Goal: Information Seeking & Learning: Learn about a topic

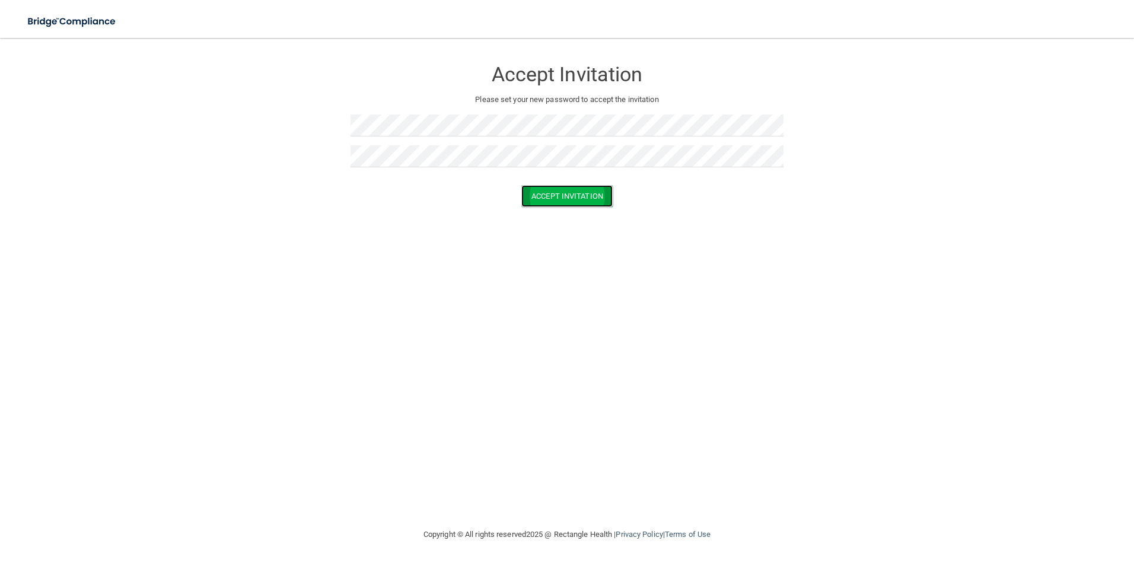
click at [601, 196] on button "Accept Invitation" at bounding box center [566, 196] width 91 height 22
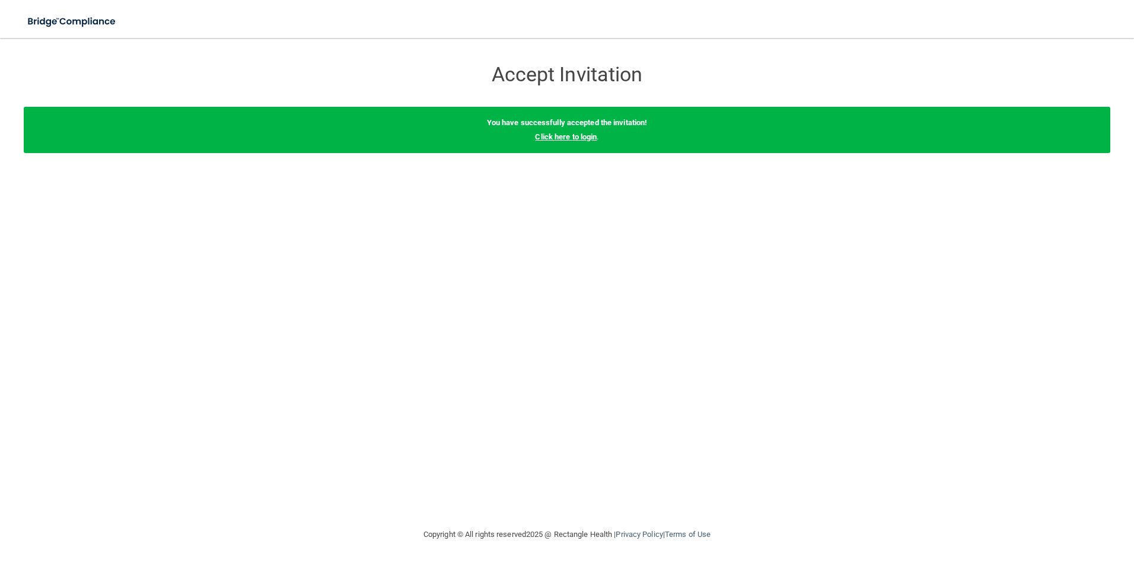
click at [583, 135] on link "Click here to login" at bounding box center [566, 136] width 62 height 9
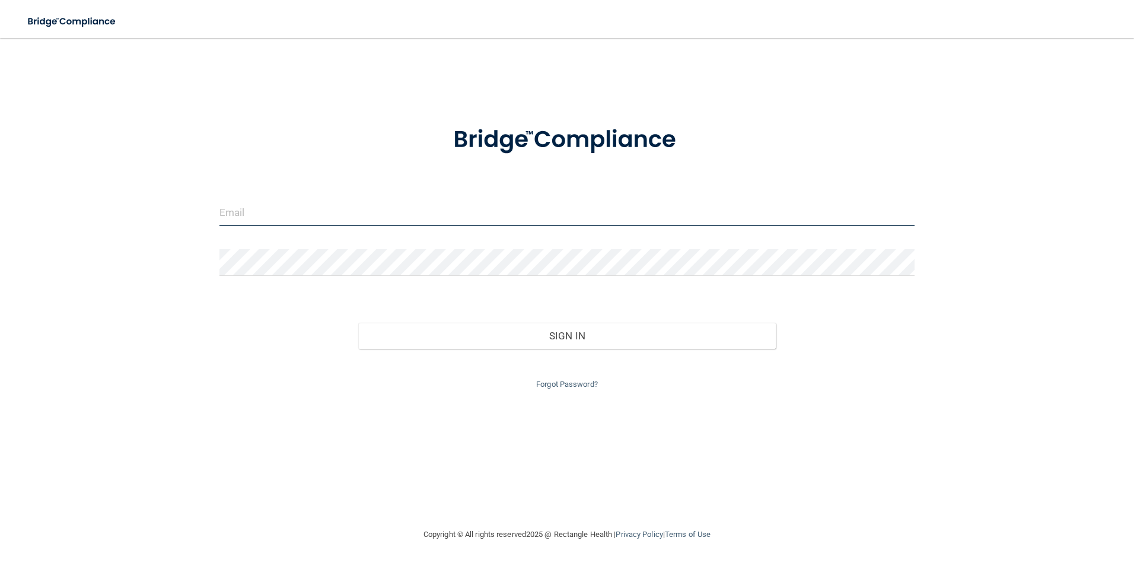
click at [301, 207] on input "email" at bounding box center [567, 212] width 696 height 27
type input "[EMAIL_ADDRESS][DOMAIN_NAME]"
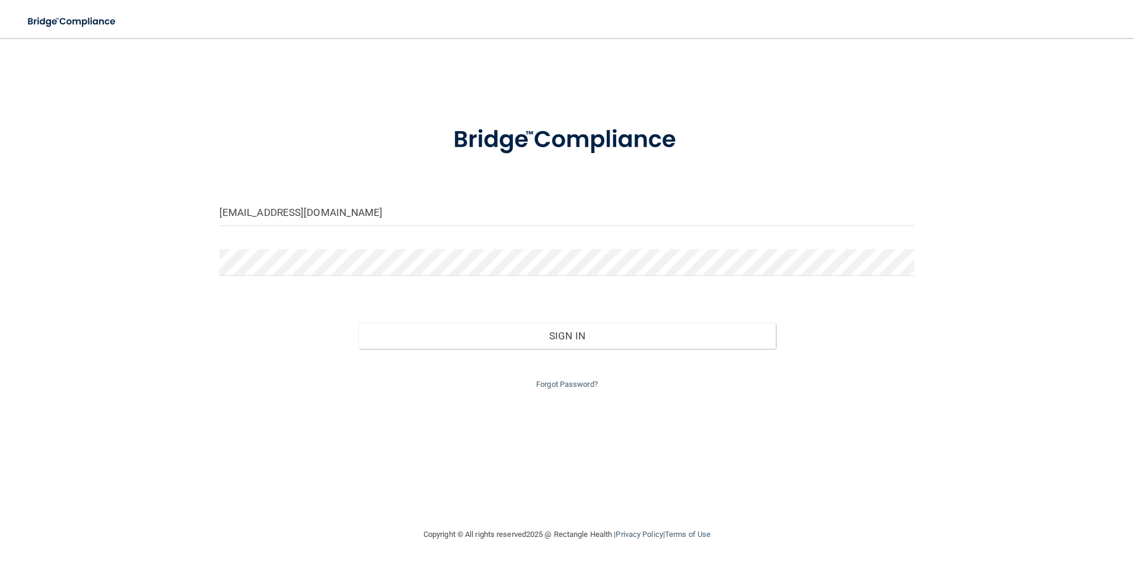
click at [562, 321] on div "Sign In" at bounding box center [566, 324] width 713 height 50
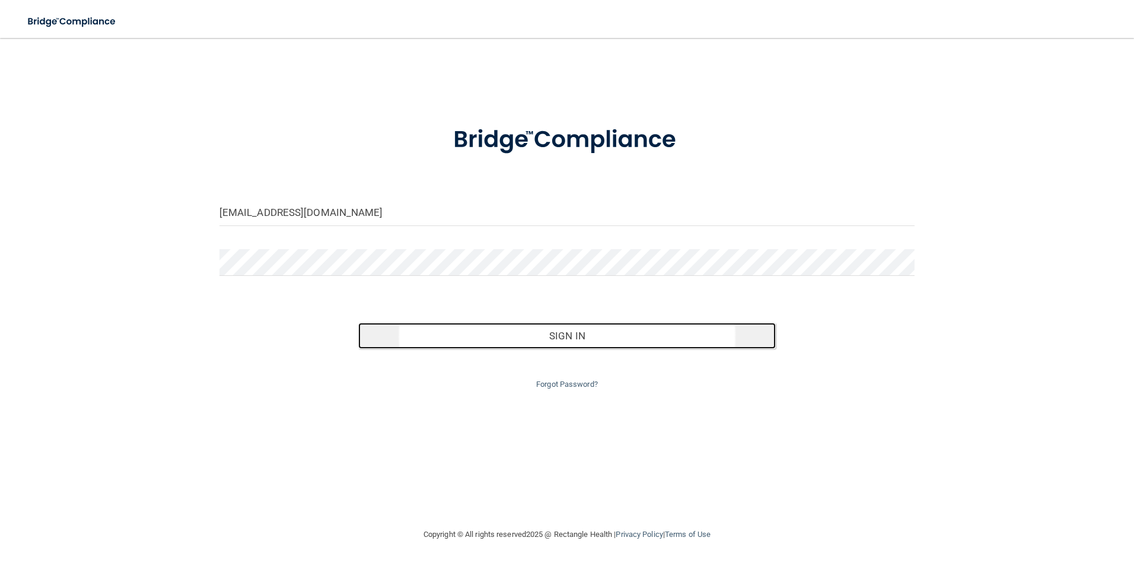
click at [564, 333] on button "Sign In" at bounding box center [566, 336] width 417 height 26
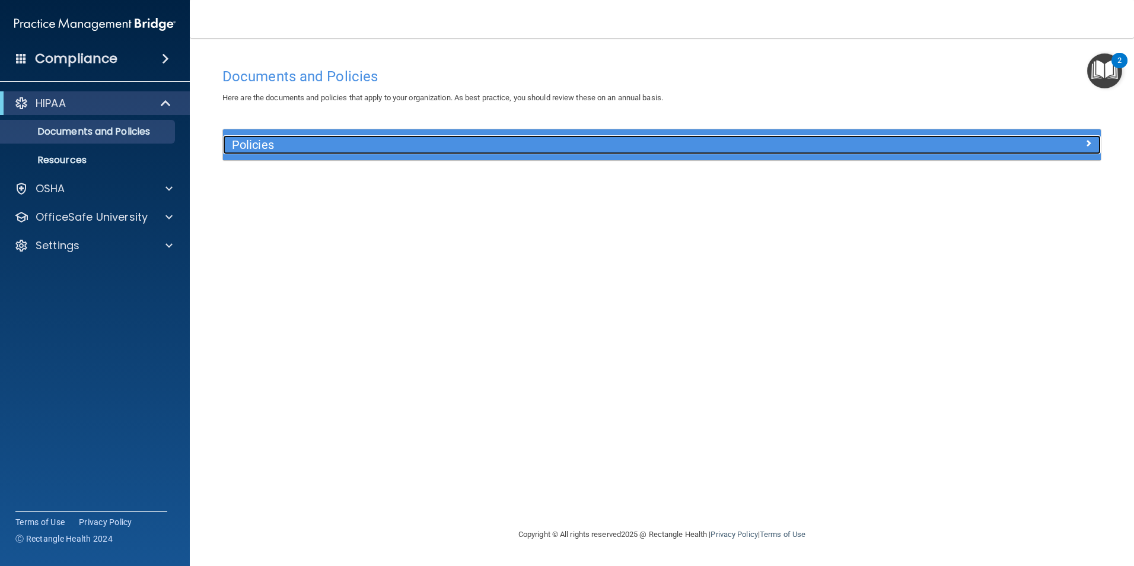
click at [271, 146] on h5 "Policies" at bounding box center [552, 144] width 640 height 13
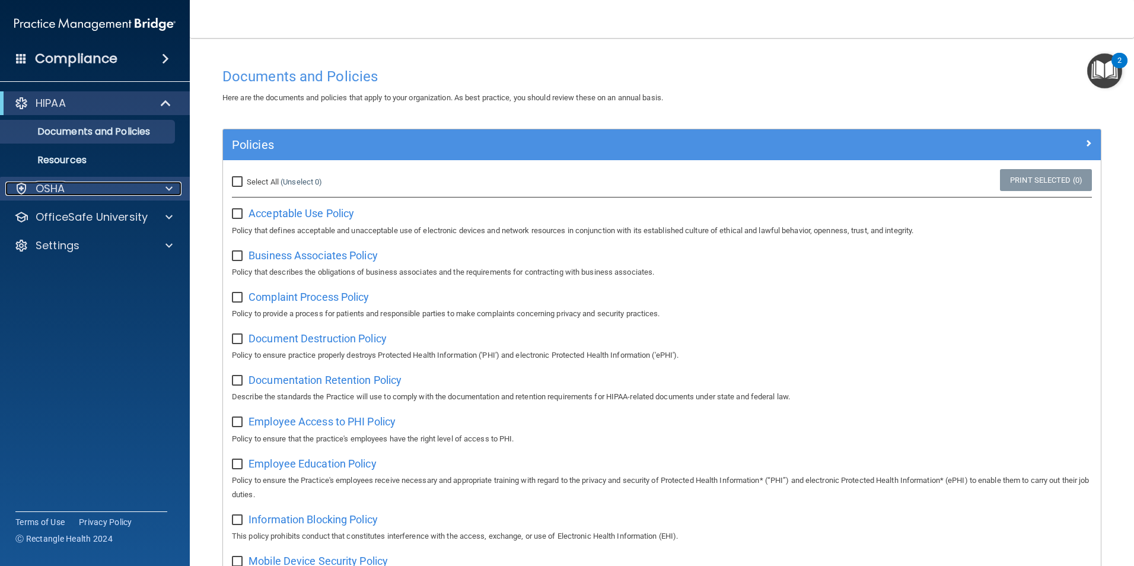
click at [55, 193] on p "OSHA" at bounding box center [51, 188] width 30 height 14
click at [164, 55] on span at bounding box center [165, 59] width 7 height 14
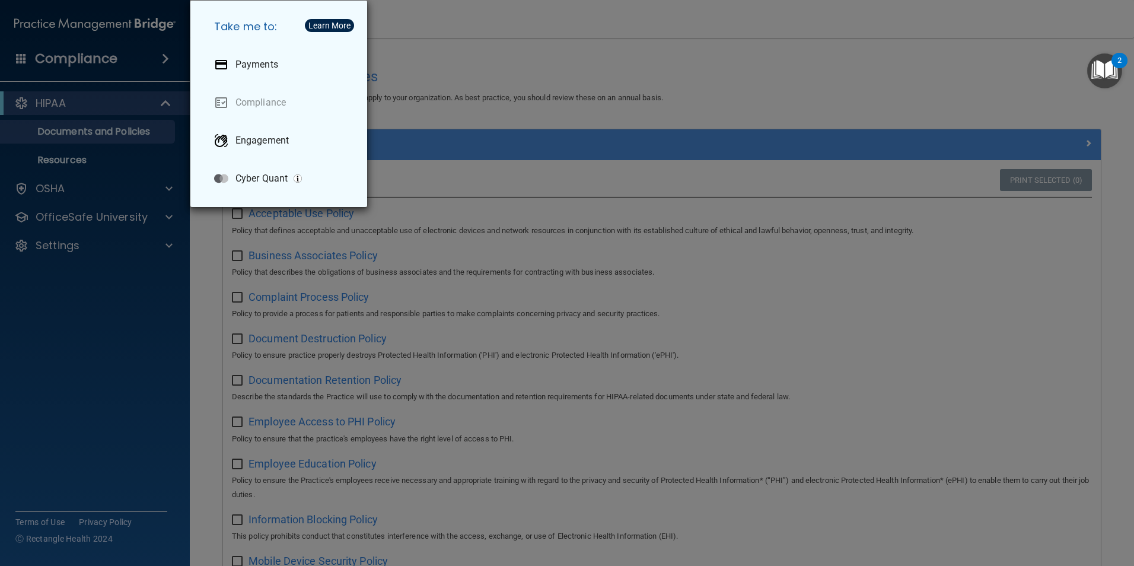
click at [649, 55] on div "Take me to: Payments Compliance Engagement Cyber Quant" at bounding box center [567, 283] width 1134 height 566
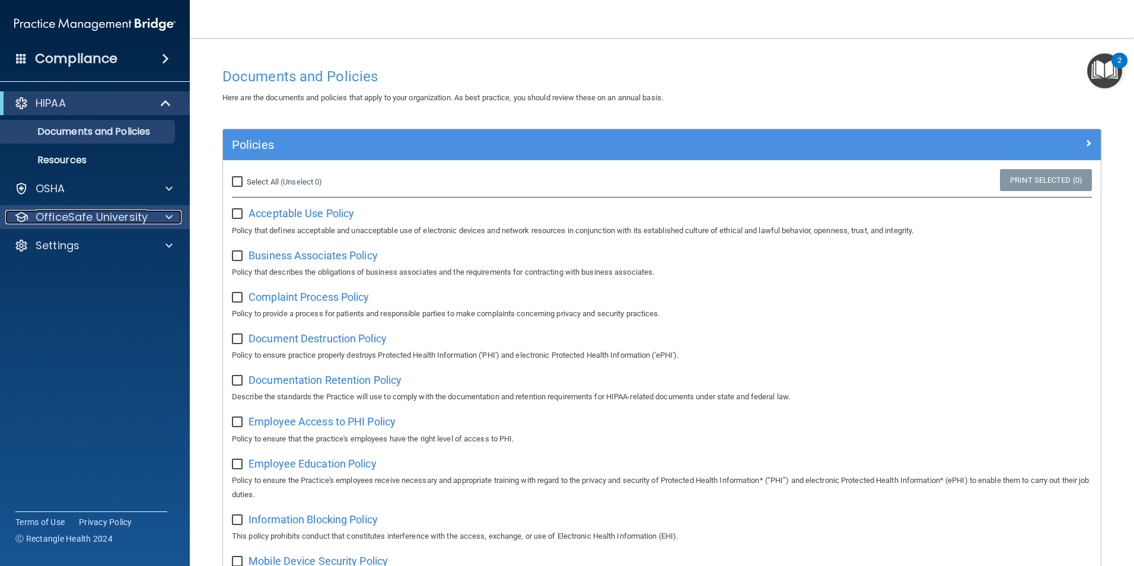
click at [71, 214] on p "OfficeSafe University" at bounding box center [92, 217] width 112 height 14
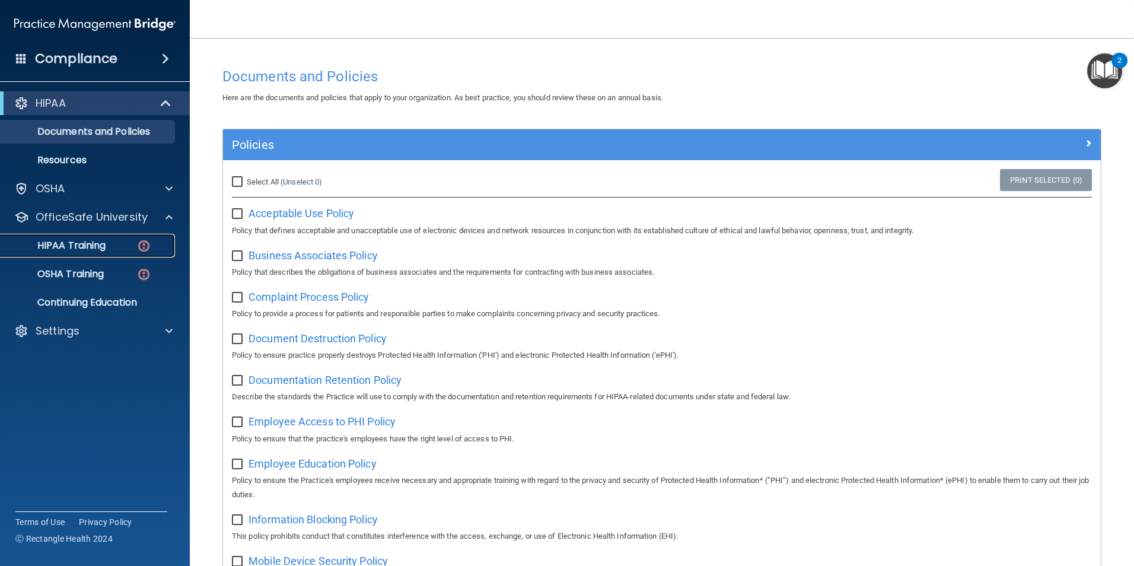
click at [71, 245] on p "HIPAA Training" at bounding box center [57, 246] width 98 height 12
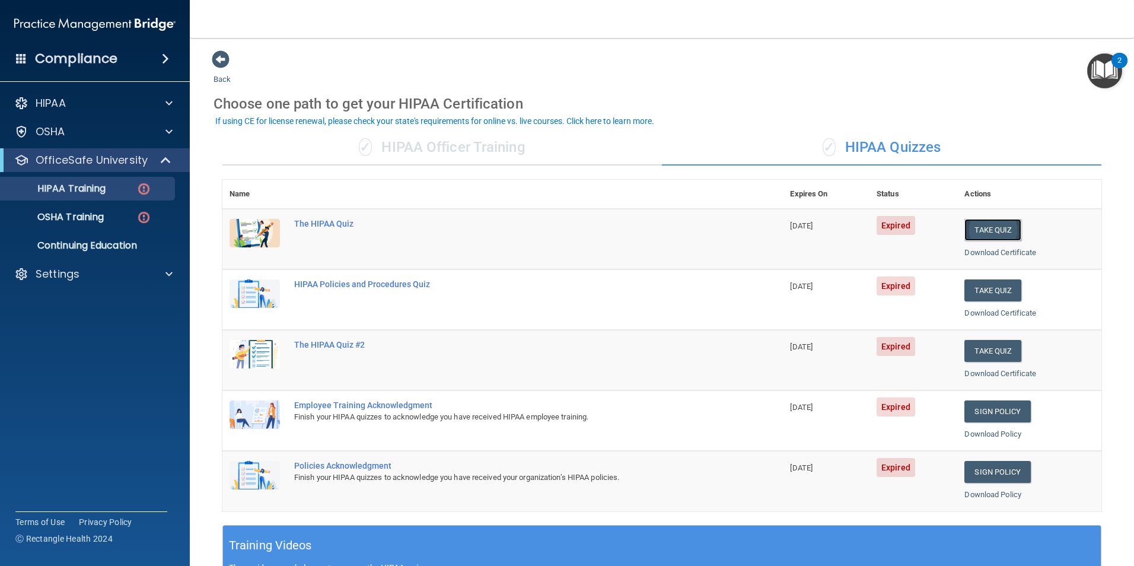
click at [983, 227] on button "Take Quiz" at bounding box center [992, 230] width 57 height 22
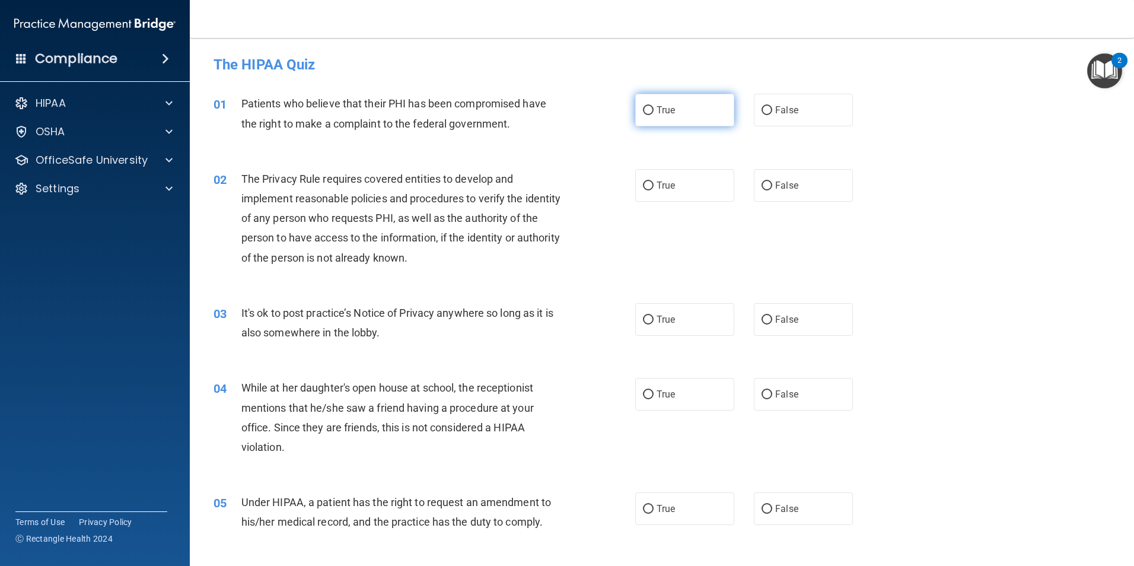
click at [690, 110] on label "True" at bounding box center [684, 110] width 99 height 33
click at [653, 110] on input "True" at bounding box center [648, 110] width 11 height 9
radio input "true"
click at [653, 191] on label "True" at bounding box center [684, 185] width 99 height 33
click at [653, 190] on input "True" at bounding box center [648, 185] width 11 height 9
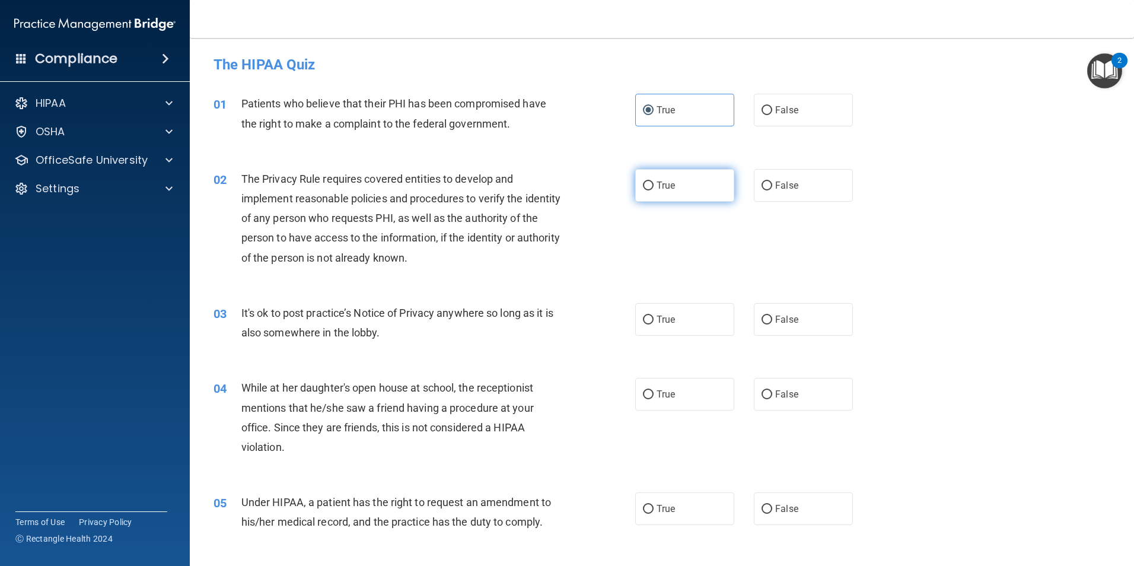
radio input "true"
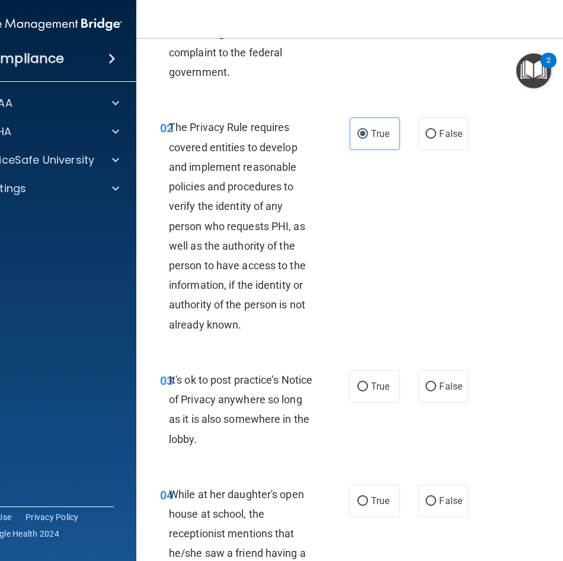
scroll to position [119, 0]
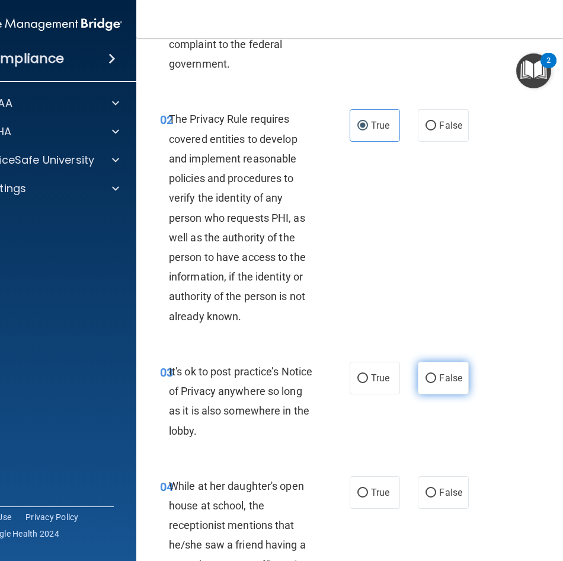
click at [427, 378] on input "False" at bounding box center [431, 378] width 11 height 9
radio input "true"
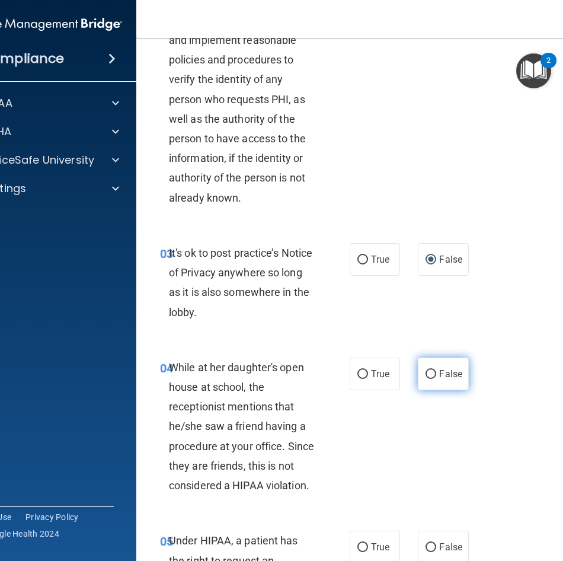
click at [426, 379] on label "False" at bounding box center [443, 374] width 50 height 33
click at [426, 379] on input "False" at bounding box center [431, 374] width 11 height 9
radio input "true"
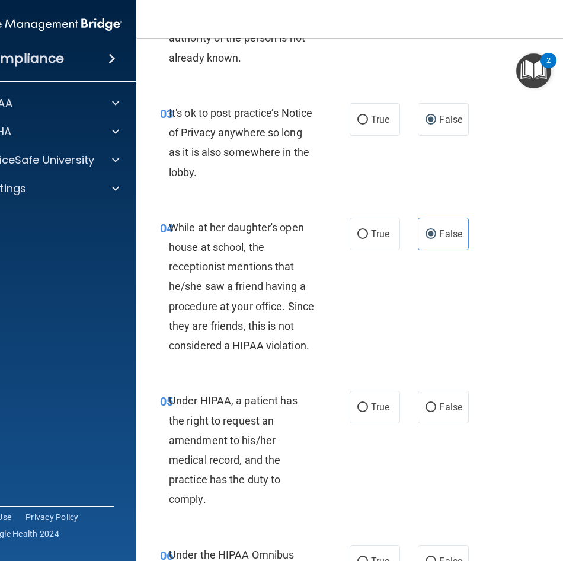
scroll to position [415, 0]
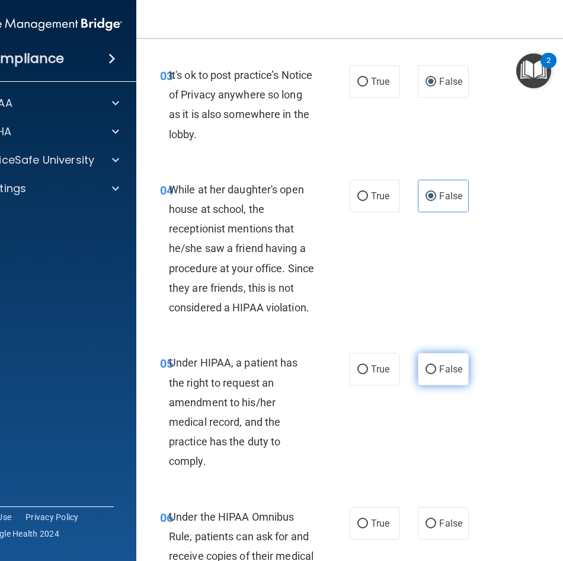
click at [429, 374] on input "False" at bounding box center [431, 369] width 11 height 9
radio input "true"
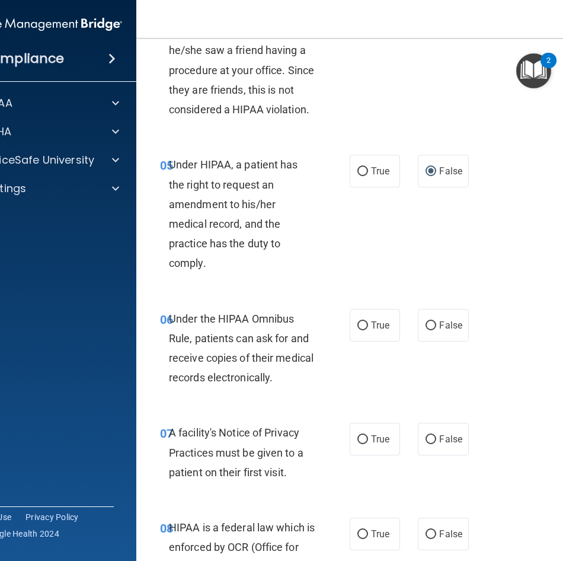
scroll to position [652, 0]
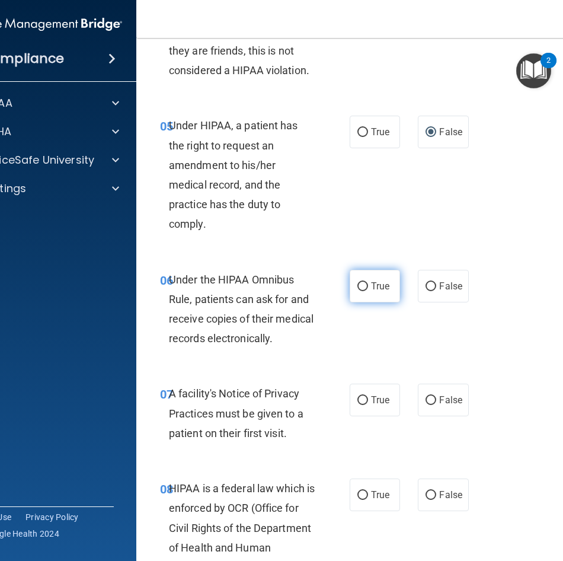
click at [384, 292] on label "True" at bounding box center [375, 286] width 50 height 33
click at [368, 291] on input "True" at bounding box center [363, 286] width 11 height 9
radio input "true"
click at [374, 393] on label "True" at bounding box center [375, 400] width 50 height 33
click at [368, 396] on input "True" at bounding box center [363, 400] width 11 height 9
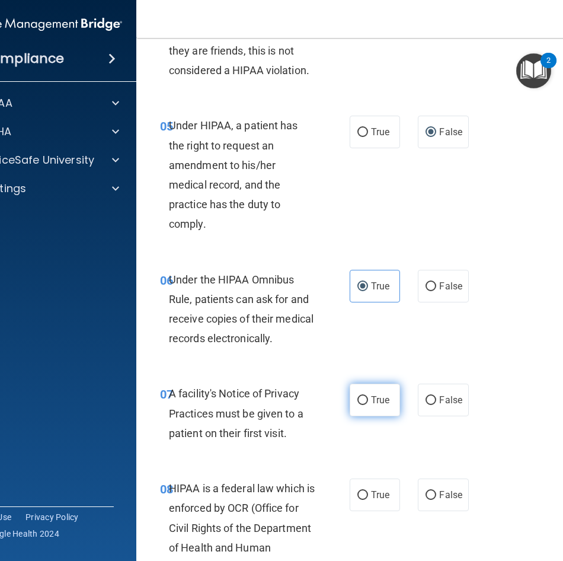
radio input "true"
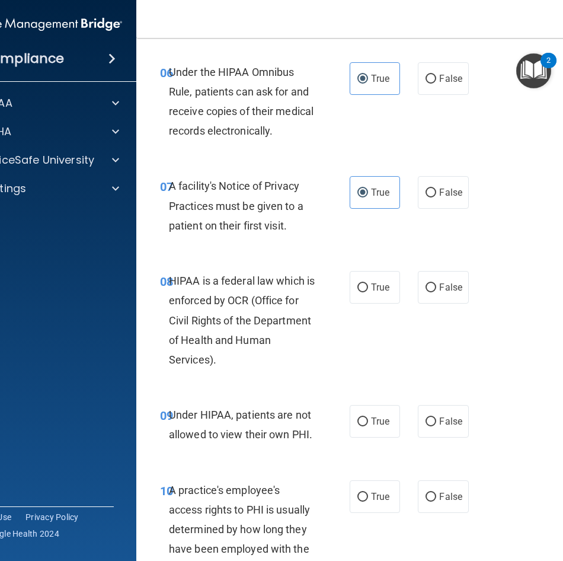
scroll to position [889, 0]
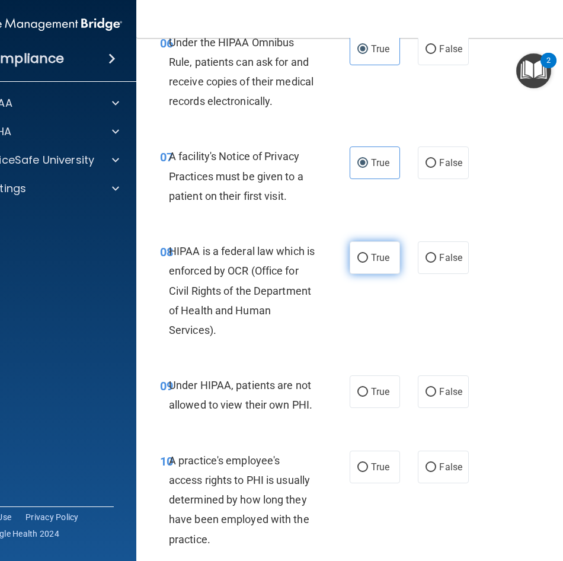
click at [375, 261] on span "True" at bounding box center [380, 257] width 18 height 11
click at [368, 261] on input "True" at bounding box center [363, 258] width 11 height 9
radio input "true"
click at [426, 391] on input "False" at bounding box center [431, 392] width 11 height 9
radio input "true"
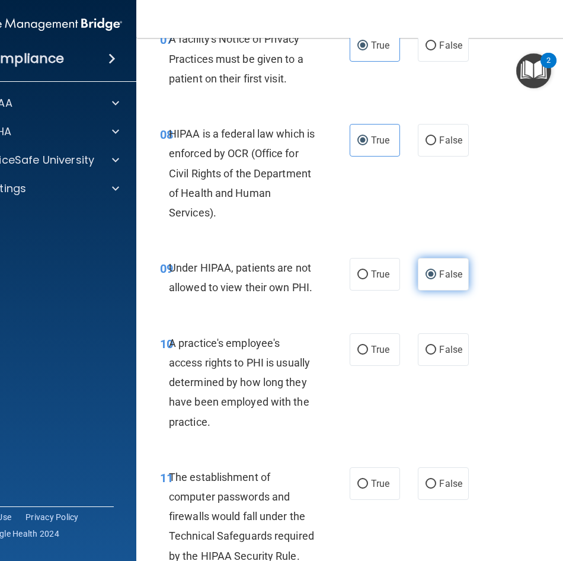
scroll to position [1008, 0]
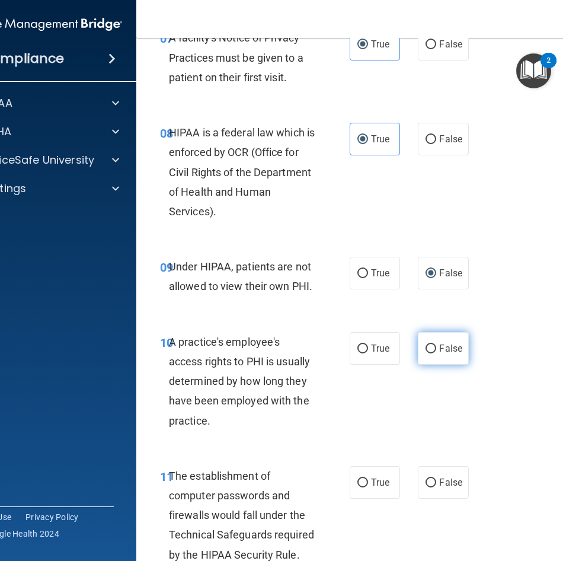
click at [428, 352] on input "False" at bounding box center [431, 348] width 11 height 9
radio input "true"
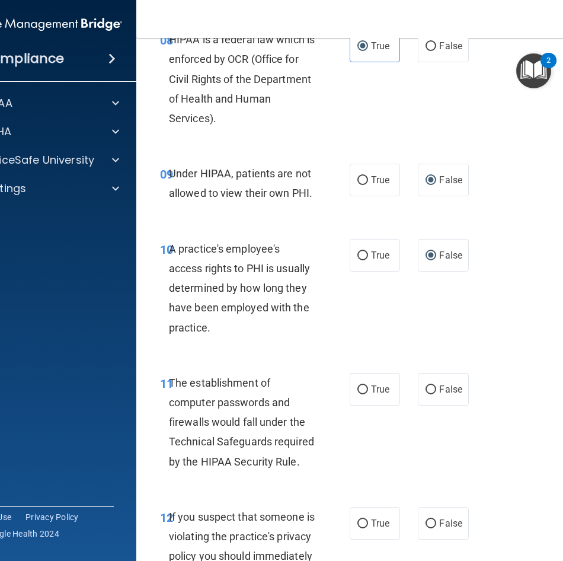
scroll to position [1127, 0]
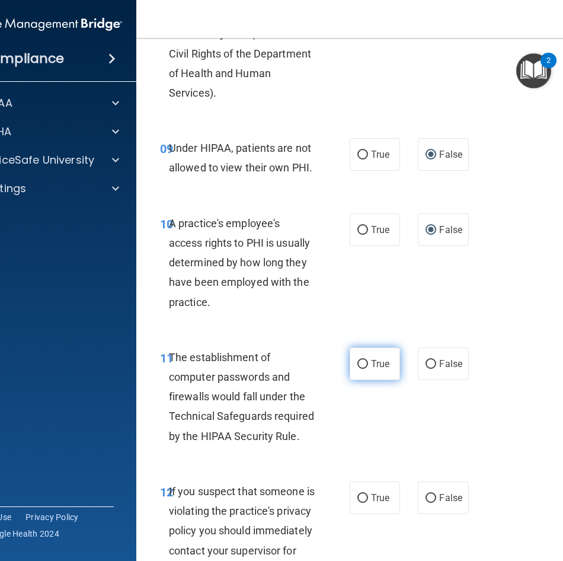
click at [366, 366] on label "True" at bounding box center [375, 363] width 50 height 33
click at [366, 366] on input "True" at bounding box center [363, 364] width 11 height 9
radio input "true"
click at [353, 503] on label "True" at bounding box center [375, 497] width 50 height 33
click at [358, 503] on input "True" at bounding box center [363, 498] width 11 height 9
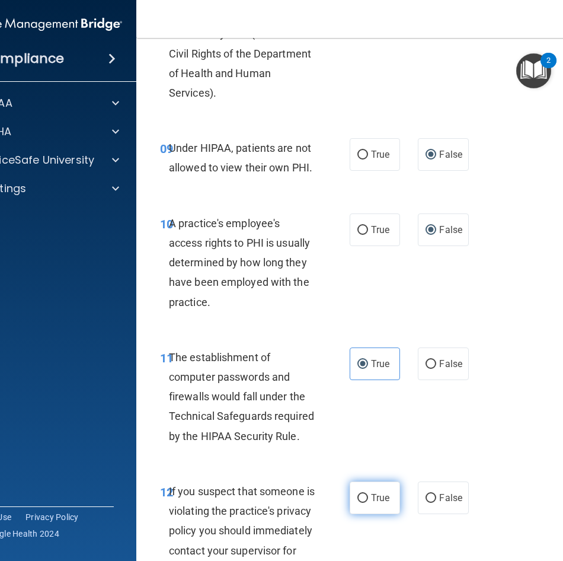
radio input "true"
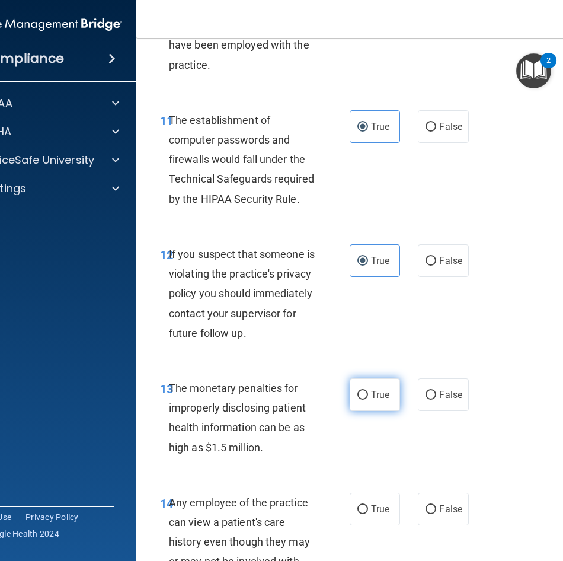
click at [372, 400] on span "True" at bounding box center [380, 394] width 18 height 11
click at [368, 400] on input "True" at bounding box center [363, 395] width 11 height 9
radio input "true"
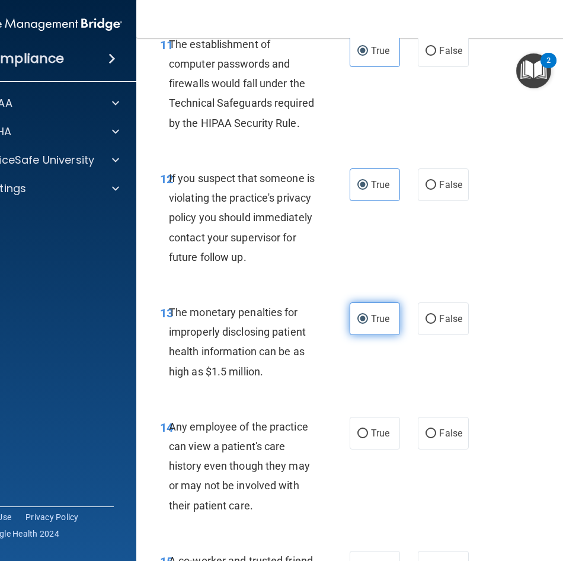
scroll to position [1542, 0]
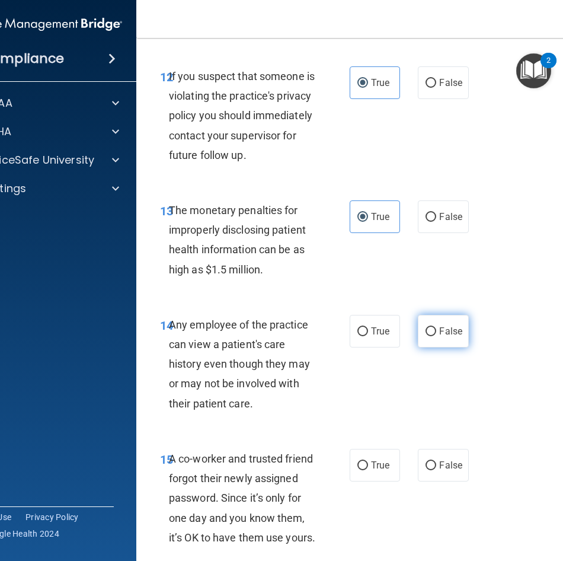
click at [431, 347] on label "False" at bounding box center [443, 331] width 50 height 33
click at [431, 336] on input "False" at bounding box center [431, 331] width 11 height 9
radio input "true"
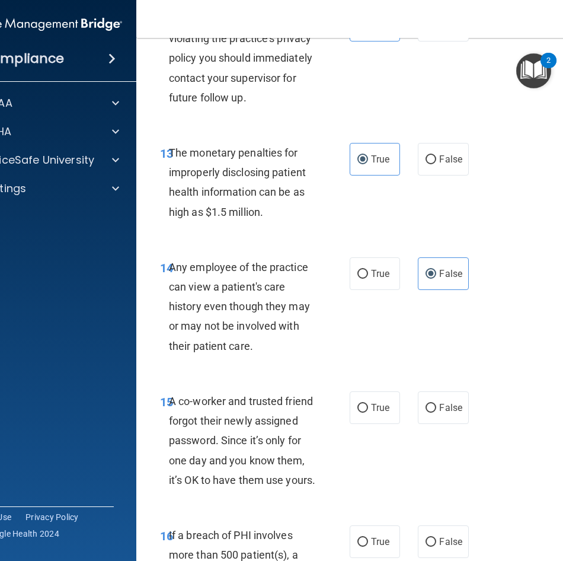
scroll to position [1601, 0]
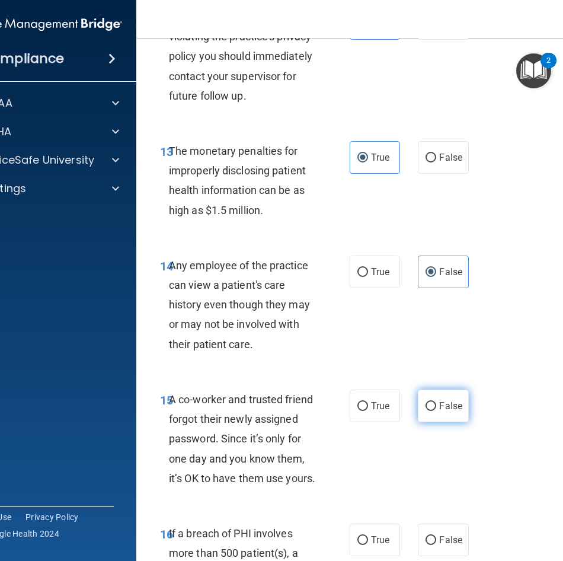
click at [435, 422] on label "False" at bounding box center [443, 406] width 50 height 33
click at [435, 411] on input "False" at bounding box center [431, 406] width 11 height 9
radio input "true"
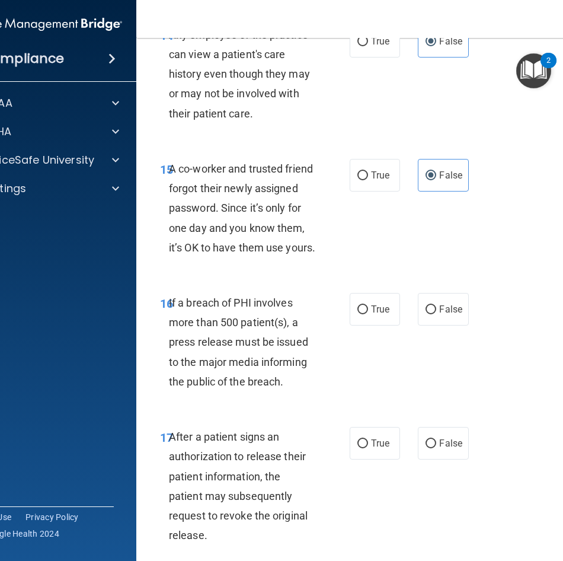
scroll to position [1838, 0]
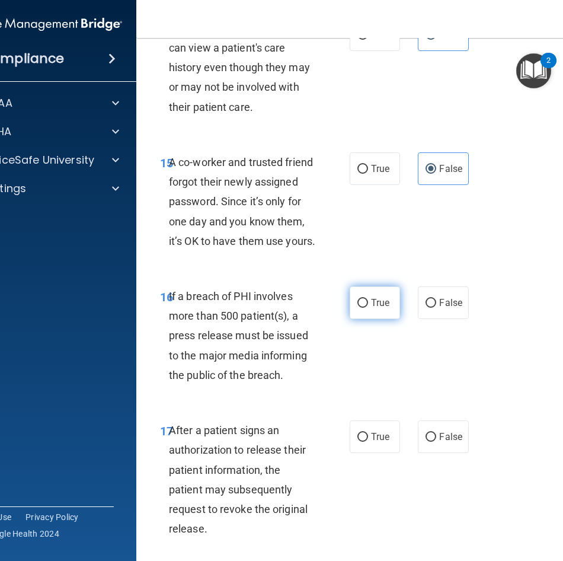
click at [371, 308] on span "True" at bounding box center [380, 302] width 18 height 11
click at [368, 308] on input "True" at bounding box center [363, 303] width 11 height 9
radio input "true"
click at [376, 453] on label "True" at bounding box center [375, 436] width 50 height 33
click at [368, 442] on input "True" at bounding box center [363, 437] width 11 height 9
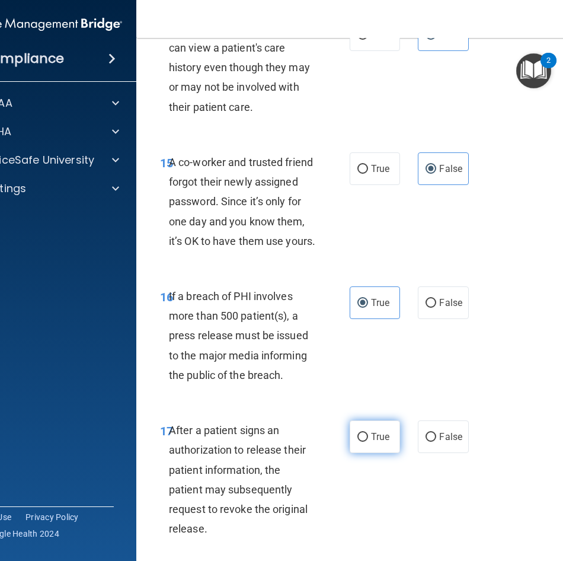
radio input "true"
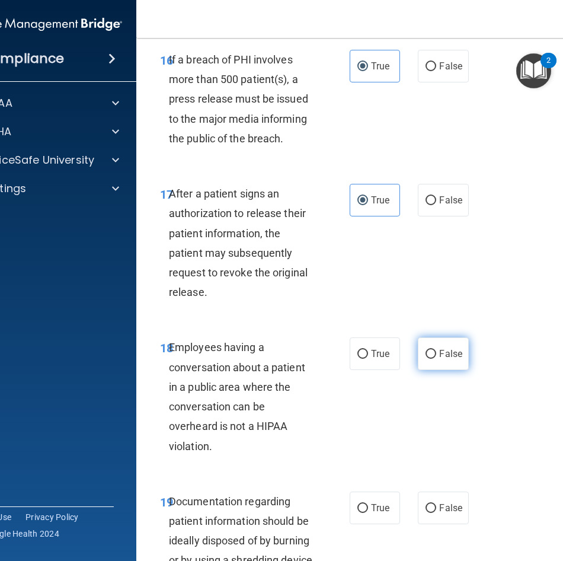
scroll to position [2075, 0]
click at [427, 369] on label "False" at bounding box center [443, 353] width 50 height 33
click at [427, 358] on input "False" at bounding box center [431, 353] width 11 height 9
radio input "true"
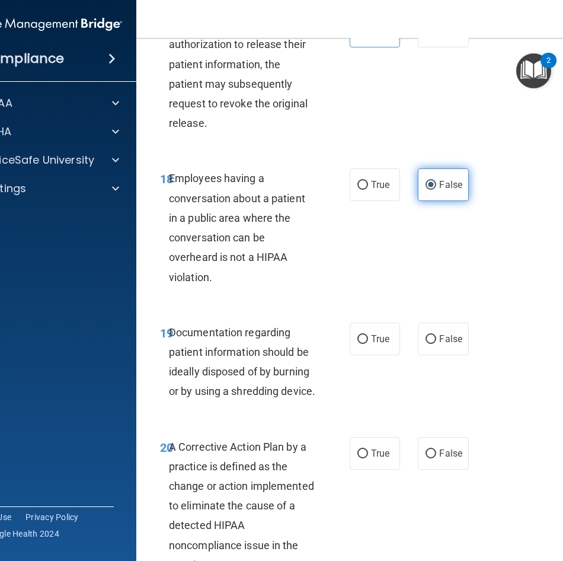
scroll to position [2253, 0]
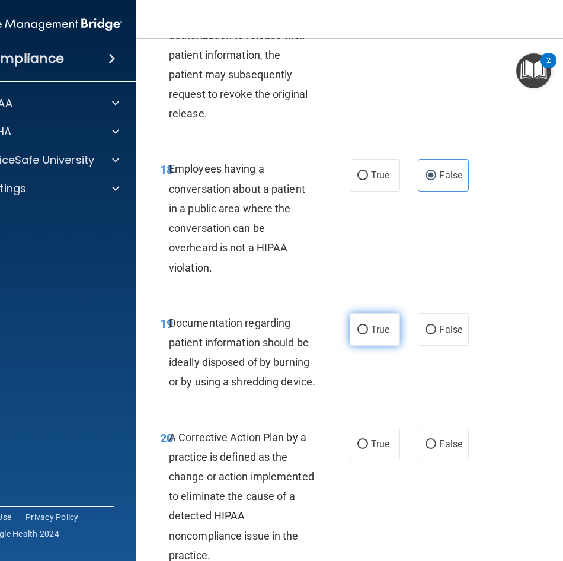
click at [371, 335] on span "True" at bounding box center [380, 329] width 18 height 11
click at [368, 334] on input "True" at bounding box center [363, 330] width 11 height 9
radio input "true"
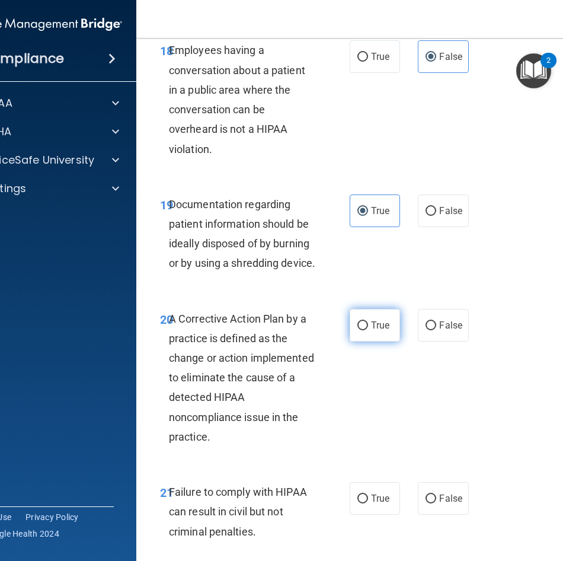
click at [371, 331] on span "True" at bounding box center [380, 325] width 18 height 11
click at [368, 330] on input "True" at bounding box center [363, 325] width 11 height 9
radio input "true"
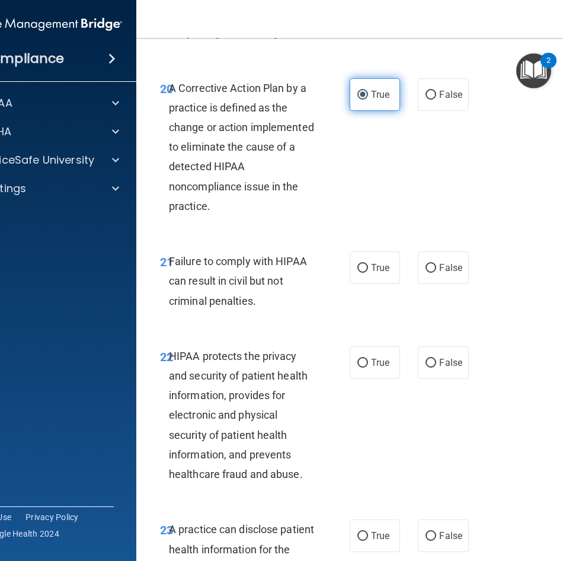
scroll to position [2609, 0]
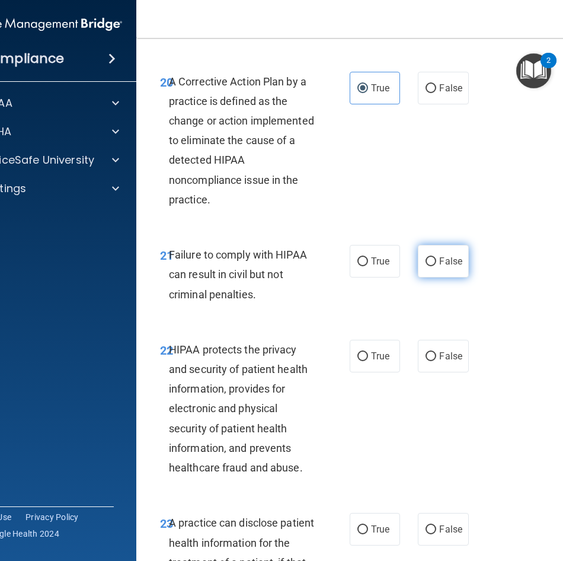
click at [428, 266] on input "False" at bounding box center [431, 261] width 11 height 9
radio input "true"
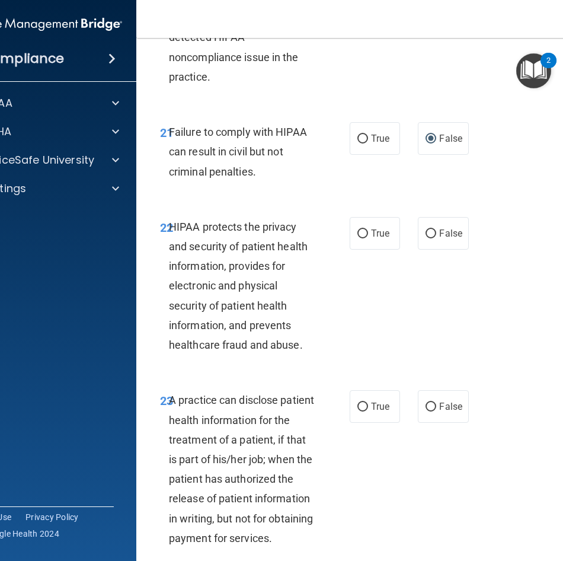
scroll to position [2787, 0]
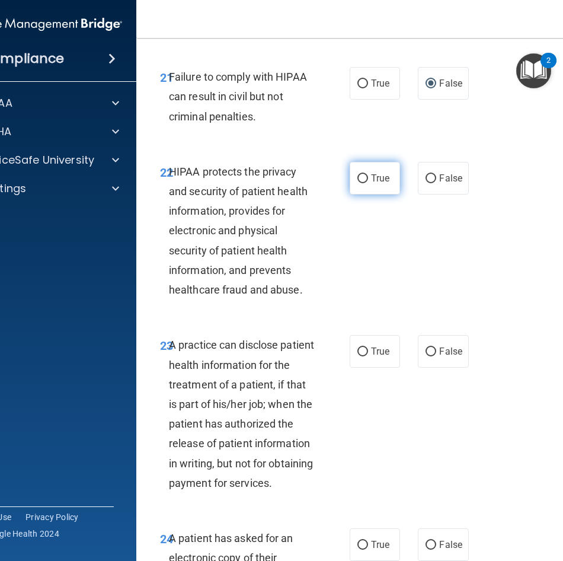
click at [353, 194] on label "True" at bounding box center [375, 178] width 50 height 33
click at [358, 183] on input "True" at bounding box center [363, 178] width 11 height 9
radio input "true"
click at [430, 368] on label "False" at bounding box center [443, 351] width 50 height 33
click at [430, 356] on input "False" at bounding box center [431, 351] width 11 height 9
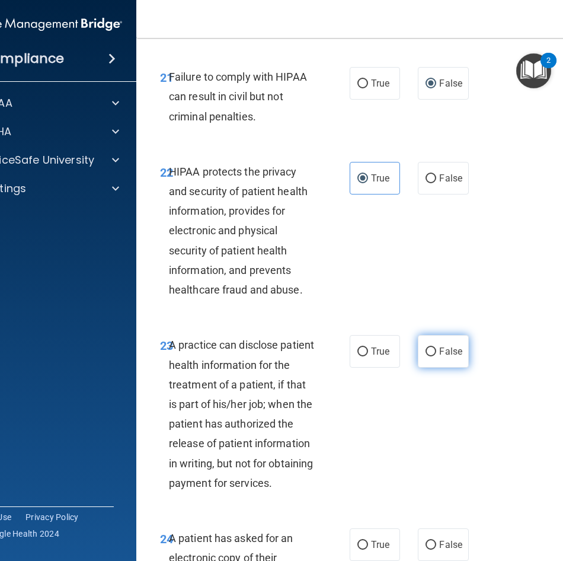
radio input "true"
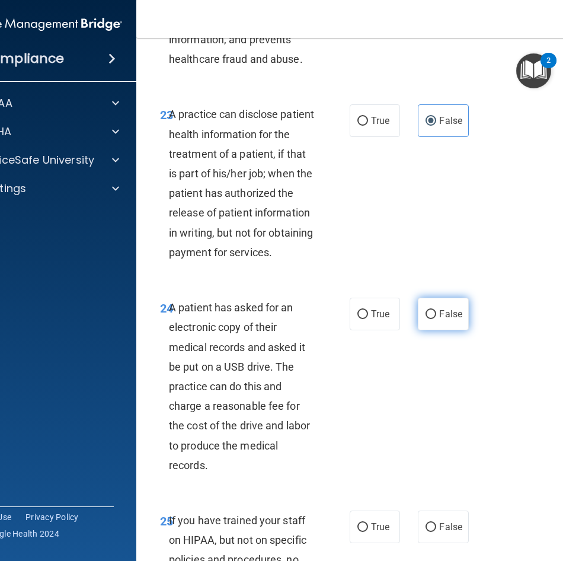
scroll to position [3024, 0]
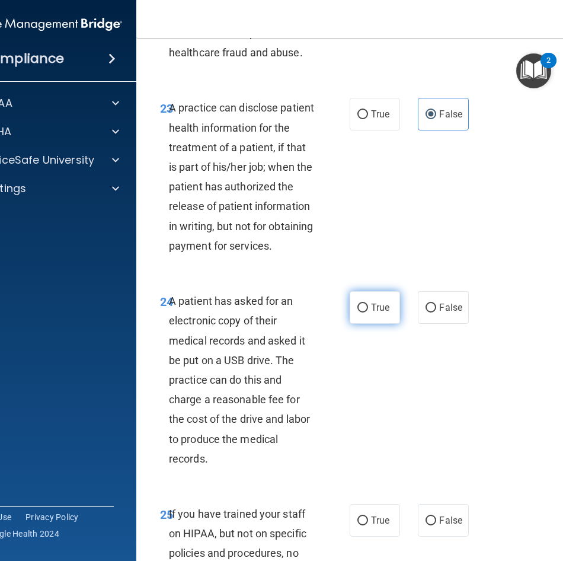
click at [358, 312] on input "True" at bounding box center [363, 308] width 11 height 9
radio input "true"
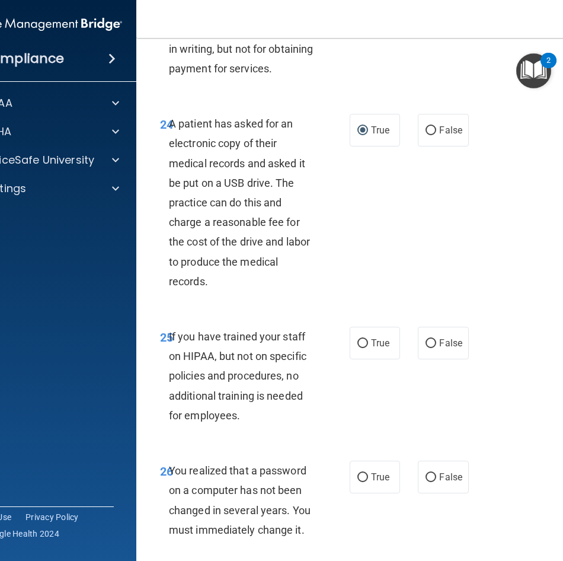
scroll to position [3202, 0]
click at [439, 348] on span "False" at bounding box center [450, 342] width 23 height 11
click at [436, 347] on input "False" at bounding box center [431, 343] width 11 height 9
radio input "true"
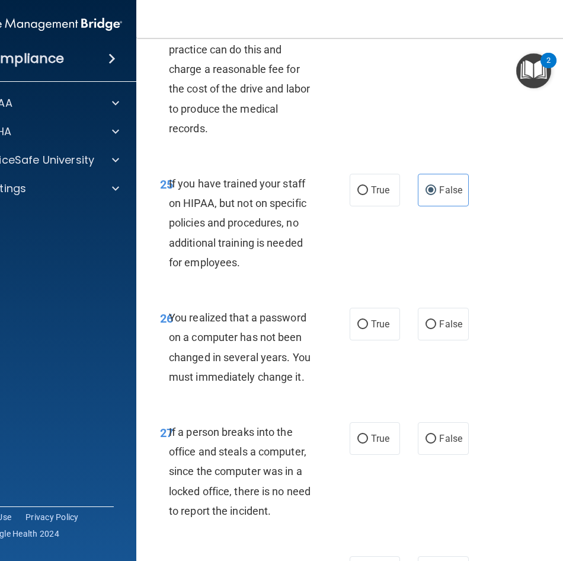
scroll to position [3380, 0]
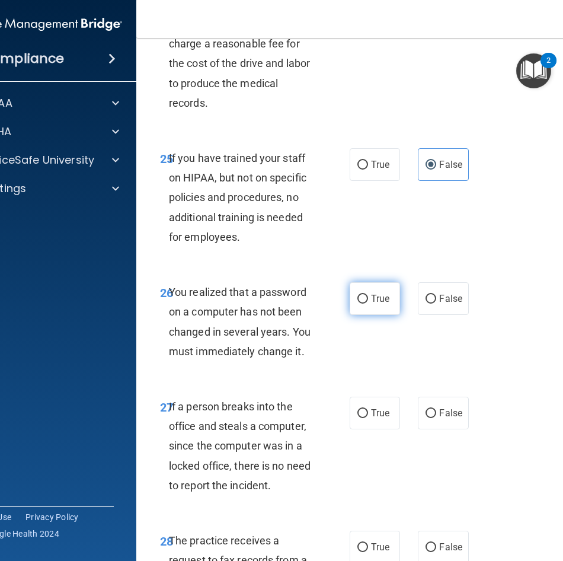
click at [364, 315] on label "True" at bounding box center [375, 298] width 50 height 33
click at [364, 304] on input "True" at bounding box center [363, 299] width 11 height 9
radio input "true"
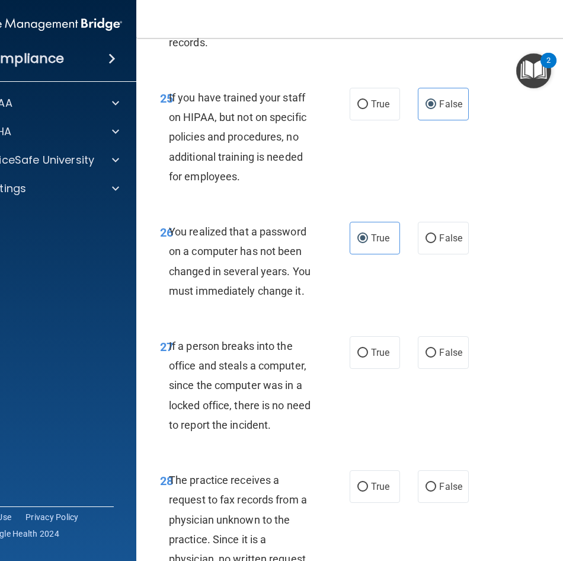
scroll to position [3558, 0]
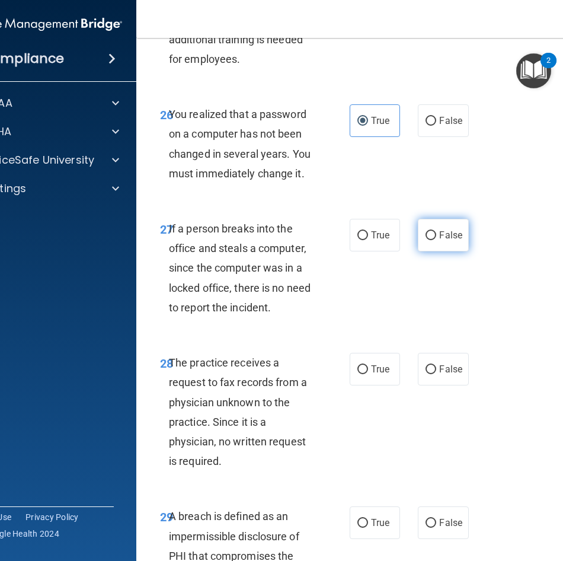
click at [439, 241] on span "False" at bounding box center [450, 234] width 23 height 11
click at [436, 240] on input "False" at bounding box center [431, 235] width 11 height 9
radio input "true"
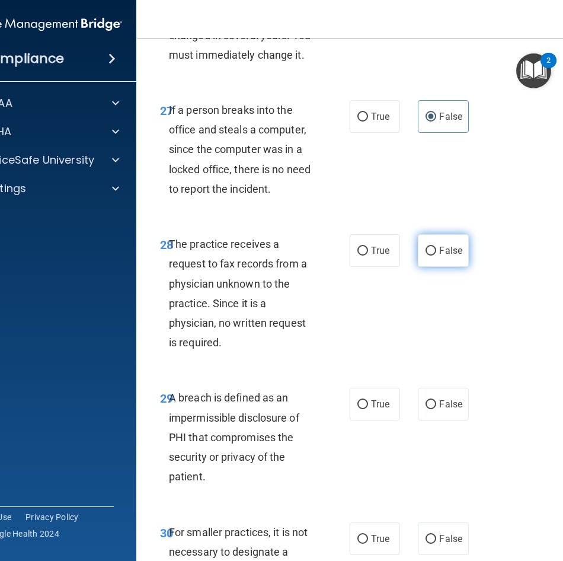
click at [438, 267] on label "False" at bounding box center [443, 250] width 50 height 33
click at [436, 256] on input "False" at bounding box center [431, 251] width 11 height 9
radio input "true"
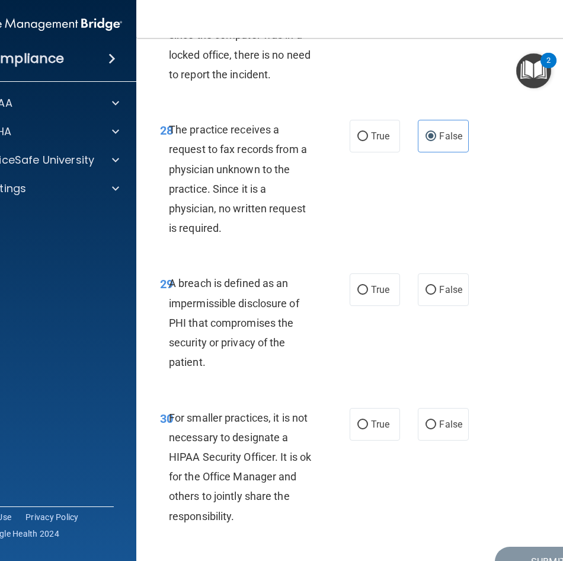
scroll to position [3854, 0]
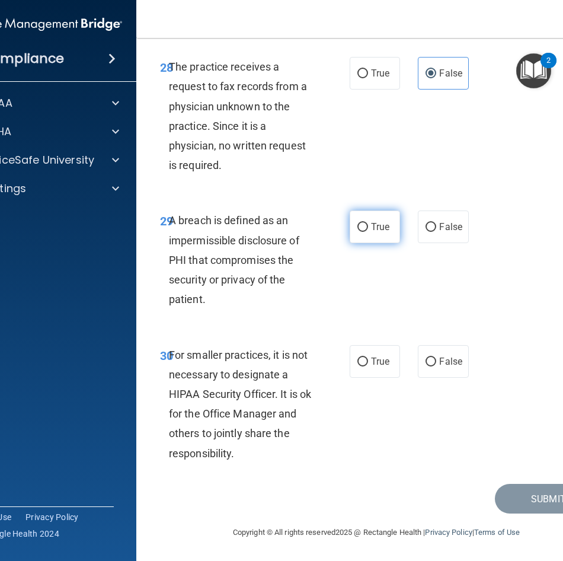
click at [374, 243] on label "True" at bounding box center [375, 226] width 50 height 33
click at [368, 232] on input "True" at bounding box center [363, 227] width 11 height 9
radio input "true"
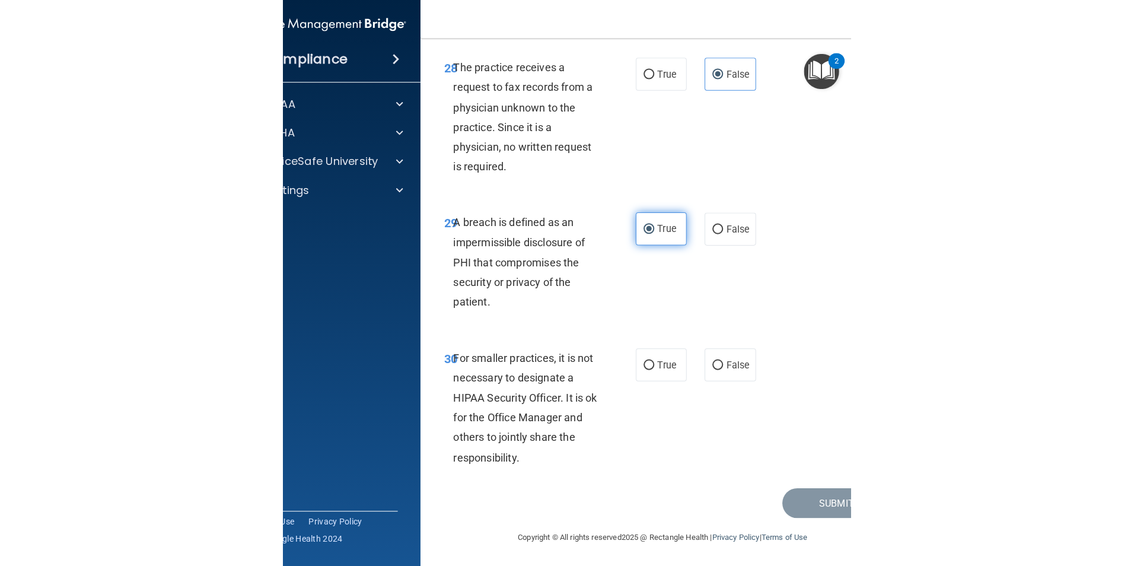
scroll to position [3932, 0]
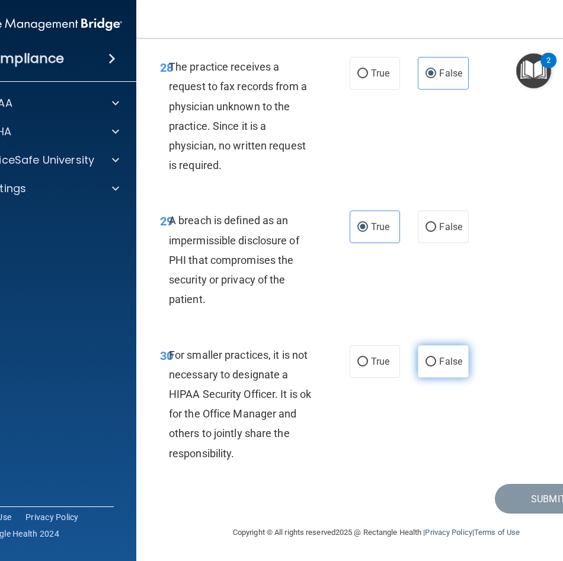
click at [433, 369] on label "False" at bounding box center [443, 361] width 50 height 33
click at [433, 366] on input "False" at bounding box center [431, 362] width 11 height 9
radio input "true"
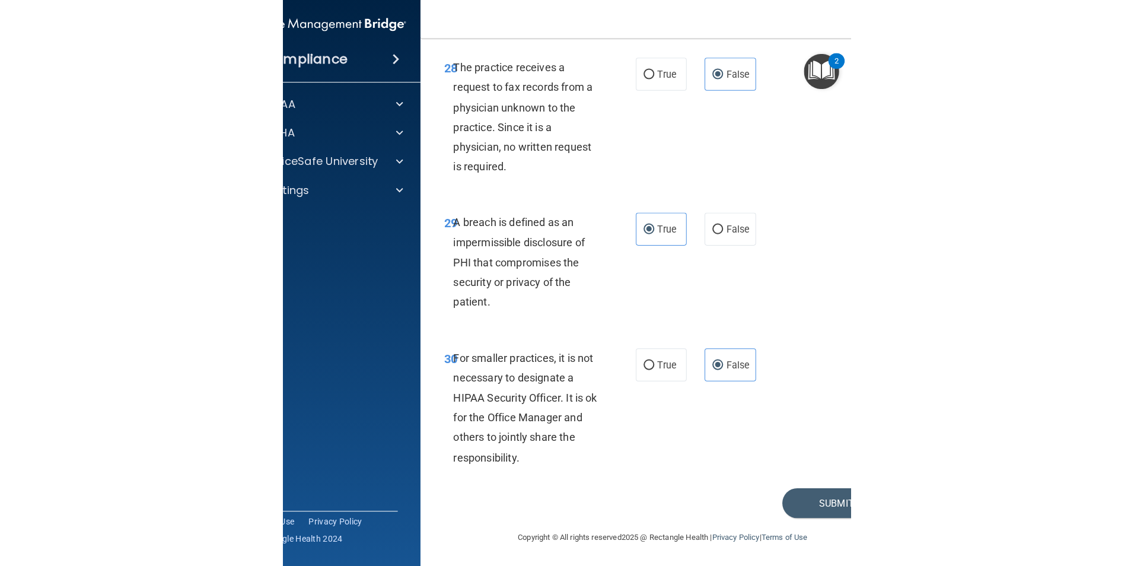
scroll to position [2260, 0]
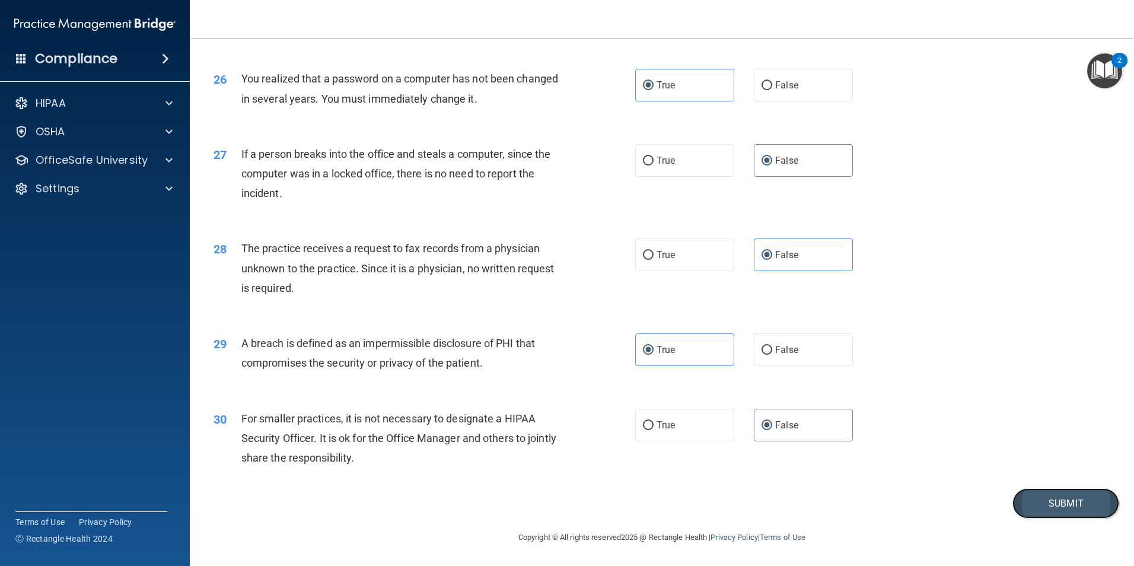
click at [1049, 503] on button "Submit" at bounding box center [1065, 503] width 107 height 30
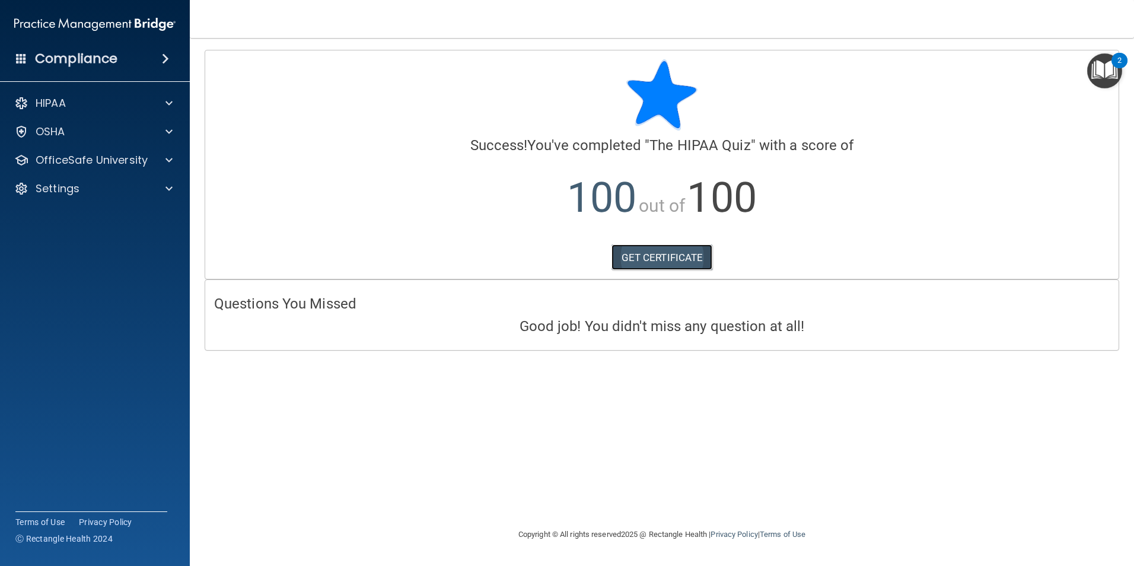
click at [678, 263] on link "GET CERTIFICATE" at bounding box center [661, 257] width 101 height 26
click at [165, 165] on div at bounding box center [167, 160] width 30 height 14
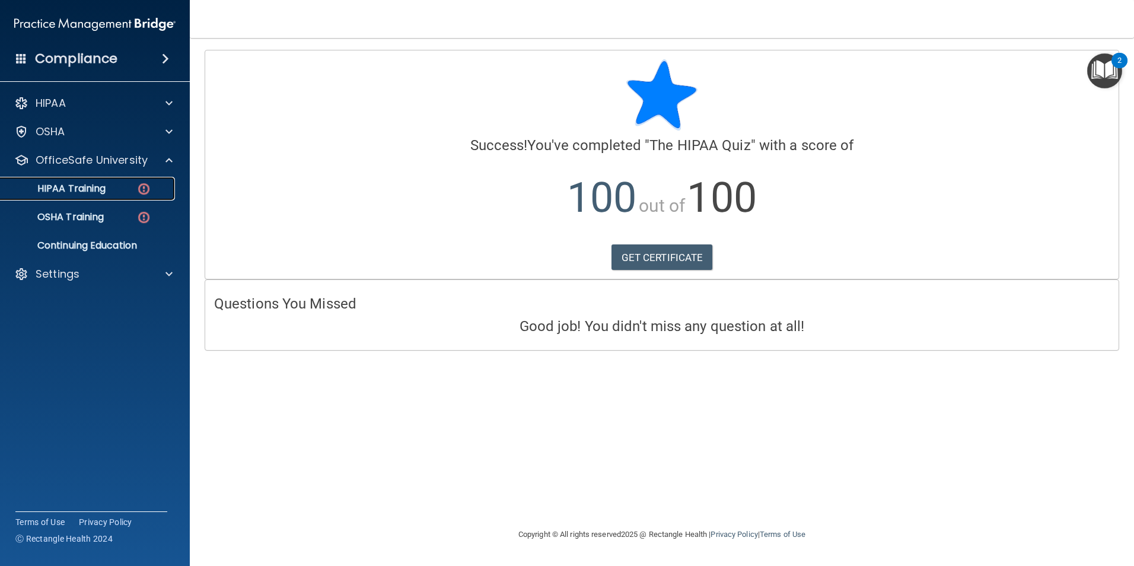
click at [113, 186] on div "HIPAA Training" at bounding box center [89, 189] width 162 height 12
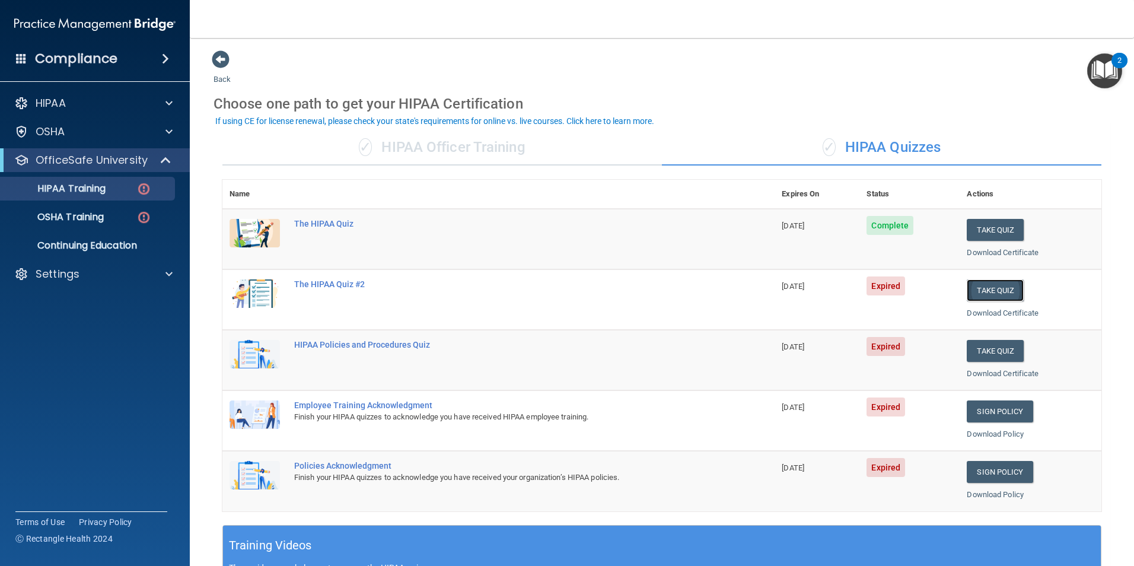
click at [990, 291] on button "Take Quiz" at bounding box center [994, 290] width 57 height 22
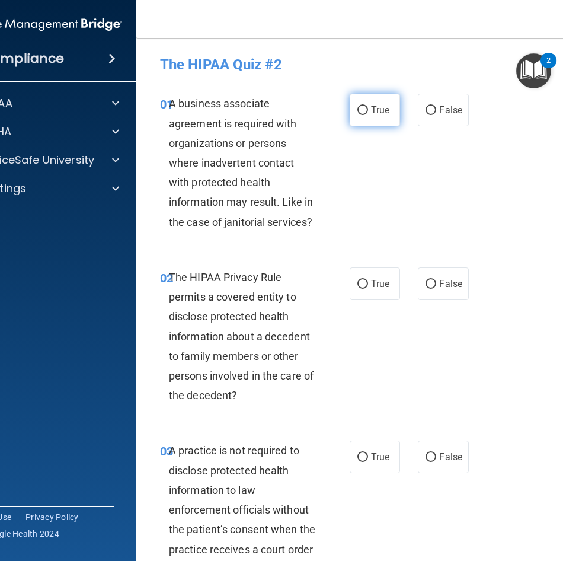
click at [361, 111] on input "True" at bounding box center [363, 110] width 11 height 9
radio input "true"
click at [442, 289] on span "False" at bounding box center [450, 283] width 23 height 11
click at [436, 289] on input "False" at bounding box center [431, 284] width 11 height 9
radio input "true"
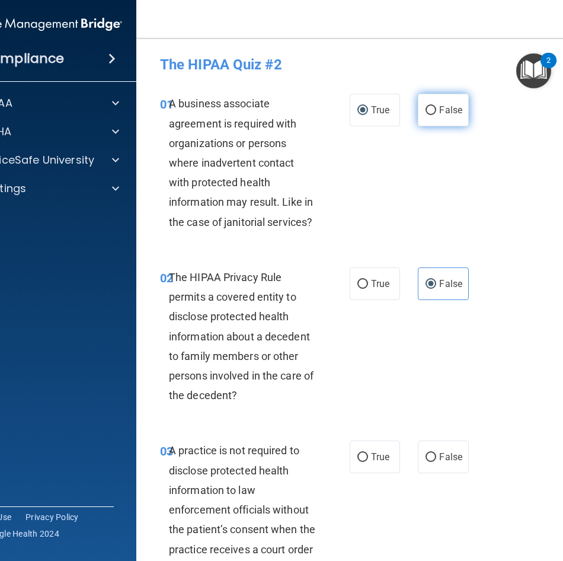
click at [426, 111] on input "False" at bounding box center [431, 110] width 11 height 9
radio input "true"
radio input "false"
click at [359, 273] on label "True" at bounding box center [375, 283] width 50 height 33
click at [359, 280] on input "True" at bounding box center [363, 284] width 11 height 9
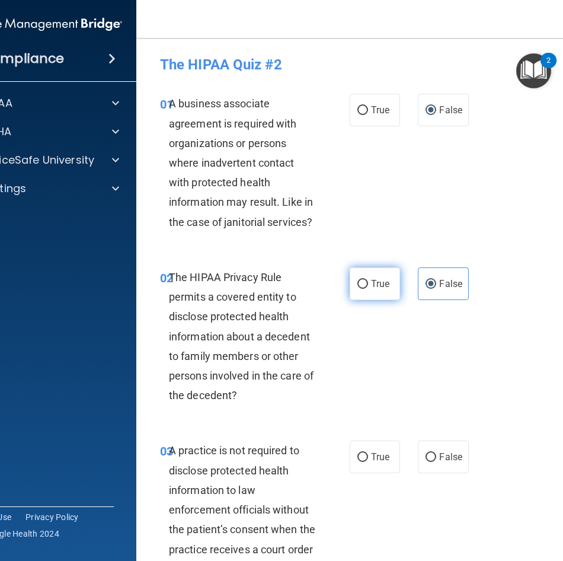
radio input "true"
radio input "false"
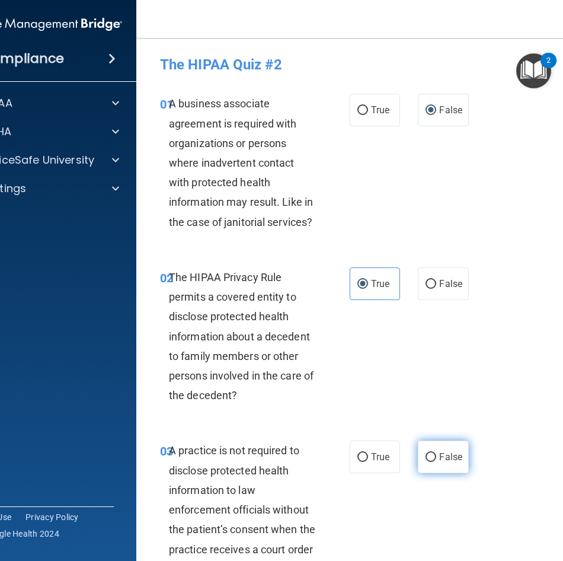
click at [442, 454] on span "False" at bounding box center [450, 456] width 23 height 11
click at [436, 454] on input "False" at bounding box center [431, 457] width 11 height 9
radio input "true"
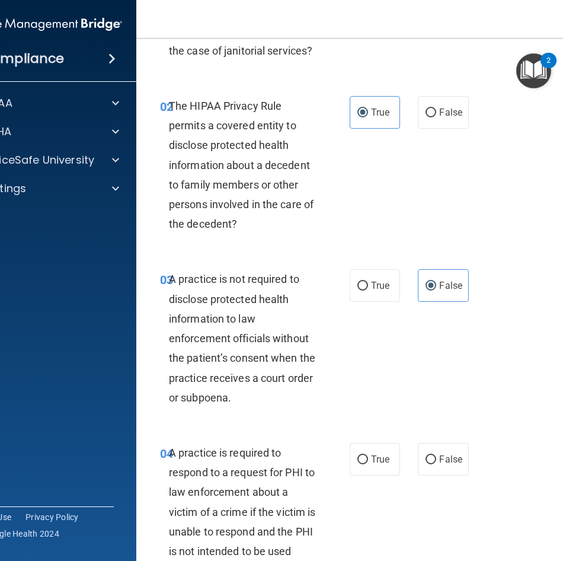
scroll to position [178, 0]
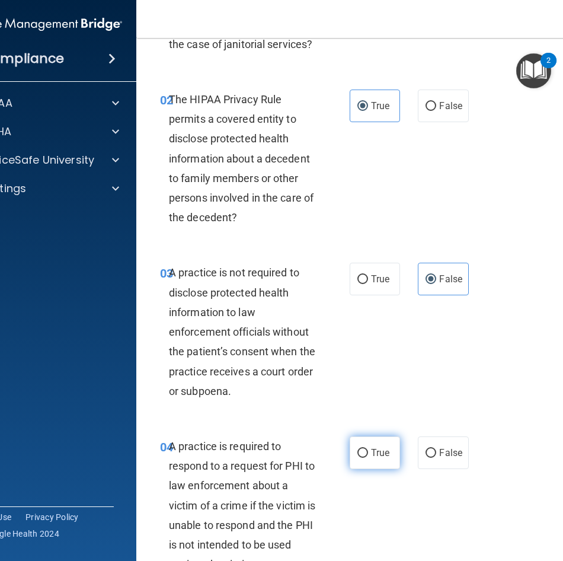
click at [382, 451] on span "True" at bounding box center [380, 452] width 18 height 11
click at [368, 451] on input "True" at bounding box center [363, 453] width 11 height 9
radio input "true"
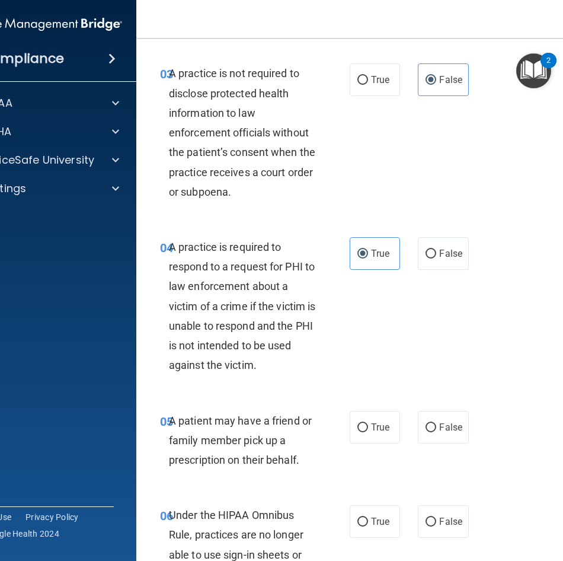
scroll to position [415, 0]
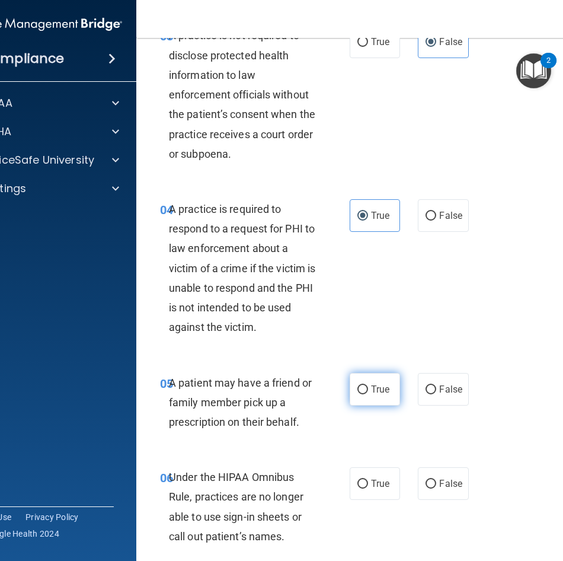
click at [382, 393] on span "True" at bounding box center [380, 389] width 18 height 11
click at [368, 393] on input "True" at bounding box center [363, 389] width 11 height 9
radio input "true"
click at [433, 461] on div "06 Under the HIPAA Omnibus Rule, practices are no longer able to use sign-in sh…" at bounding box center [376, 509] width 451 height 114
click at [439, 480] on span "False" at bounding box center [450, 483] width 23 height 11
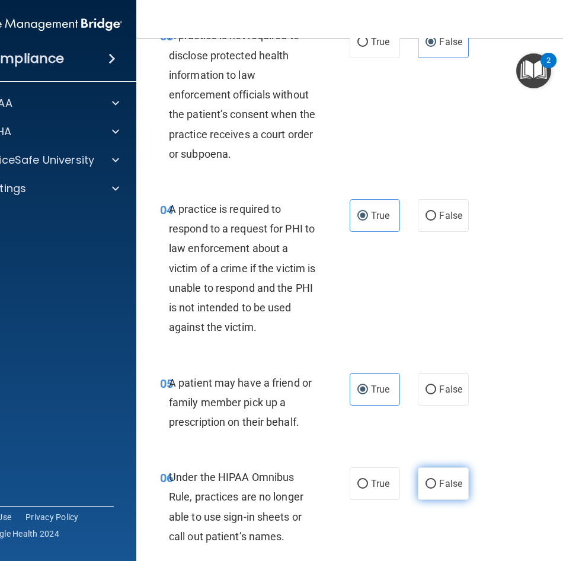
click at [435, 480] on input "False" at bounding box center [431, 484] width 11 height 9
radio input "true"
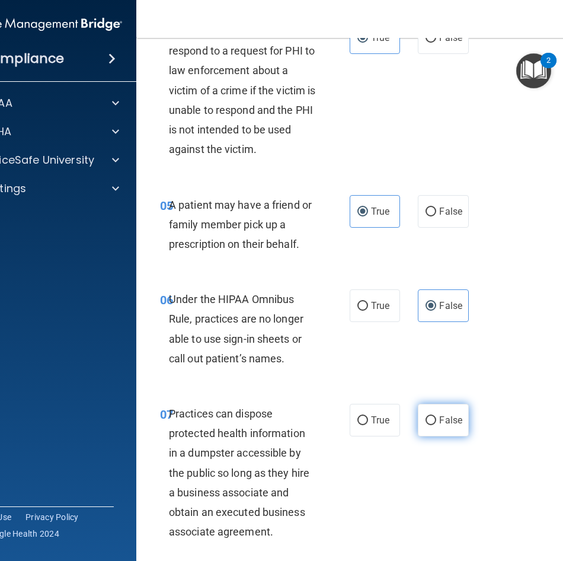
click at [428, 418] on input "False" at bounding box center [431, 420] width 11 height 9
radio input "true"
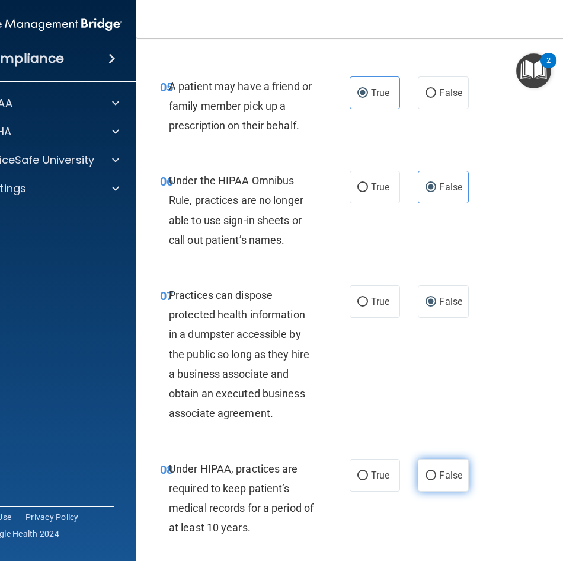
click at [428, 476] on input "False" at bounding box center [431, 475] width 11 height 9
radio input "true"
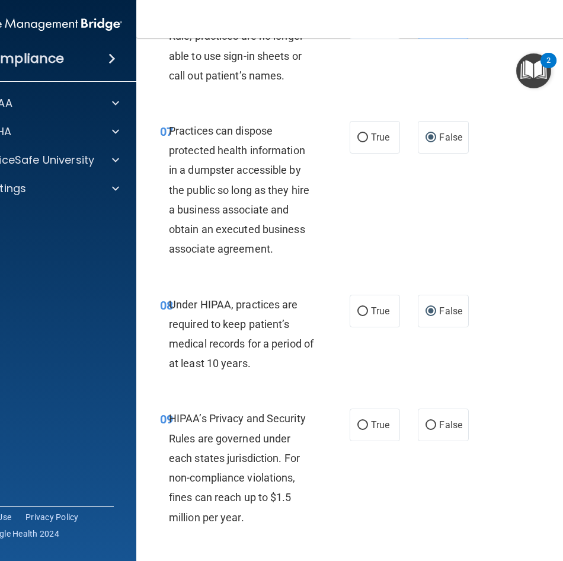
scroll to position [889, 0]
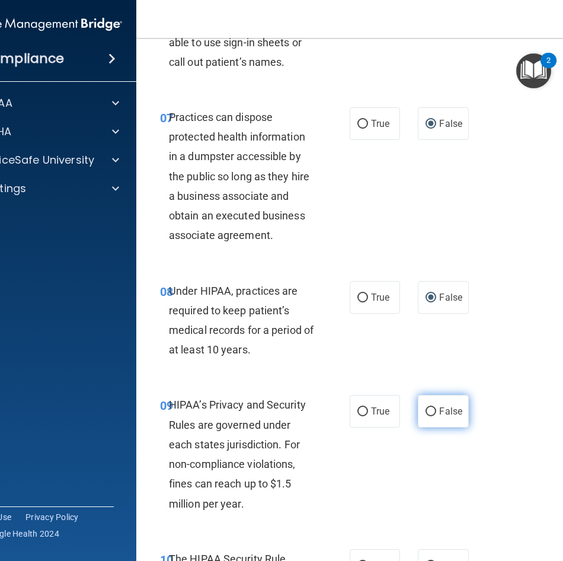
click at [439, 416] on span "False" at bounding box center [450, 411] width 23 height 11
click at [435, 416] on input "False" at bounding box center [431, 411] width 11 height 9
radio input "true"
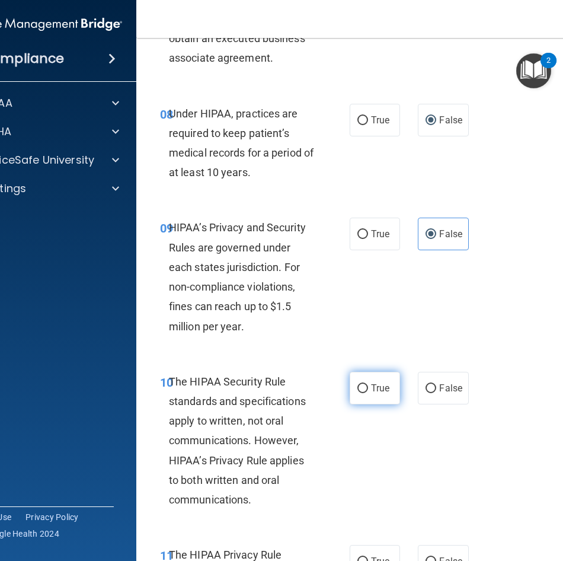
scroll to position [1067, 0]
click at [362, 387] on input "True" at bounding box center [363, 388] width 11 height 9
radio input "true"
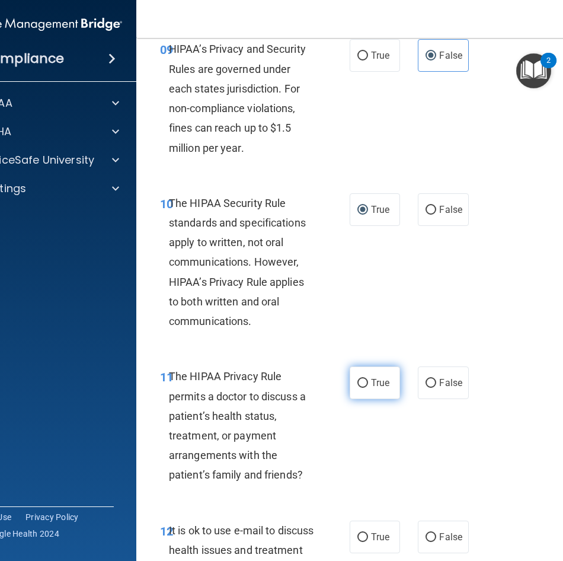
click at [362, 389] on label "True" at bounding box center [375, 382] width 50 height 33
click at [362, 388] on input "True" at bounding box center [363, 383] width 11 height 9
radio input "true"
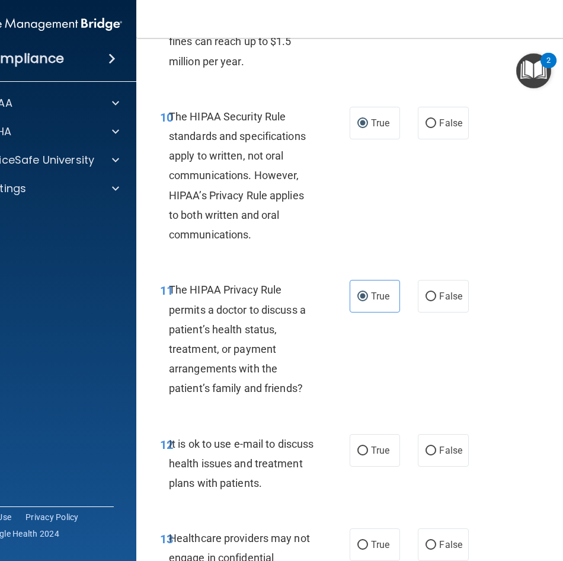
scroll to position [1423, 0]
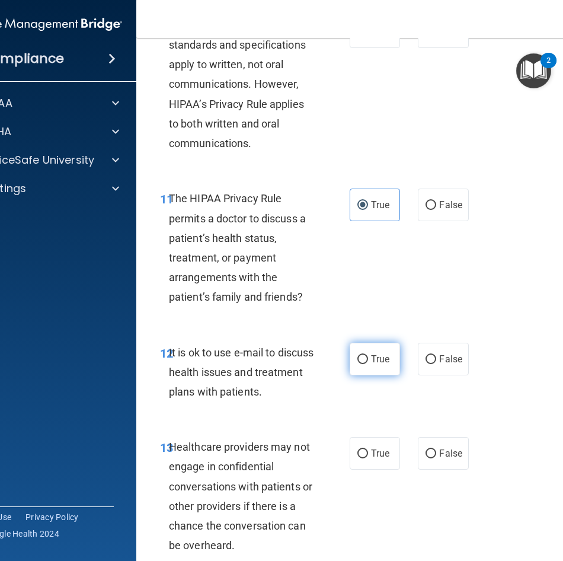
click at [364, 369] on label "True" at bounding box center [375, 359] width 50 height 33
click at [364, 364] on input "True" at bounding box center [363, 359] width 11 height 9
radio input "true"
click at [430, 452] on input "False" at bounding box center [431, 453] width 11 height 9
radio input "true"
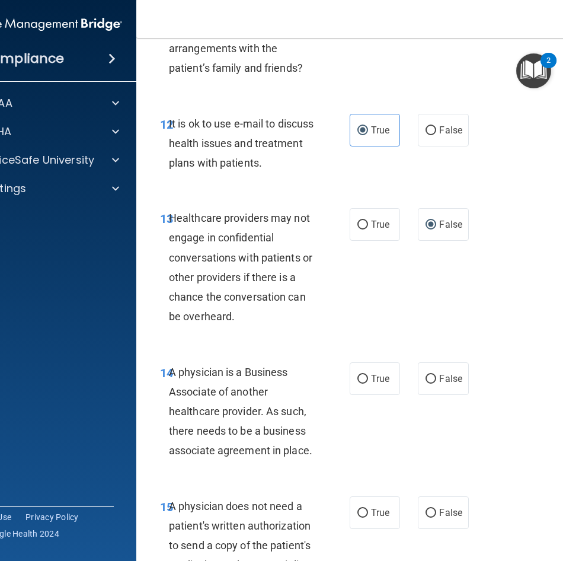
scroll to position [1660, 0]
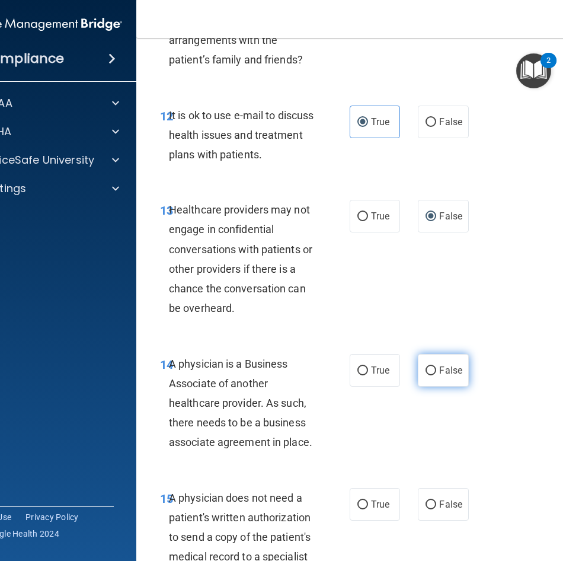
click at [430, 374] on input "False" at bounding box center [431, 370] width 11 height 9
radio input "true"
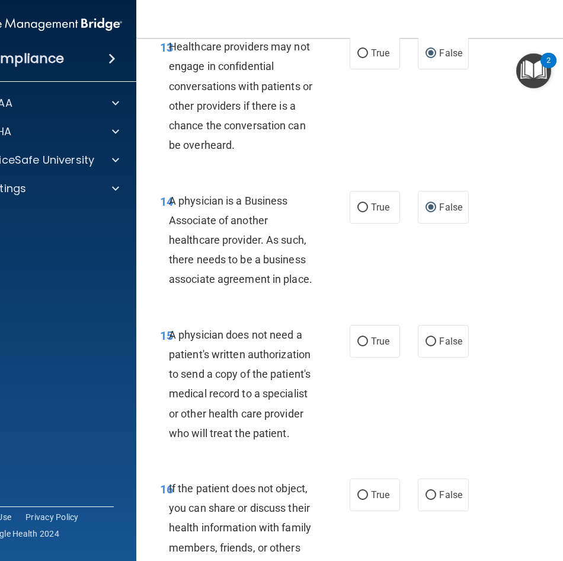
scroll to position [1838, 0]
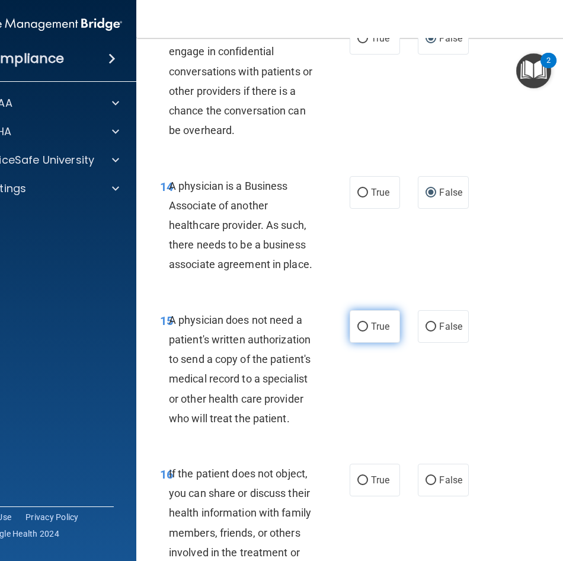
click at [379, 334] on label "True" at bounding box center [375, 326] width 50 height 33
click at [368, 331] on input "True" at bounding box center [363, 327] width 11 height 9
radio input "true"
click at [371, 480] on span "True" at bounding box center [380, 479] width 18 height 11
click at [368, 480] on input "True" at bounding box center [363, 480] width 11 height 9
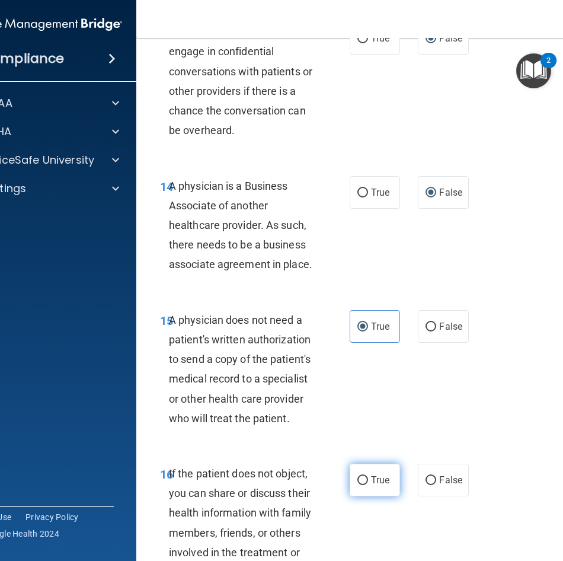
radio input "true"
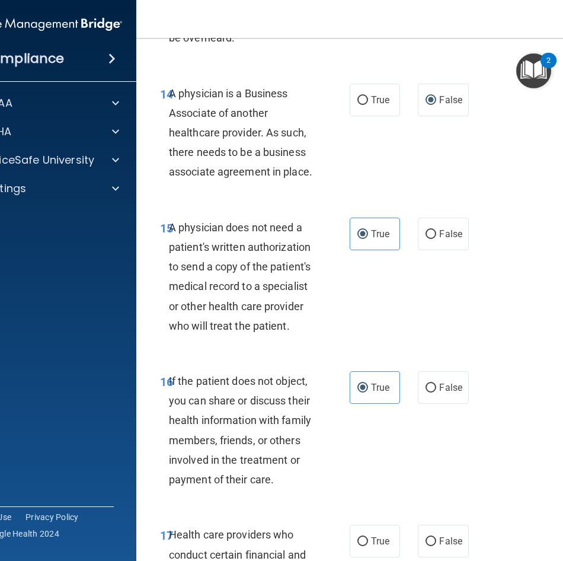
scroll to position [2075, 0]
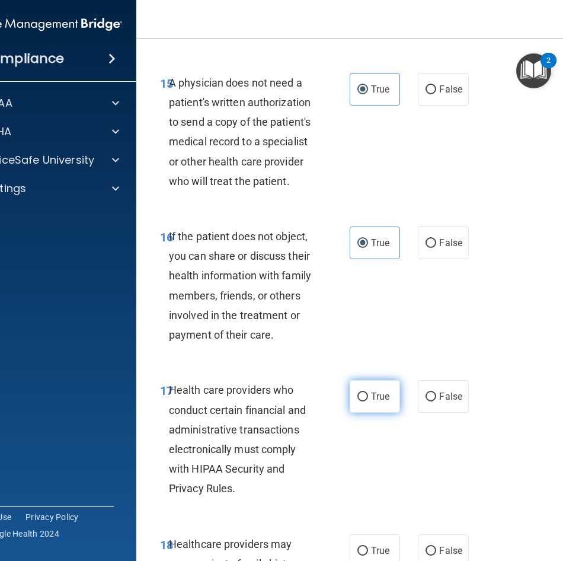
click at [376, 395] on span "True" at bounding box center [380, 396] width 18 height 11
click at [368, 395] on input "True" at bounding box center [363, 397] width 11 height 9
radio input "true"
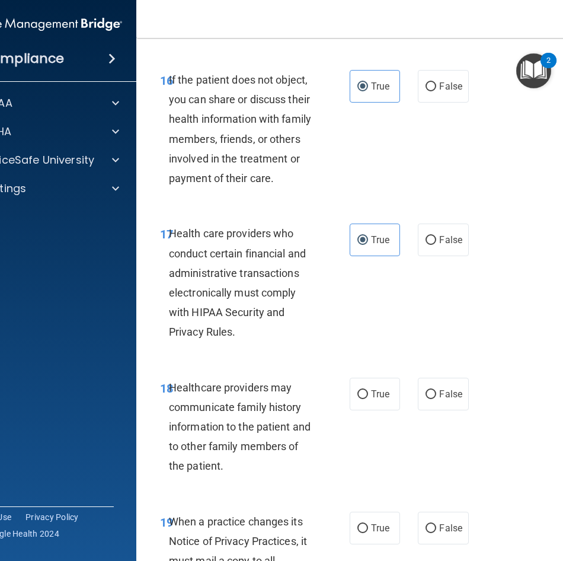
scroll to position [2312, 0]
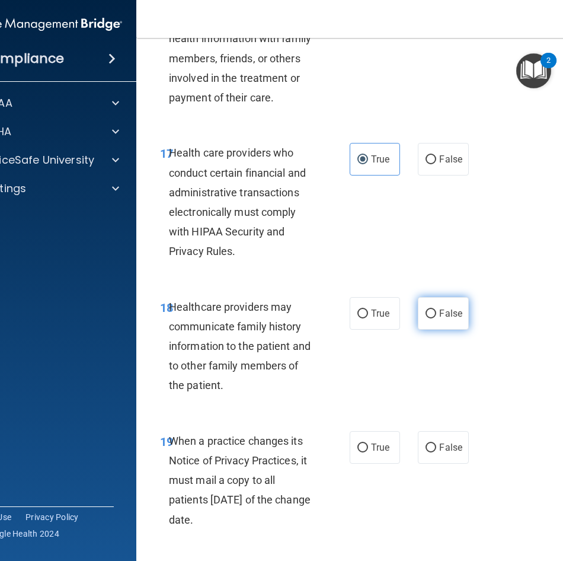
click at [429, 325] on label "False" at bounding box center [443, 313] width 50 height 33
click at [429, 318] on input "False" at bounding box center [431, 314] width 11 height 9
radio input "true"
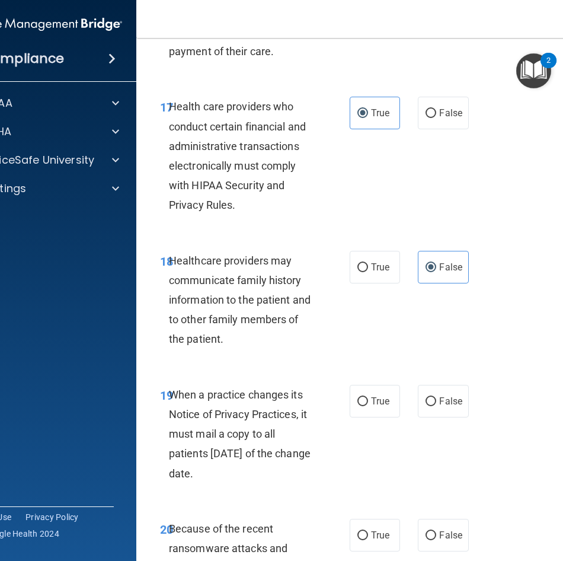
scroll to position [2431, 0]
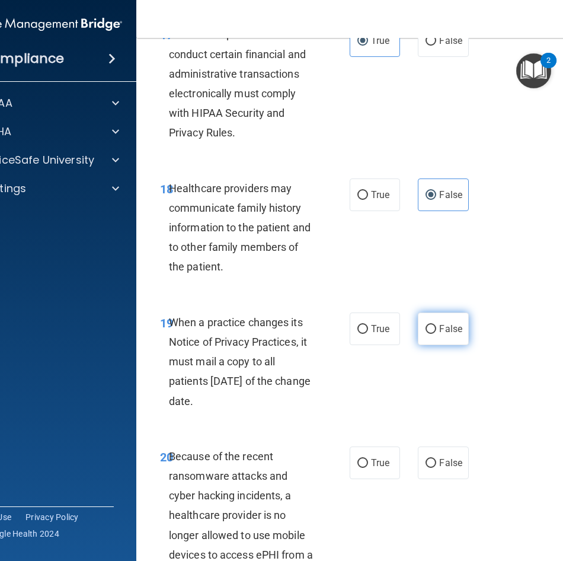
click at [430, 339] on label "False" at bounding box center [443, 328] width 50 height 33
click at [430, 334] on input "False" at bounding box center [431, 329] width 11 height 9
radio input "true"
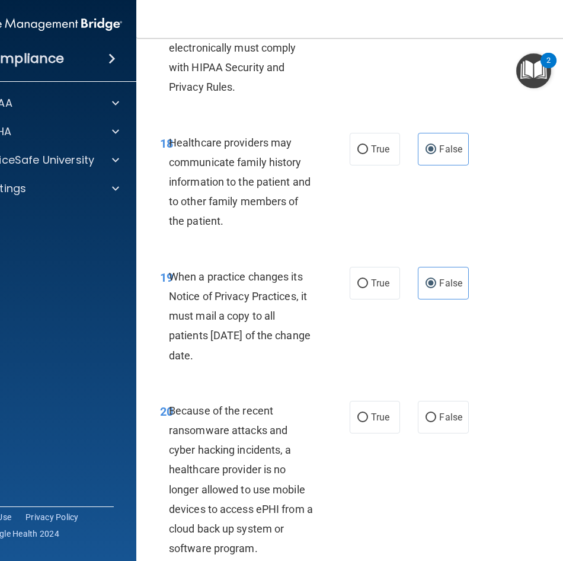
scroll to position [2550, 0]
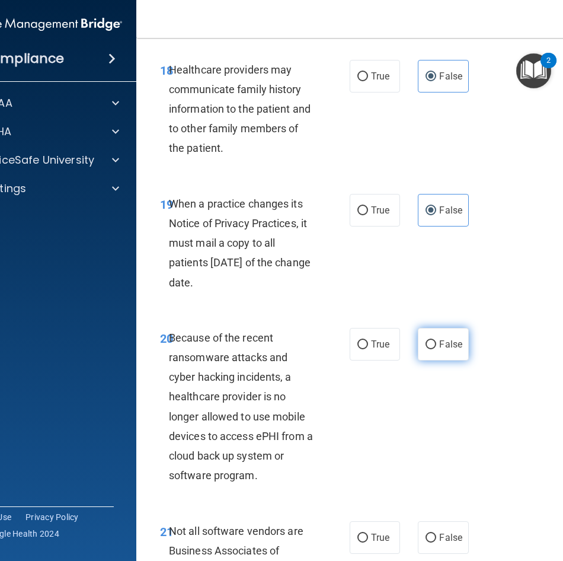
click at [433, 339] on label "False" at bounding box center [443, 344] width 50 height 33
click at [433, 340] on input "False" at bounding box center [431, 344] width 11 height 9
radio input "true"
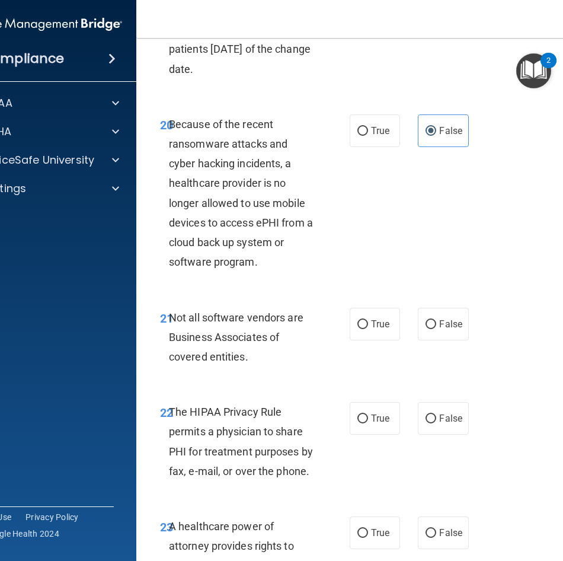
scroll to position [2787, 0]
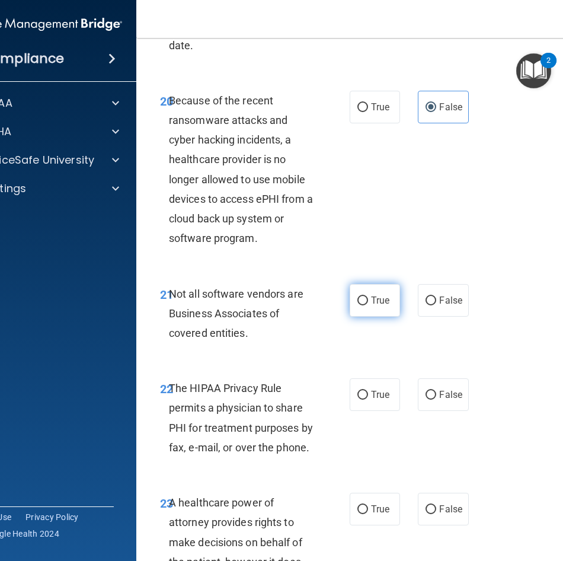
click at [358, 304] on input "True" at bounding box center [363, 300] width 11 height 9
radio input "true"
click at [358, 392] on input "True" at bounding box center [363, 395] width 11 height 9
radio input "true"
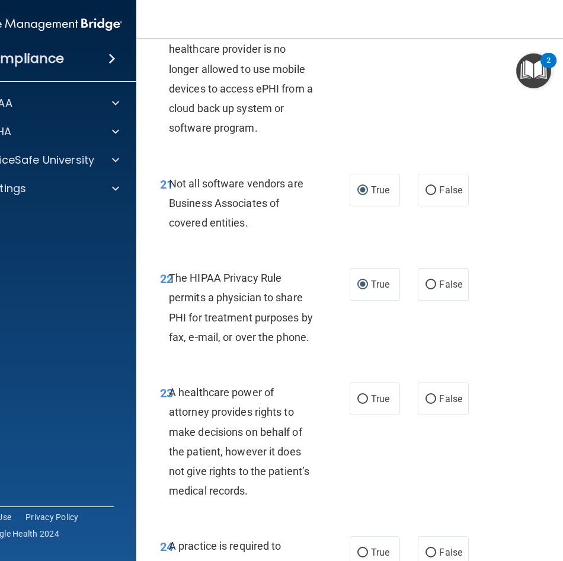
scroll to position [2905, 0]
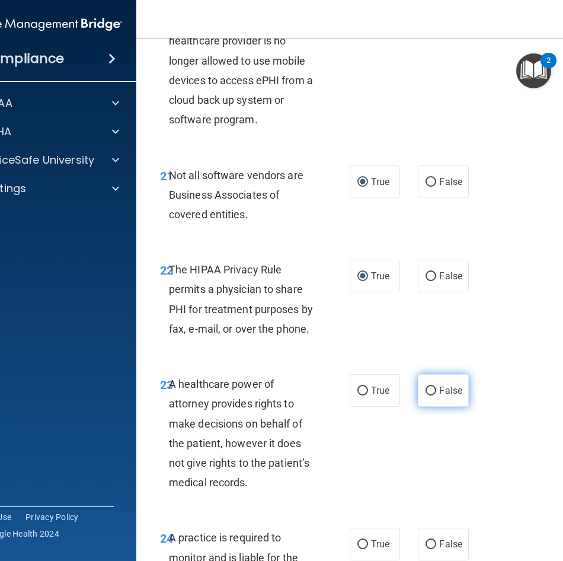
click at [426, 387] on input "False" at bounding box center [431, 391] width 11 height 9
radio input "true"
click at [448, 537] on label "False" at bounding box center [443, 544] width 50 height 33
click at [436, 540] on input "False" at bounding box center [431, 544] width 11 height 9
radio input "true"
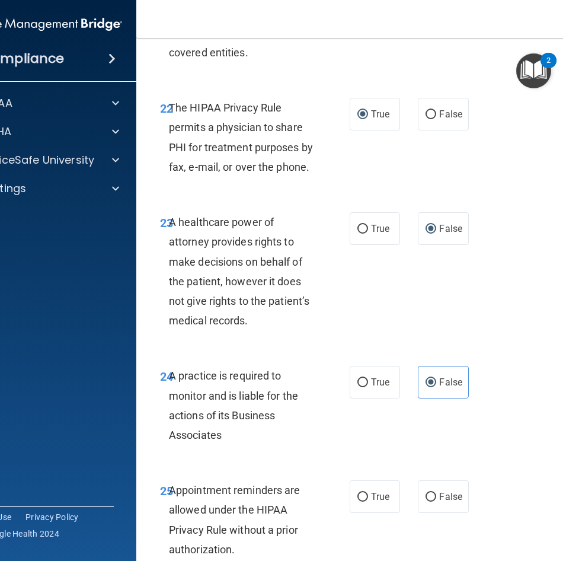
scroll to position [3202, 0]
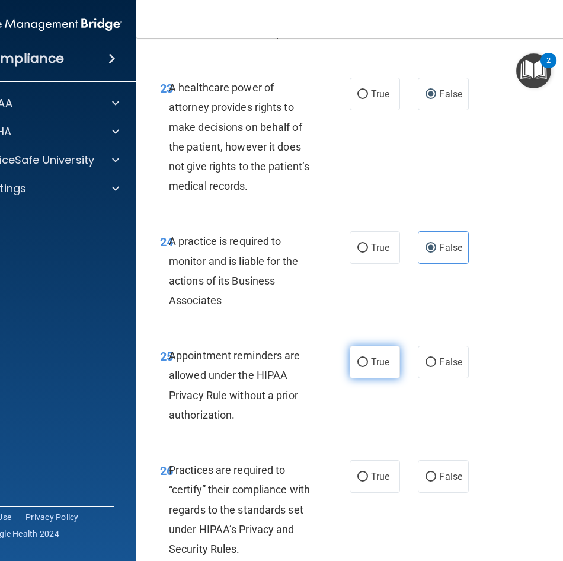
click at [377, 358] on span "True" at bounding box center [380, 361] width 18 height 11
click at [368, 358] on input "True" at bounding box center [363, 362] width 11 height 9
radio input "true"
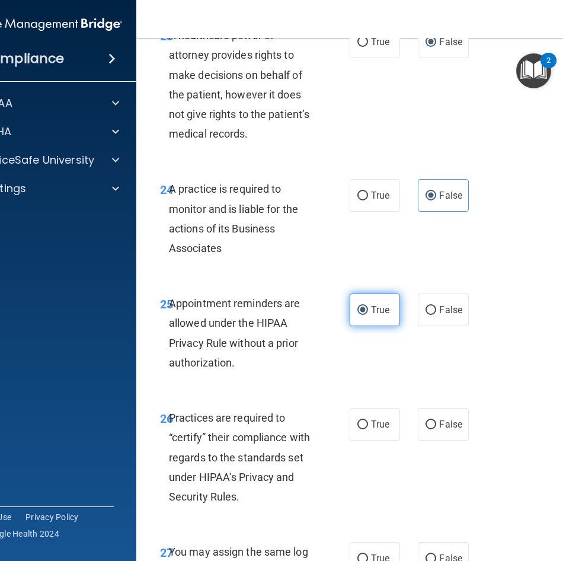
scroll to position [3320, 0]
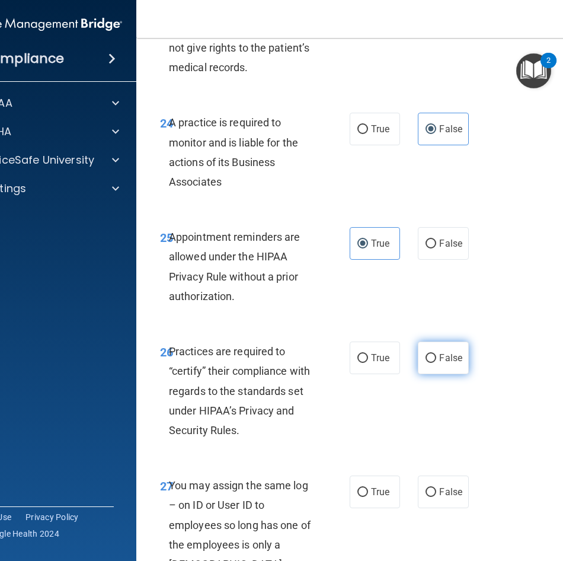
click at [455, 367] on label "False" at bounding box center [443, 358] width 50 height 33
click at [436, 363] on input "False" at bounding box center [431, 358] width 11 height 9
radio input "true"
click at [445, 485] on label "False" at bounding box center [443, 492] width 50 height 33
click at [436, 488] on input "False" at bounding box center [431, 492] width 11 height 9
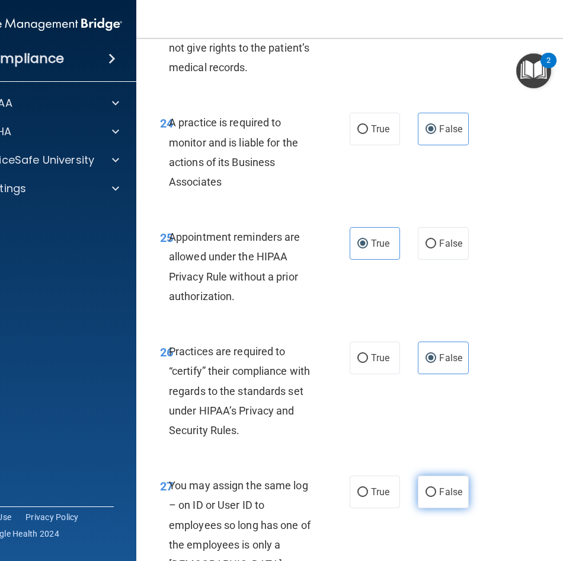
radio input "true"
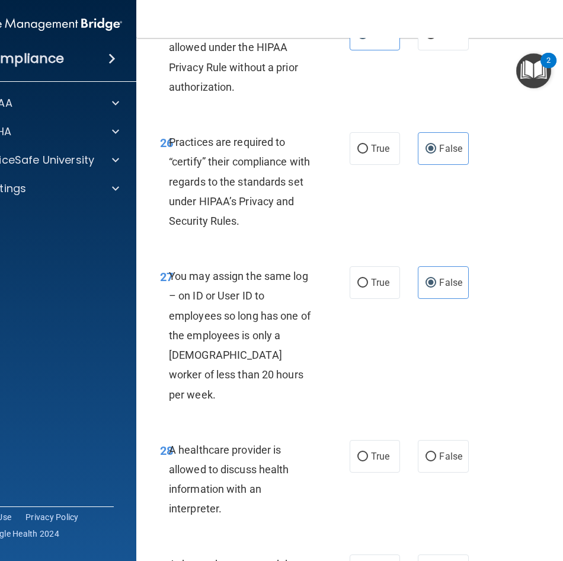
scroll to position [3558, 0]
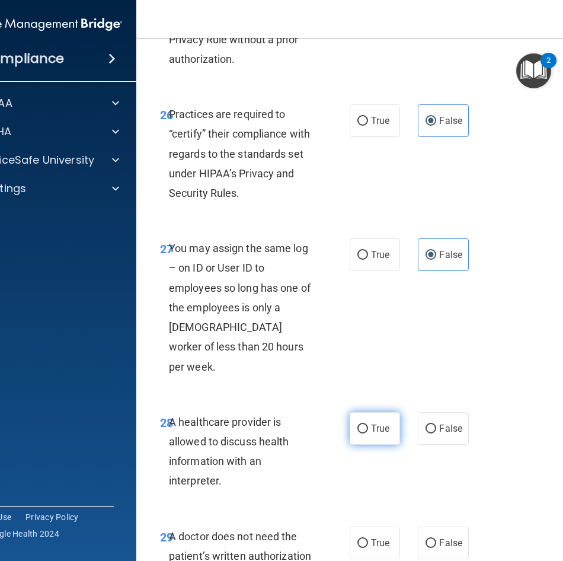
click at [369, 415] on label "True" at bounding box center [375, 428] width 50 height 33
click at [368, 425] on input "True" at bounding box center [363, 429] width 11 height 9
radio input "true"
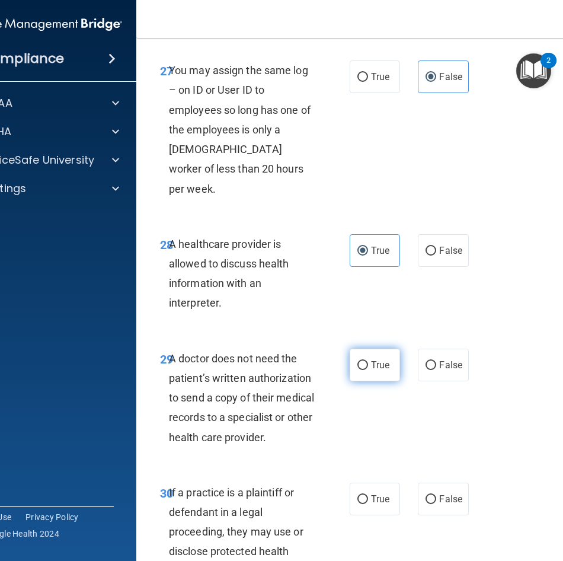
click at [372, 359] on span "True" at bounding box center [380, 364] width 18 height 11
click at [368, 361] on input "True" at bounding box center [363, 365] width 11 height 9
radio input "true"
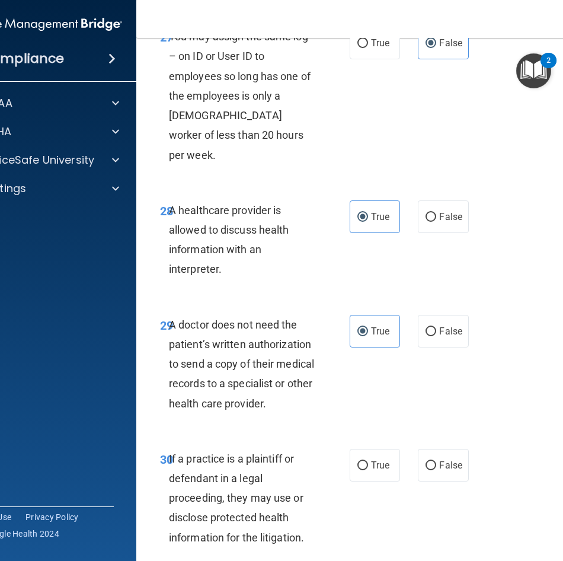
scroll to position [3834, 0]
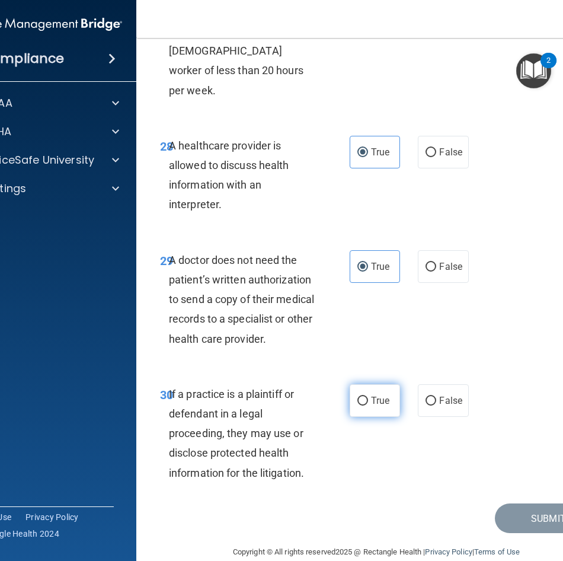
click at [363, 394] on label "True" at bounding box center [375, 400] width 50 height 33
click at [363, 397] on input "True" at bounding box center [363, 401] width 11 height 9
radio input "true"
click at [557, 506] on button "Submit" at bounding box center [548, 518] width 107 height 30
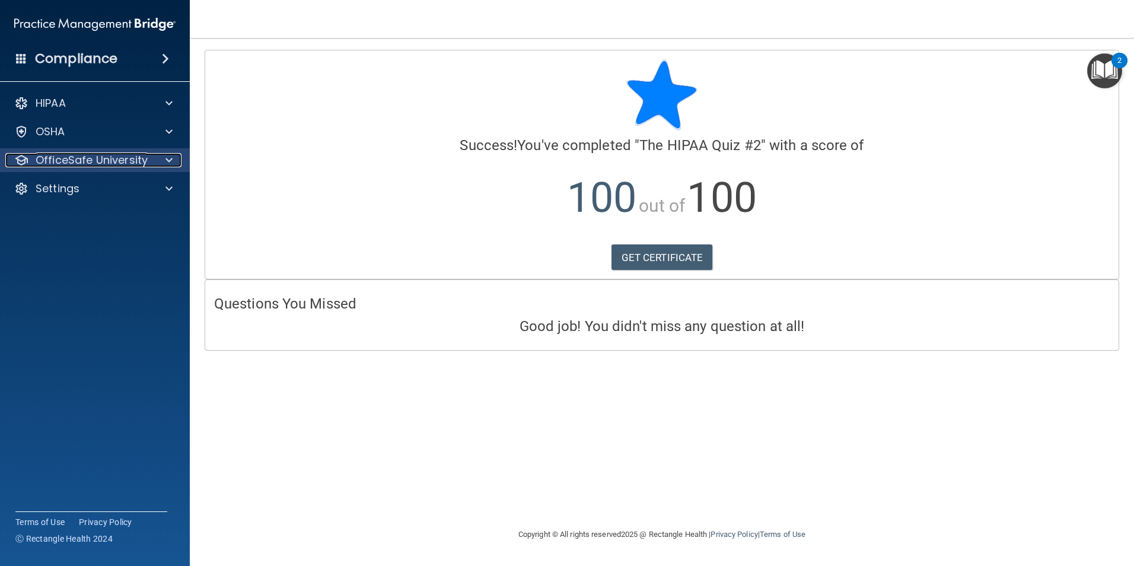
click at [135, 162] on p "OfficeSafe University" at bounding box center [92, 160] width 112 height 14
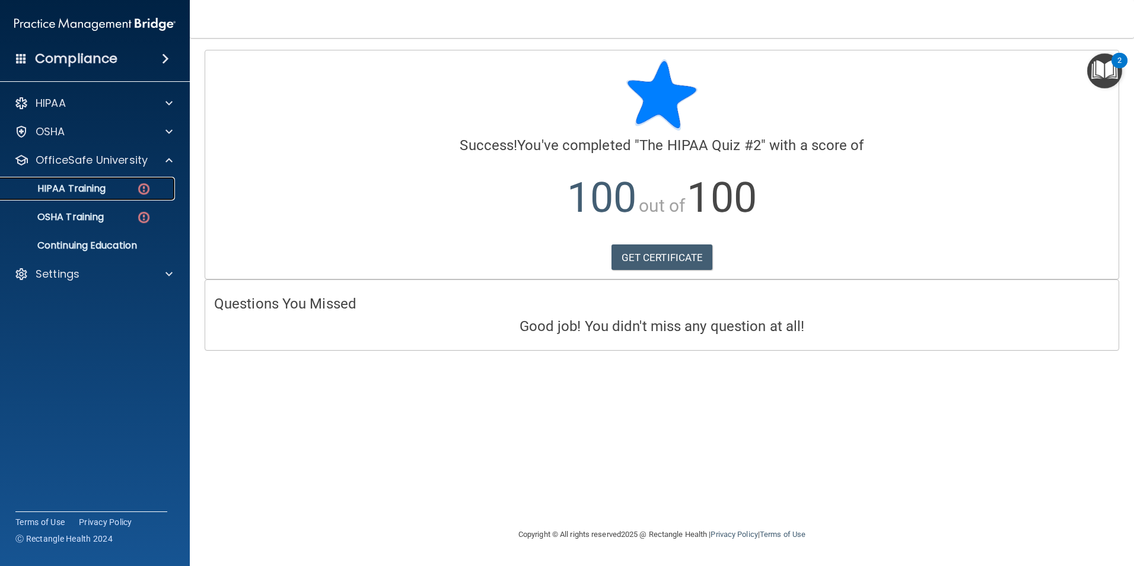
click at [106, 191] on p "HIPAA Training" at bounding box center [57, 189] width 98 height 12
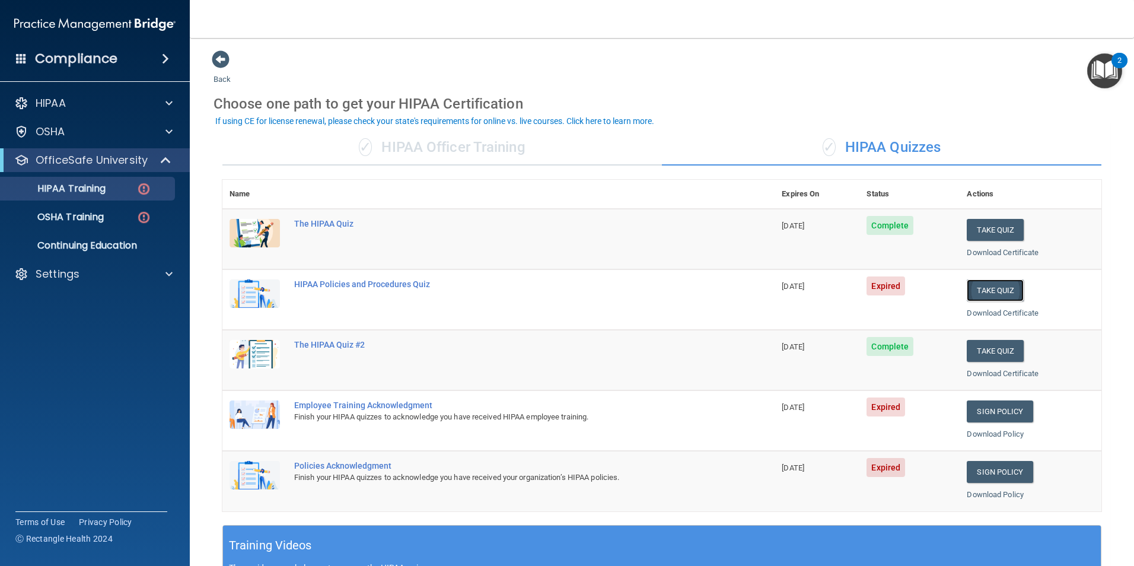
click at [975, 294] on button "Take Quiz" at bounding box center [994, 290] width 57 height 22
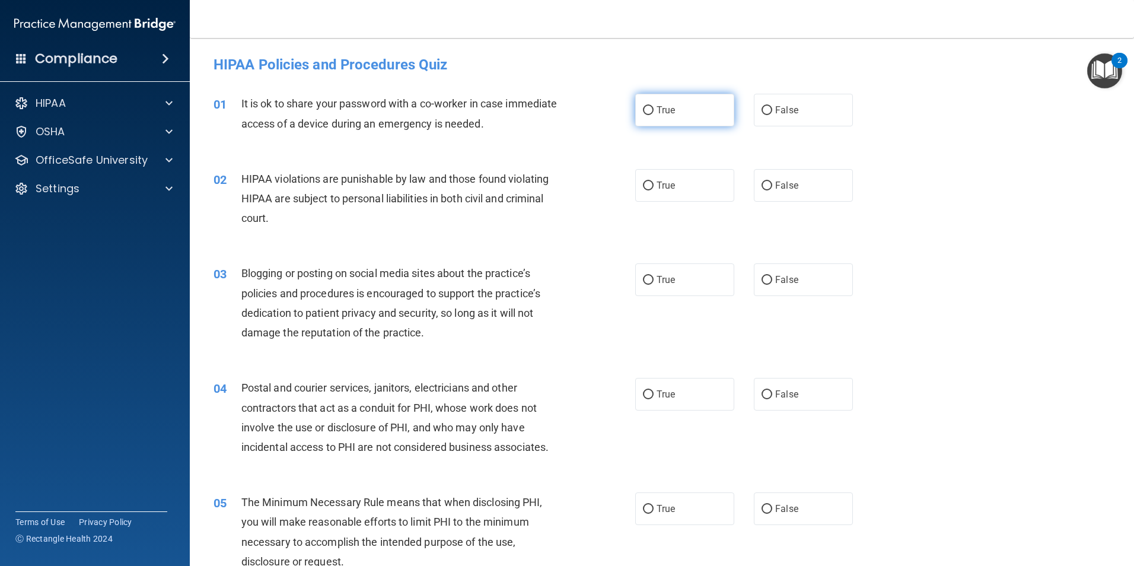
click at [670, 101] on label "True" at bounding box center [684, 110] width 99 height 33
click at [653, 106] on input "True" at bounding box center [648, 110] width 11 height 9
radio input "true"
click at [782, 110] on span "False" at bounding box center [786, 109] width 23 height 11
click at [772, 110] on input "False" at bounding box center [766, 110] width 11 height 9
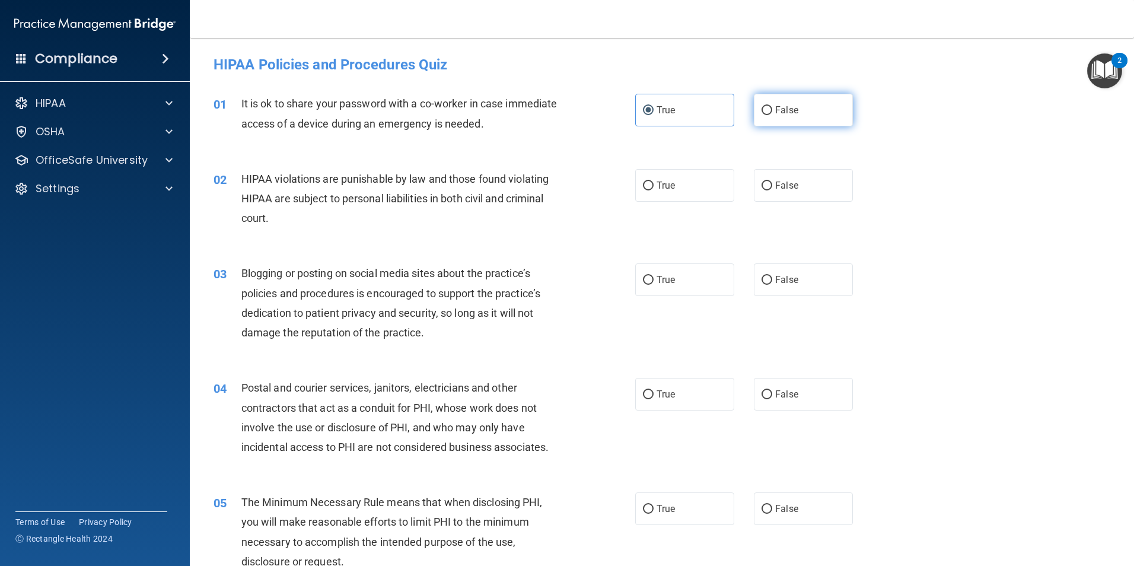
radio input "true"
radio input "false"
click at [652, 186] on label "True" at bounding box center [684, 185] width 99 height 33
click at [652, 186] on input "True" at bounding box center [648, 185] width 11 height 9
radio input "true"
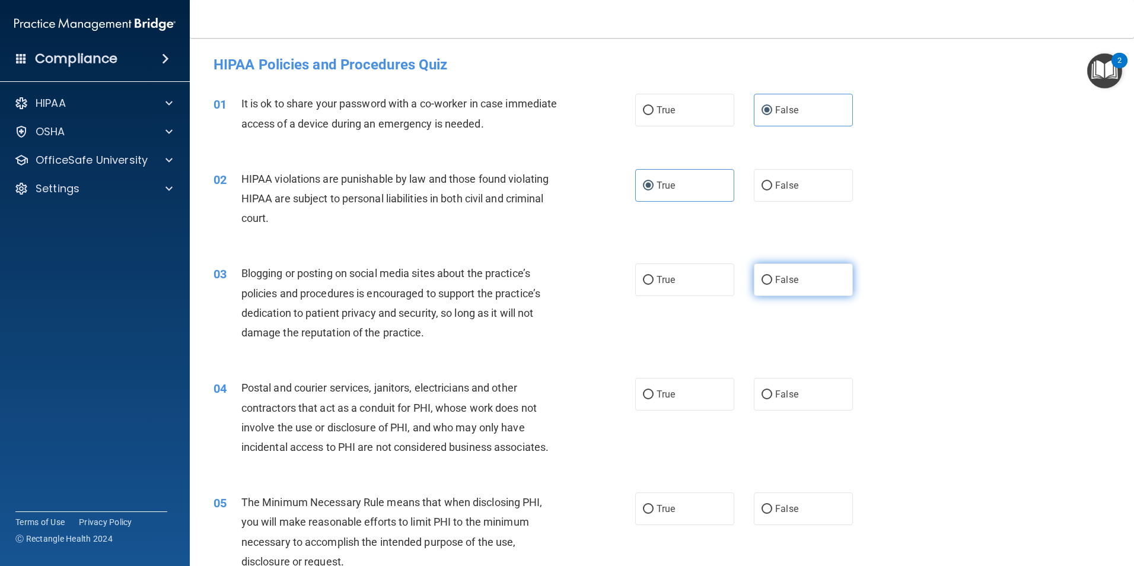
click at [825, 279] on label "False" at bounding box center [803, 279] width 99 height 33
click at [772, 279] on input "False" at bounding box center [766, 280] width 11 height 9
radio input "true"
click at [666, 393] on span "True" at bounding box center [665, 393] width 18 height 11
click at [653, 393] on input "True" at bounding box center [648, 394] width 11 height 9
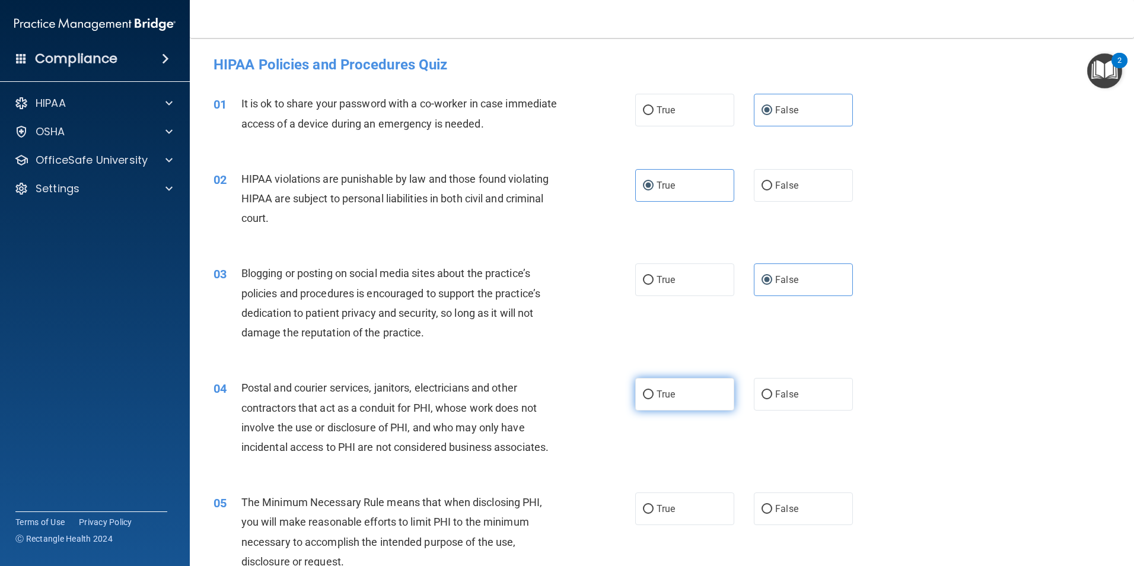
radio input "true"
click at [666, 511] on span "True" at bounding box center [665, 508] width 18 height 11
click at [653, 511] on input "True" at bounding box center [648, 509] width 11 height 9
radio input "true"
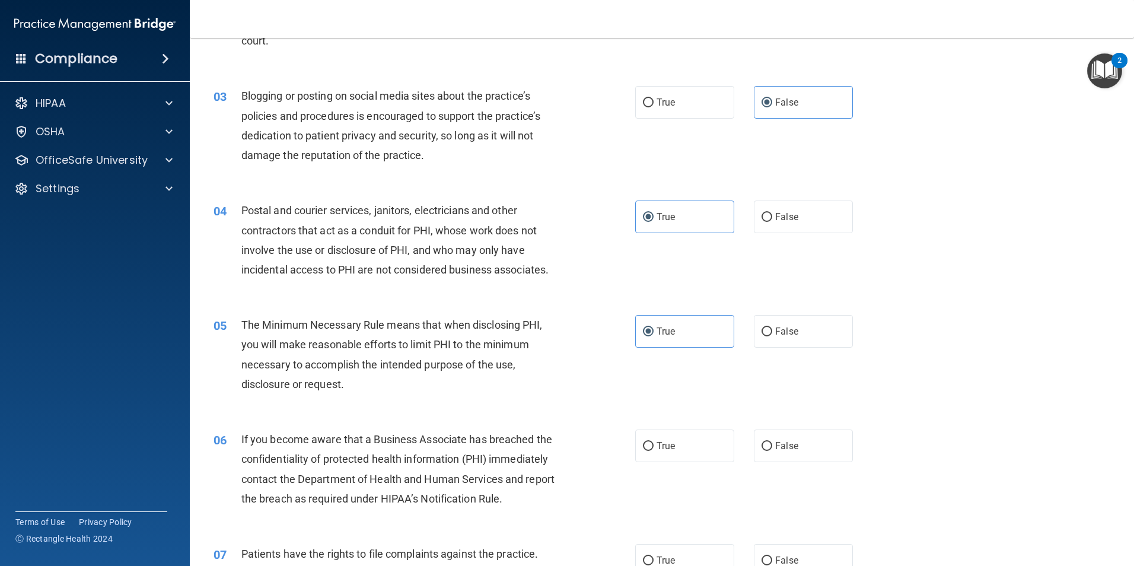
scroll to position [178, 0]
click at [775, 449] on span "False" at bounding box center [786, 444] width 23 height 11
click at [772, 449] on input "False" at bounding box center [766, 445] width 11 height 9
radio input "true"
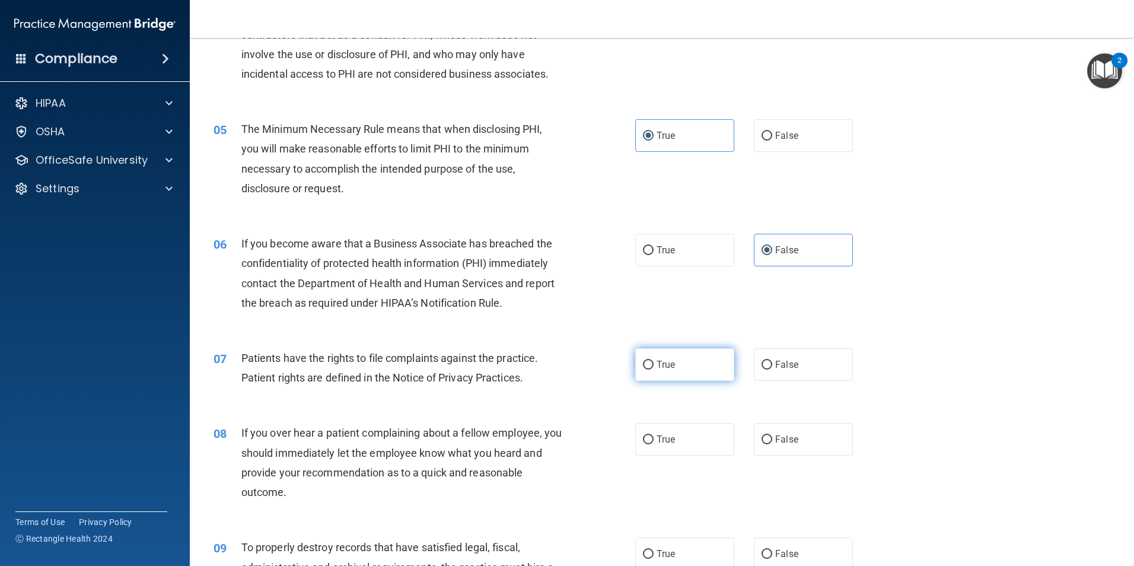
scroll to position [415, 0]
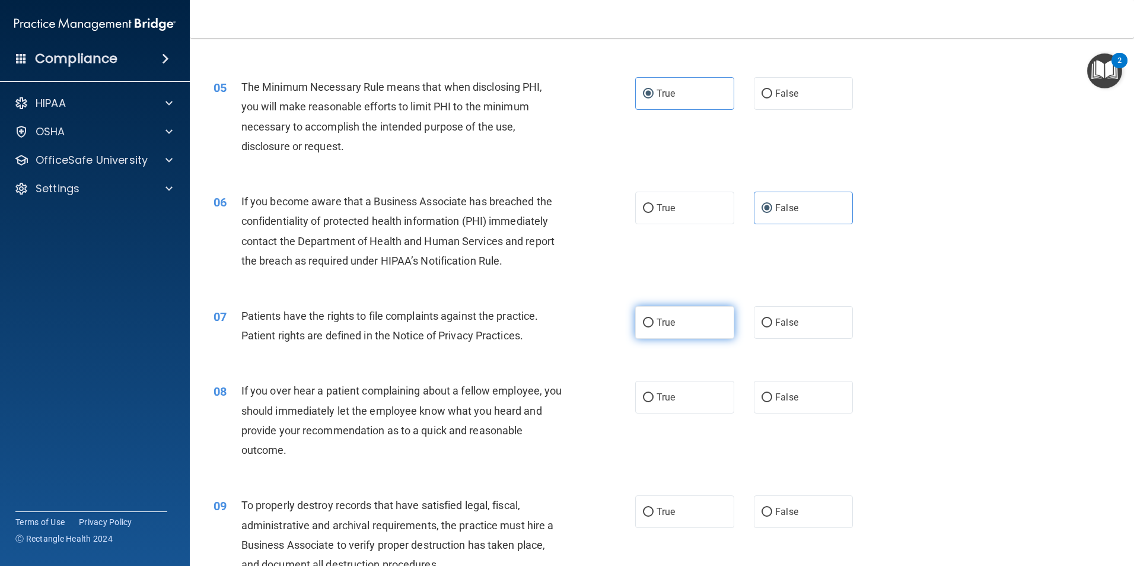
click at [664, 323] on span "True" at bounding box center [665, 322] width 18 height 11
click at [653, 323] on input "True" at bounding box center [648, 322] width 11 height 9
radio input "true"
click at [803, 403] on label "False" at bounding box center [803, 397] width 99 height 33
click at [772, 402] on input "False" at bounding box center [766, 397] width 11 height 9
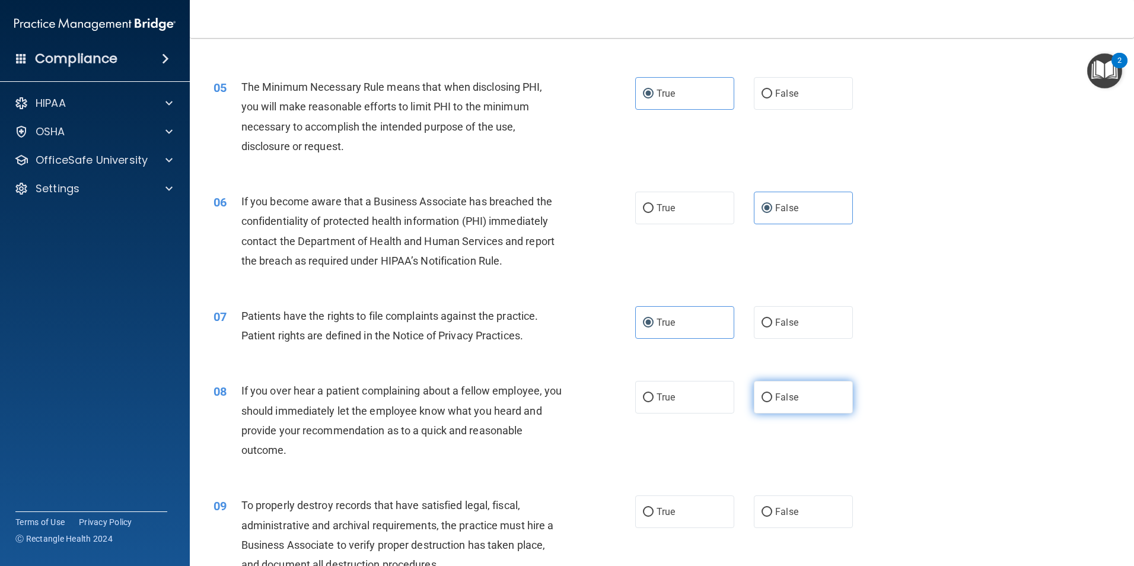
radio input "true"
click at [769, 516] on label "False" at bounding box center [803, 511] width 99 height 33
click at [769, 516] on input "False" at bounding box center [766, 512] width 11 height 9
radio input "true"
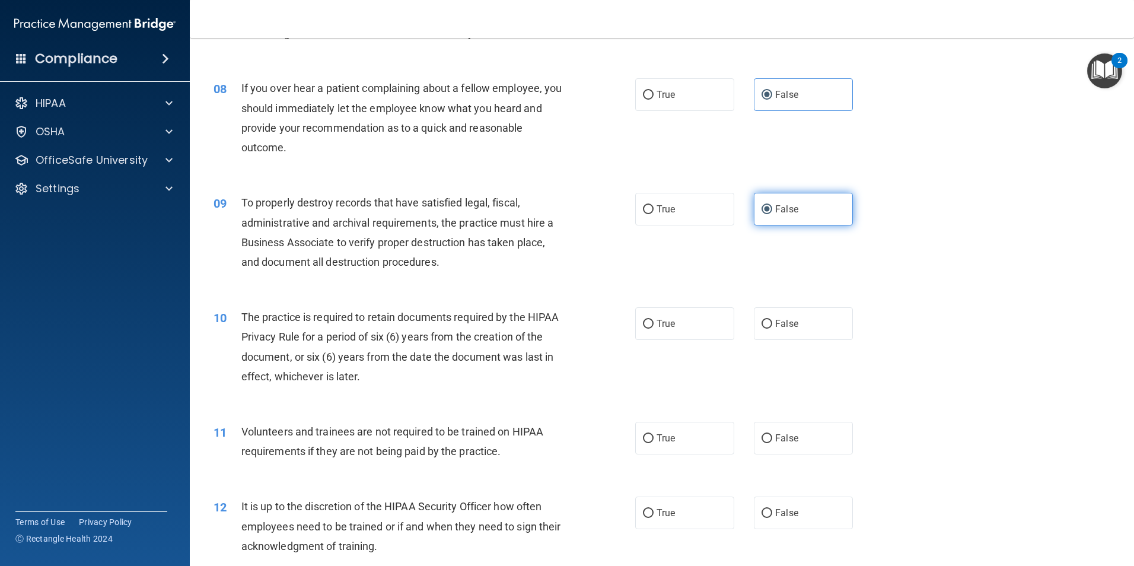
scroll to position [771, 0]
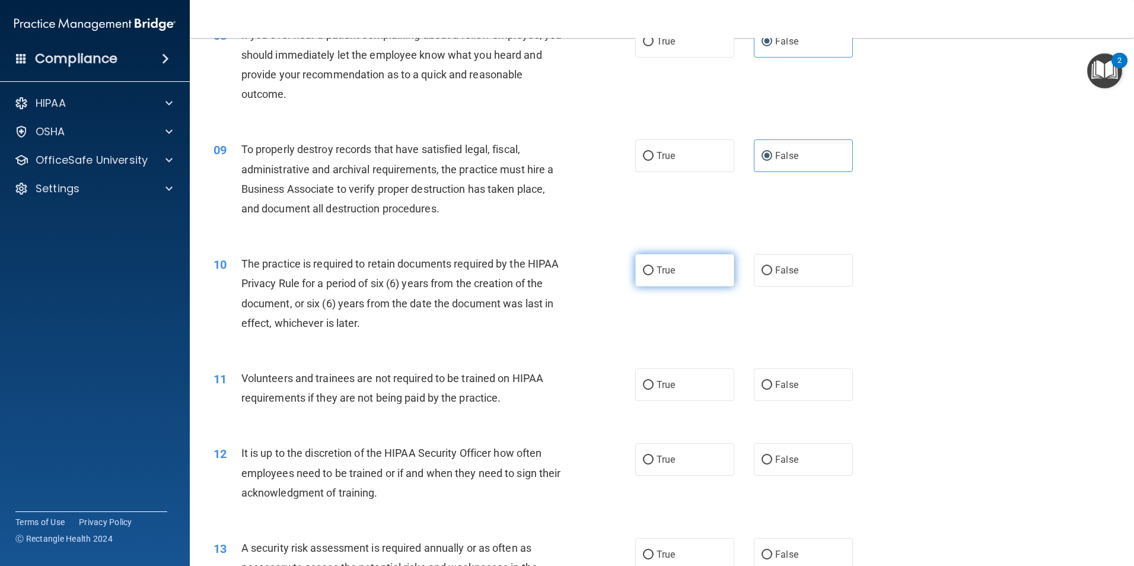
click at [677, 283] on label "True" at bounding box center [684, 270] width 99 height 33
click at [653, 275] on input "True" at bounding box center [648, 270] width 11 height 9
radio input "true"
click at [801, 392] on label "False" at bounding box center [803, 384] width 99 height 33
click at [772, 390] on input "False" at bounding box center [766, 385] width 11 height 9
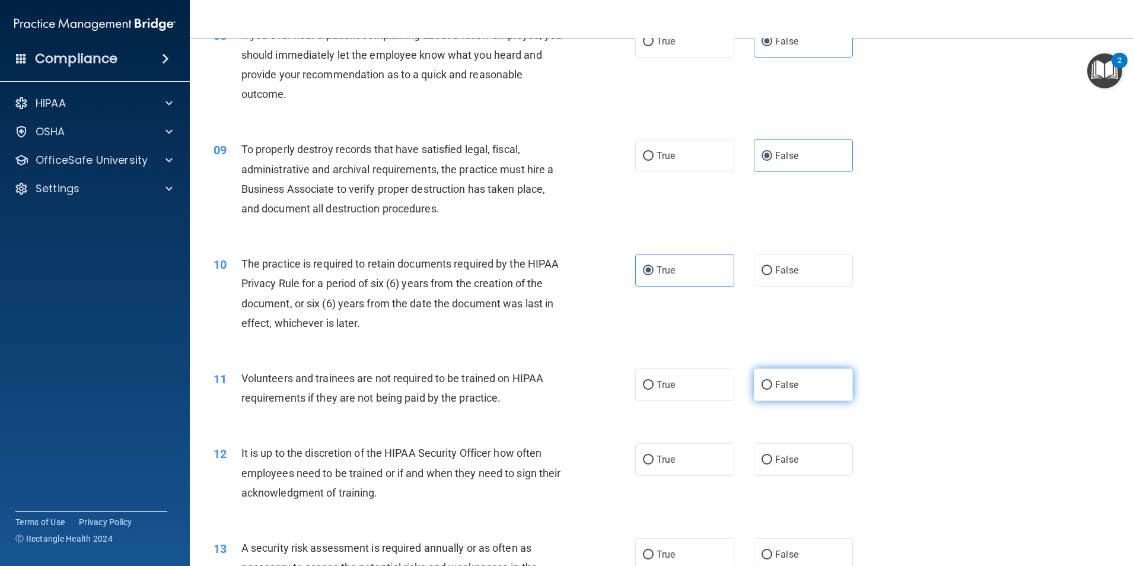
radio input "true"
click at [775, 461] on span "False" at bounding box center [786, 459] width 23 height 11
click at [772, 461] on input "False" at bounding box center [766, 459] width 11 height 9
radio input "true"
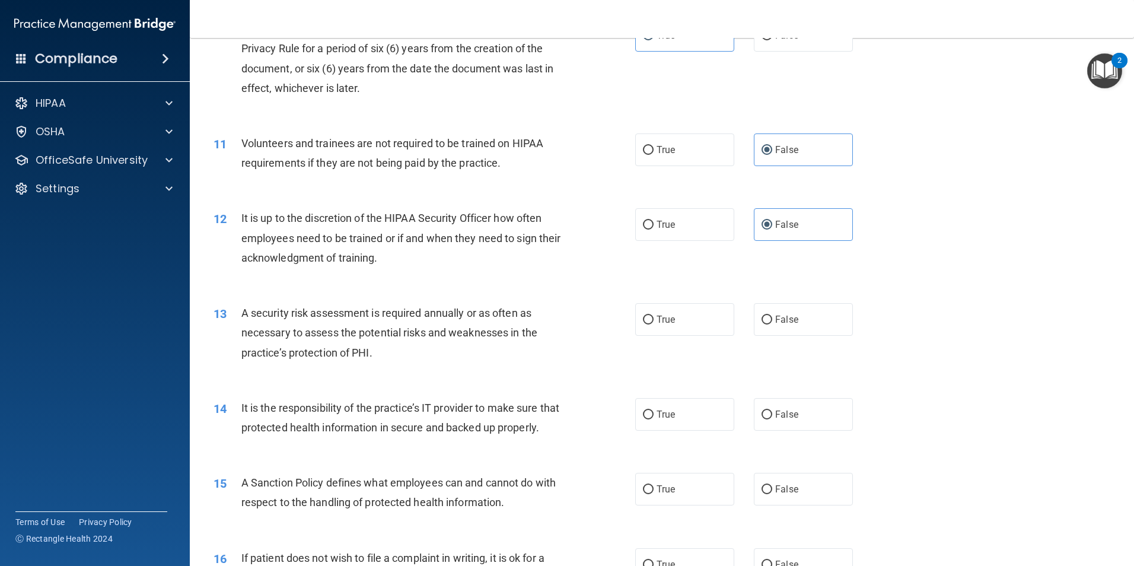
scroll to position [1008, 0]
drag, startPoint x: 659, startPoint y: 302, endPoint x: 662, endPoint y: 314, distance: 12.2
click at [659, 305] on label "True" at bounding box center [684, 317] width 99 height 33
click at [653, 313] on input "True" at bounding box center [648, 317] width 11 height 9
radio input "true"
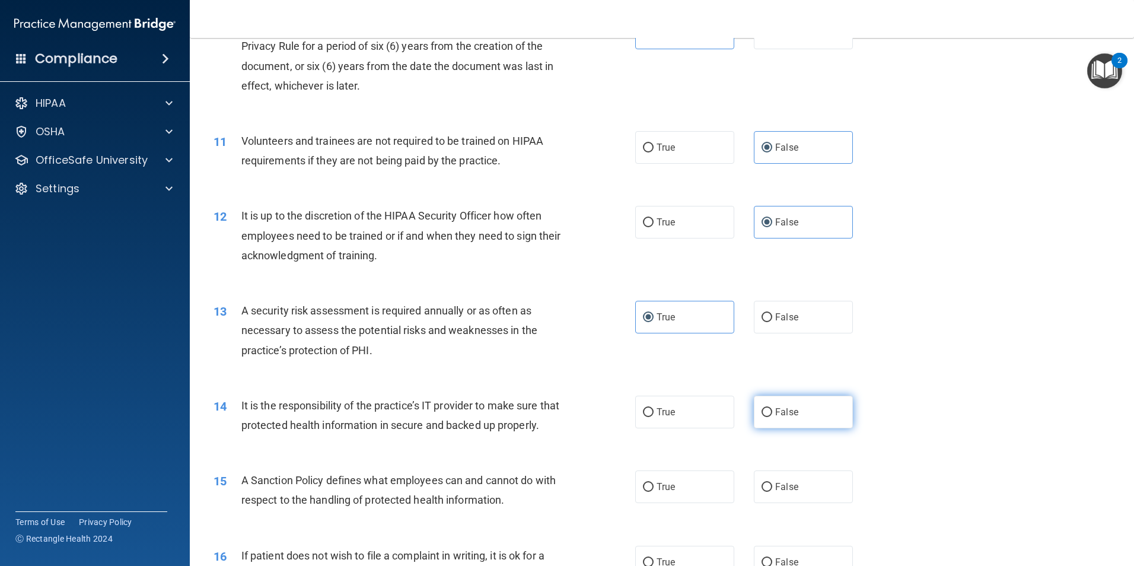
click at [763, 402] on label "False" at bounding box center [803, 411] width 99 height 33
click at [763, 408] on input "False" at bounding box center [766, 412] width 11 height 9
radio input "true"
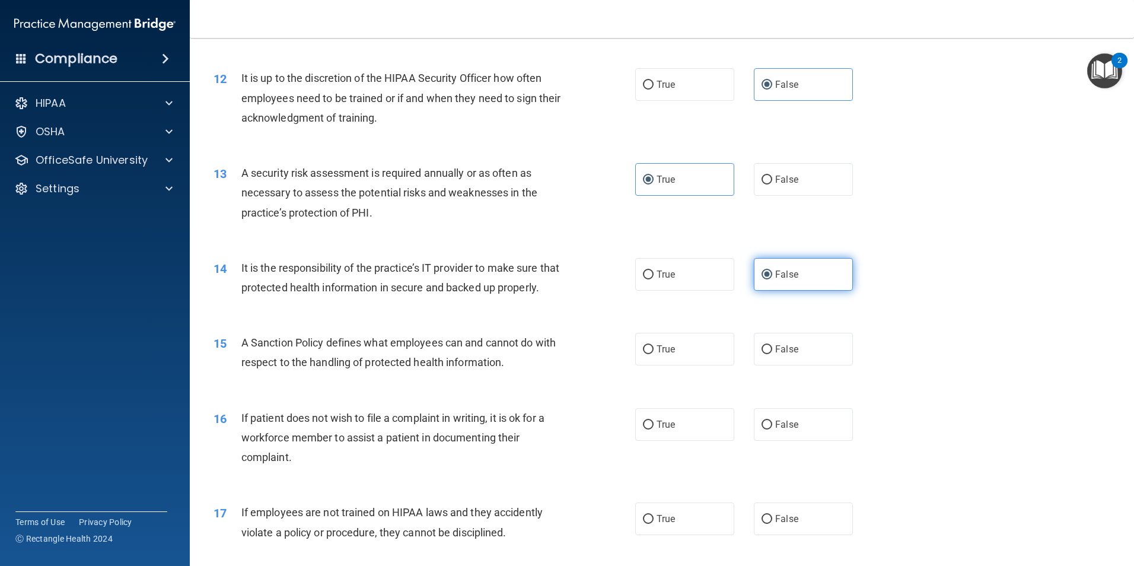
scroll to position [1186, 0]
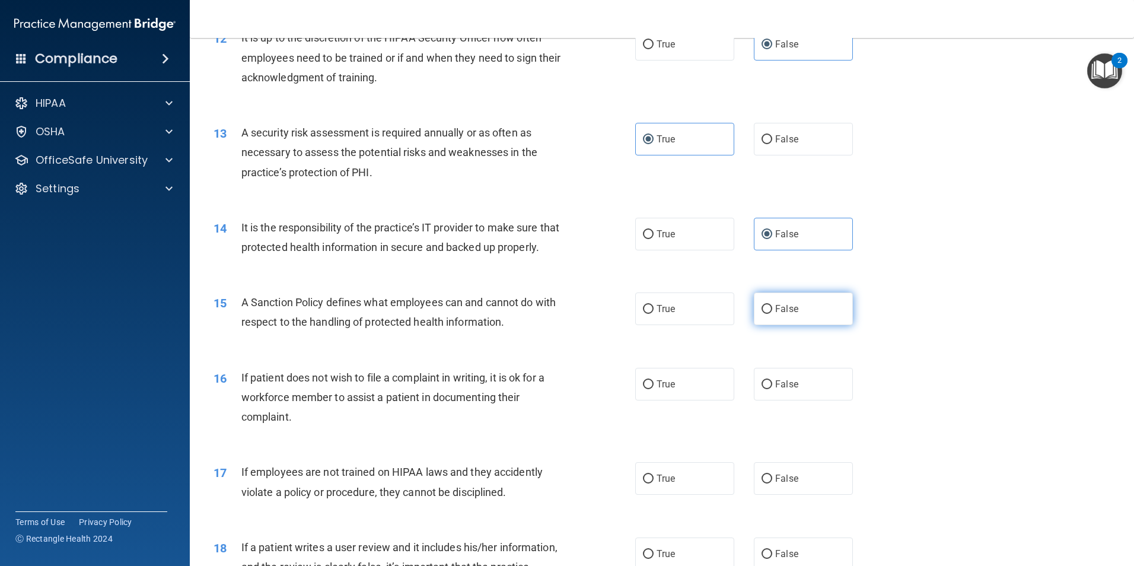
click at [781, 314] on span "False" at bounding box center [786, 308] width 23 height 11
click at [772, 314] on input "False" at bounding box center [766, 309] width 11 height 9
radio input "true"
click at [687, 400] on label "True" at bounding box center [684, 384] width 99 height 33
click at [653, 389] on input "True" at bounding box center [648, 384] width 11 height 9
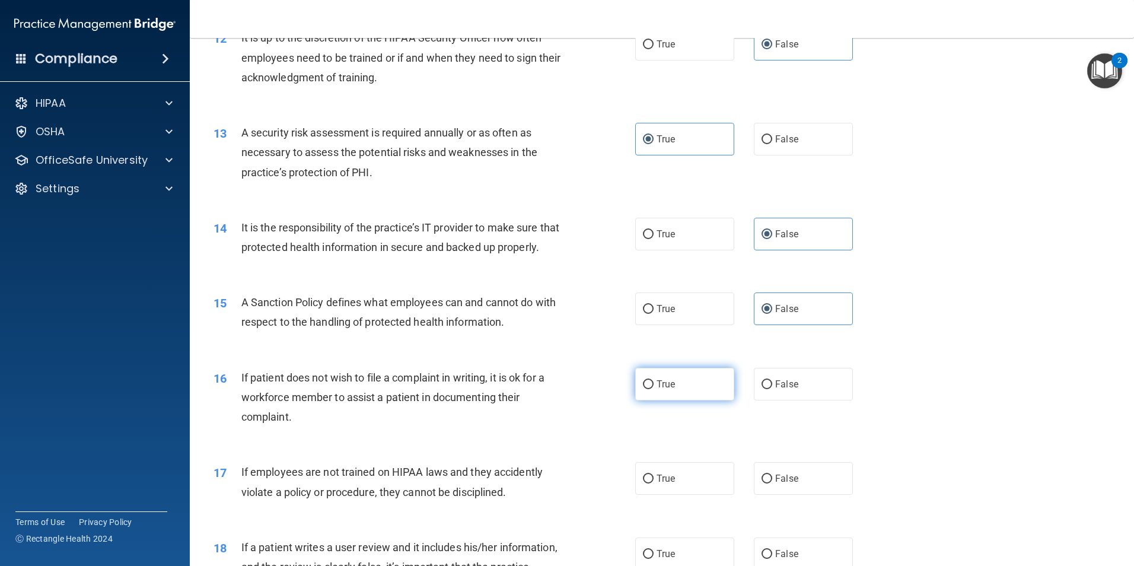
radio input "true"
click at [802, 495] on label "False" at bounding box center [803, 478] width 99 height 33
click at [772, 483] on input "False" at bounding box center [766, 478] width 11 height 9
radio input "true"
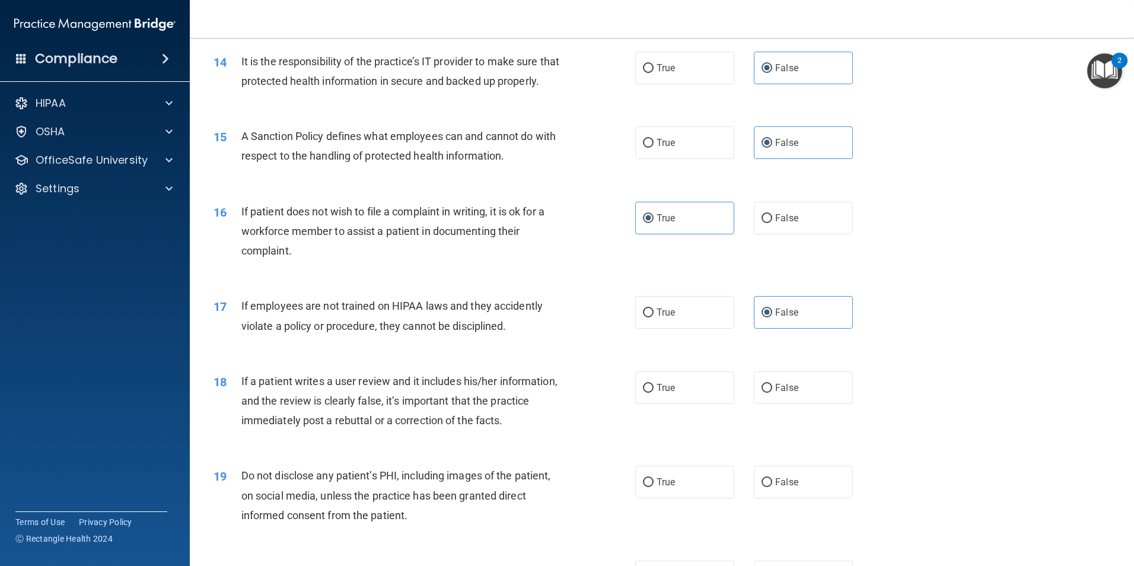
scroll to position [1364, 0]
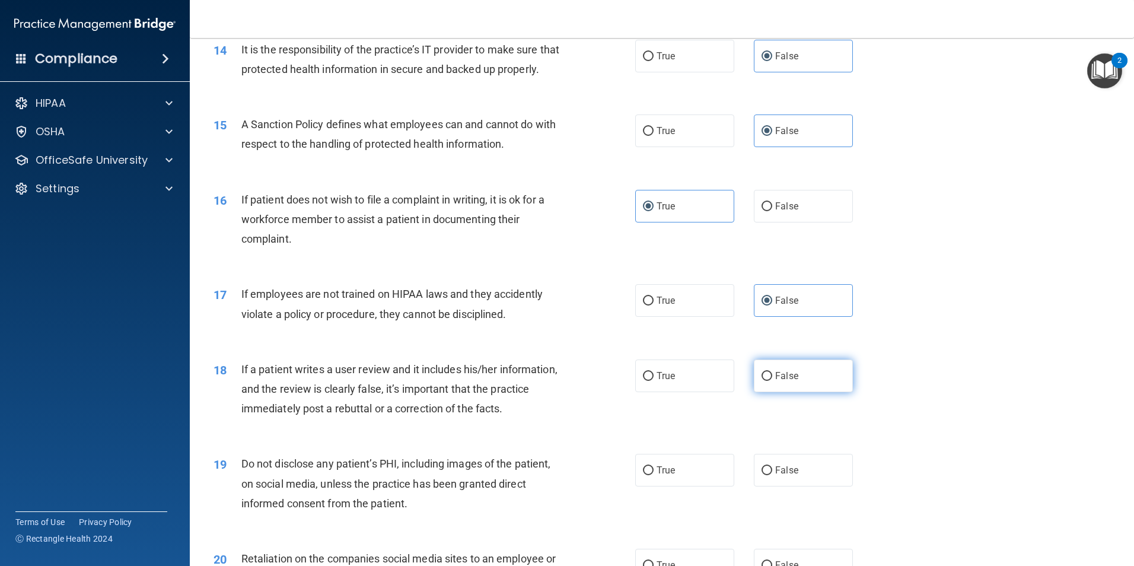
click at [795, 392] on label "False" at bounding box center [803, 375] width 99 height 33
click at [772, 381] on input "False" at bounding box center [766, 376] width 11 height 9
radio input "true"
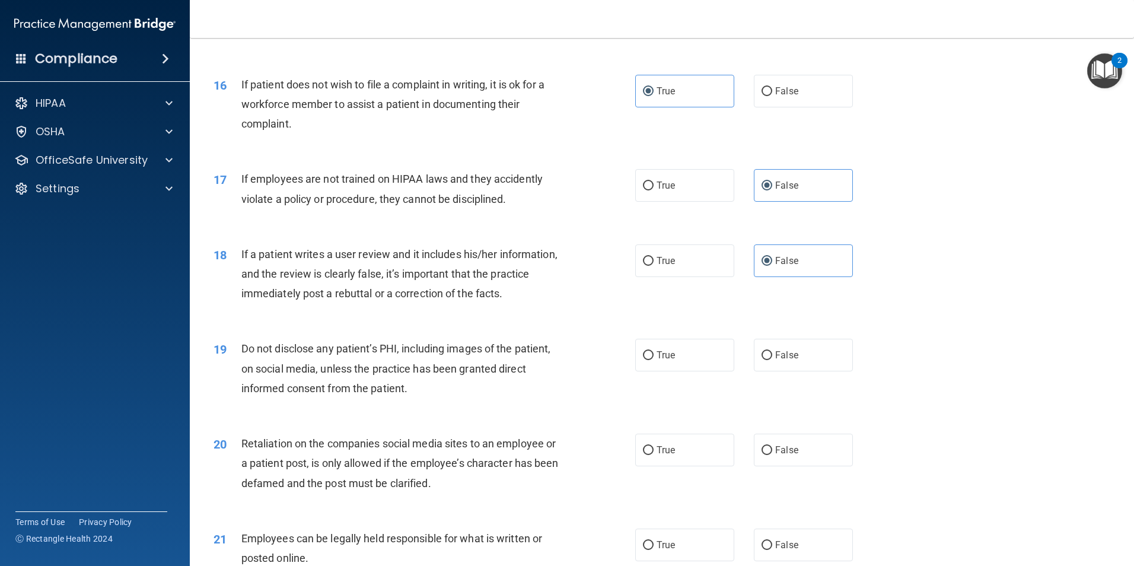
scroll to position [1482, 0]
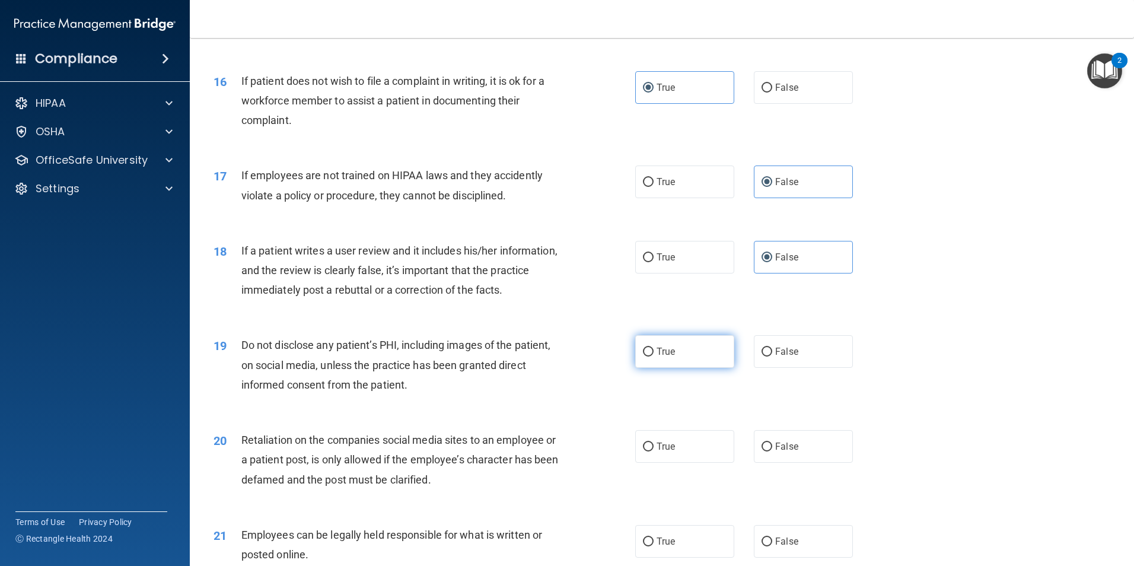
click at [678, 368] on label "True" at bounding box center [684, 351] width 99 height 33
click at [653, 356] on input "True" at bounding box center [648, 351] width 11 height 9
radio input "true"
click at [796, 461] on label "False" at bounding box center [803, 446] width 99 height 33
click at [772, 451] on input "False" at bounding box center [766, 446] width 11 height 9
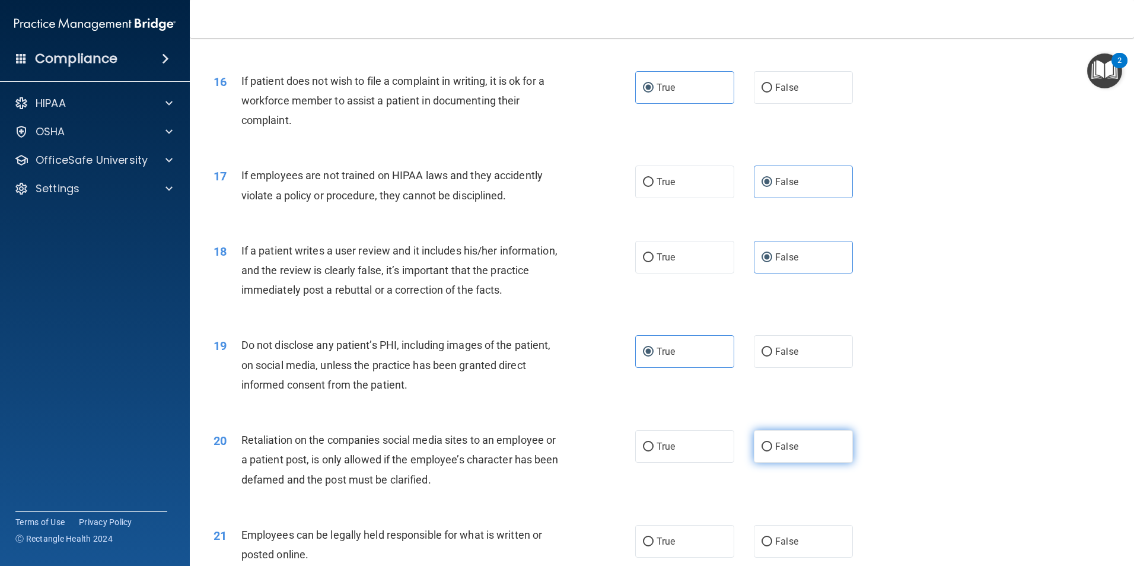
radio input "true"
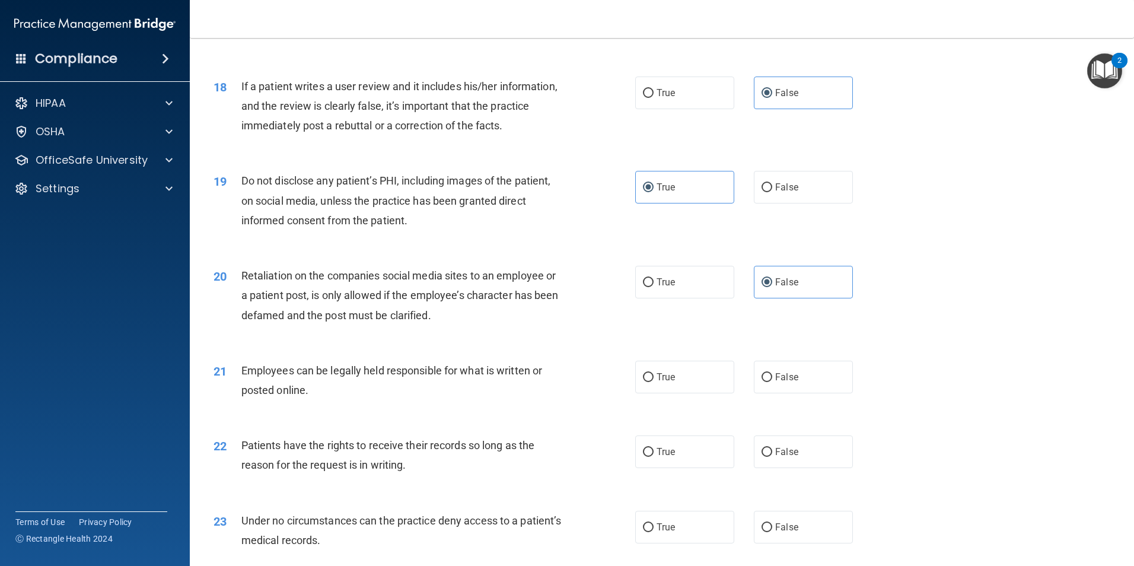
scroll to position [1660, 0]
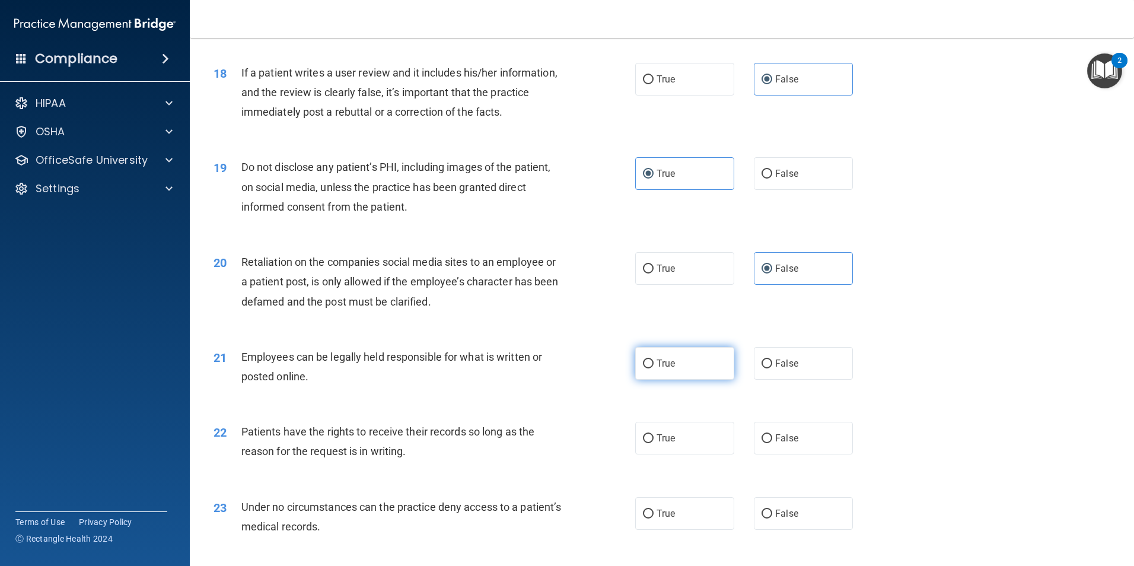
click at [668, 369] on span "True" at bounding box center [665, 363] width 18 height 11
click at [653, 368] on input "True" at bounding box center [648, 363] width 11 height 9
radio input "true"
click at [780, 444] on span "False" at bounding box center [786, 437] width 23 height 11
click at [772, 443] on input "False" at bounding box center [766, 438] width 11 height 9
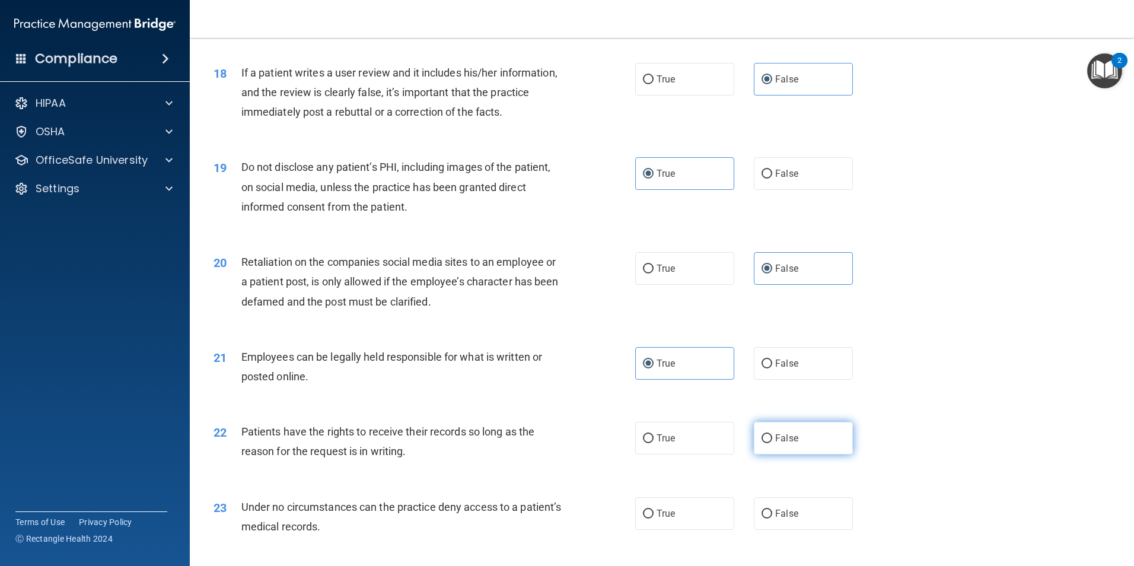
radio input "true"
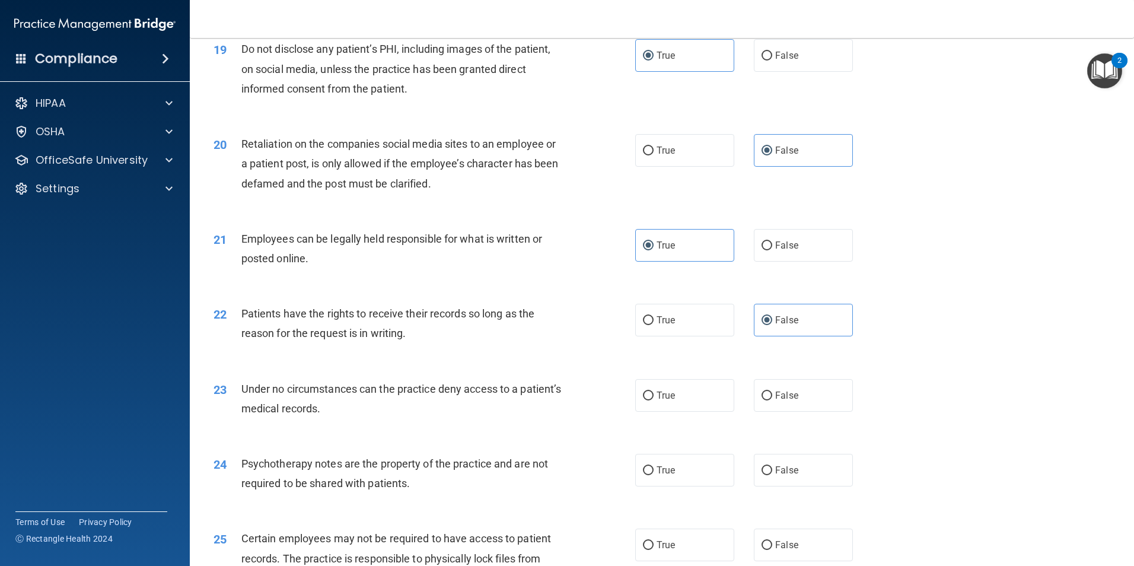
scroll to position [1779, 0]
click at [774, 411] on label "False" at bounding box center [803, 394] width 99 height 33
click at [772, 400] on input "False" at bounding box center [766, 395] width 11 height 9
radio input "true"
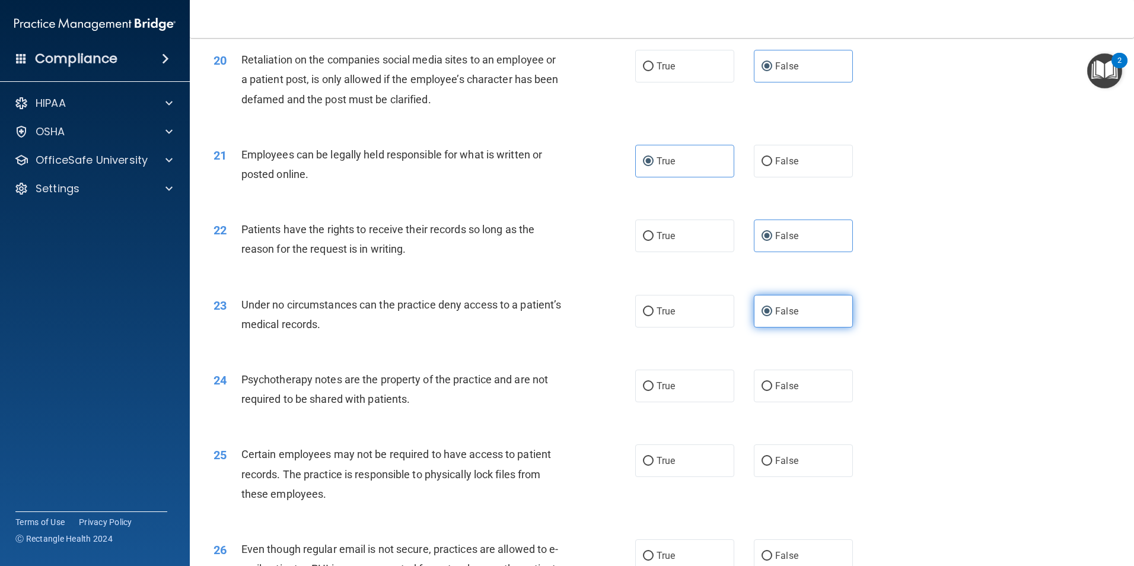
scroll to position [1897, 0]
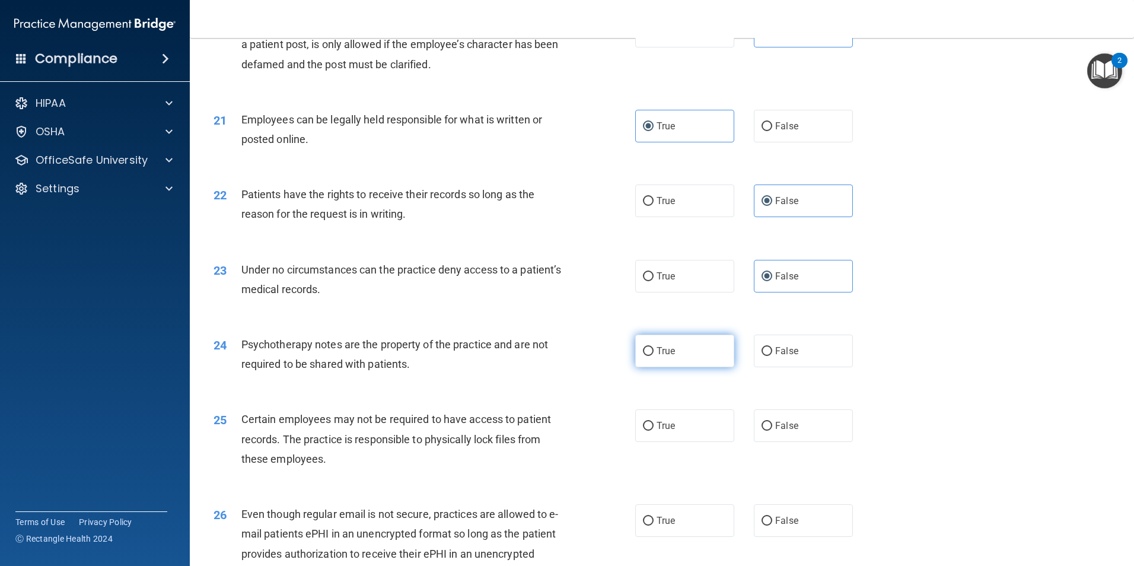
click at [675, 367] on label "True" at bounding box center [684, 350] width 99 height 33
click at [653, 356] on input "True" at bounding box center [648, 351] width 11 height 9
radio input "true"
click at [669, 431] on span "True" at bounding box center [665, 425] width 18 height 11
click at [653, 430] on input "True" at bounding box center [648, 426] width 11 height 9
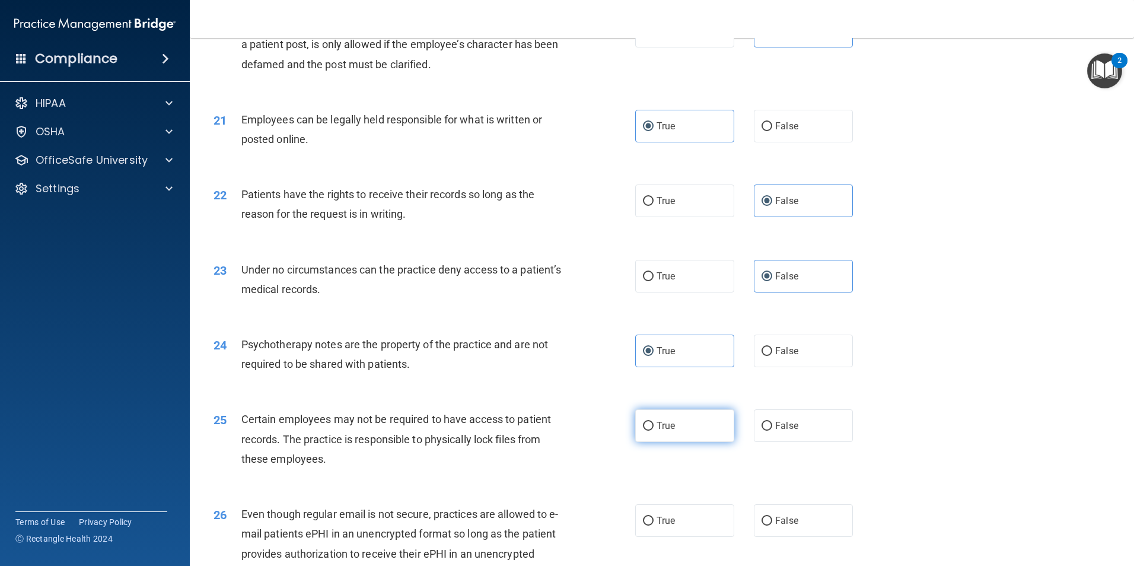
radio input "true"
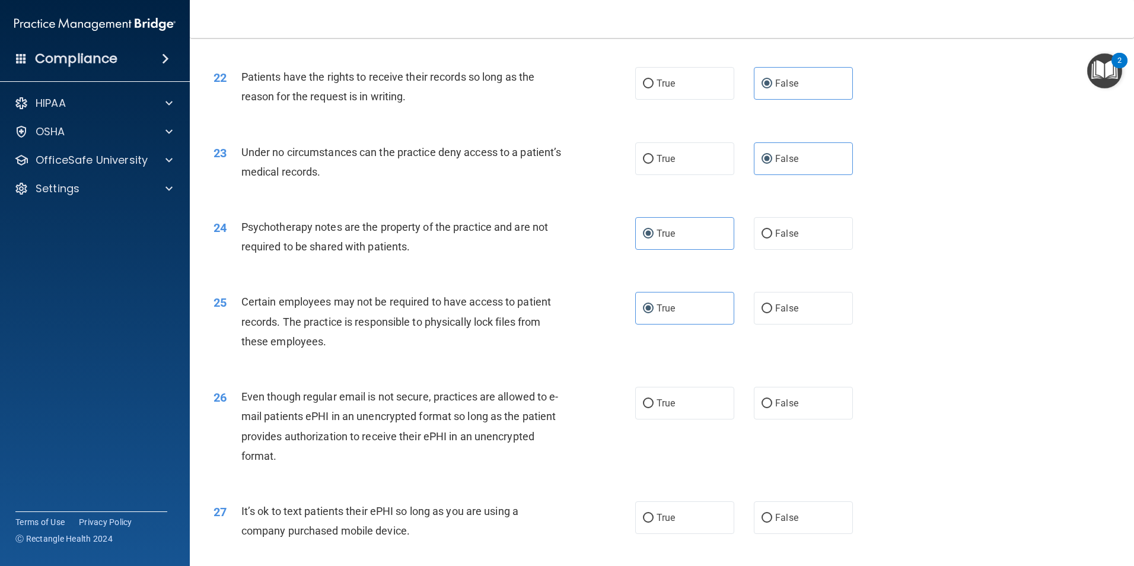
scroll to position [2016, 0]
click at [668, 418] on label "True" at bounding box center [684, 401] width 99 height 33
click at [653, 407] on input "True" at bounding box center [648, 402] width 11 height 9
radio input "true"
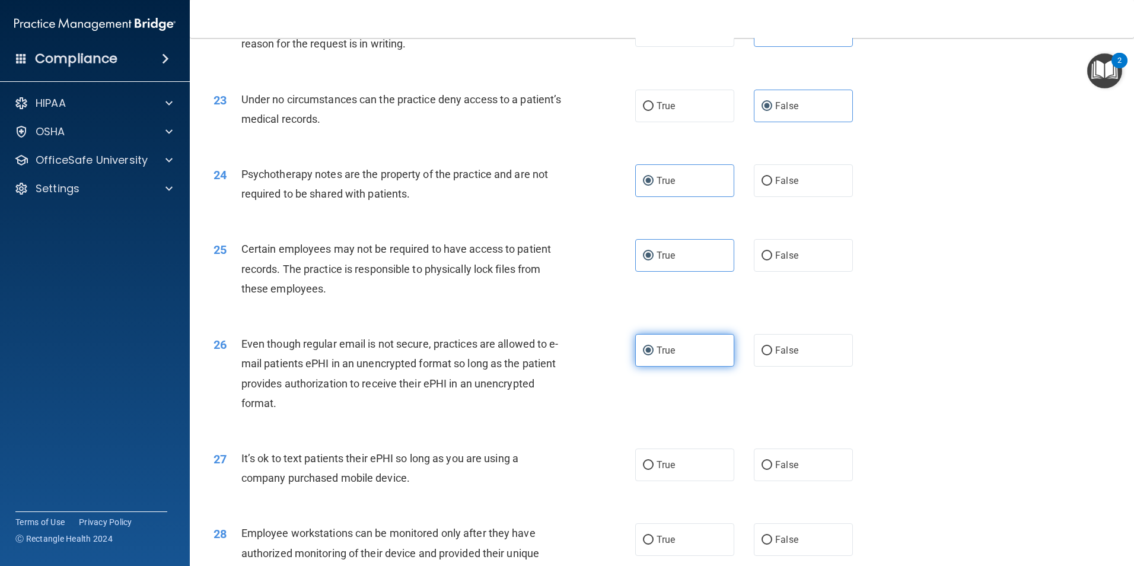
scroll to position [2135, 0]
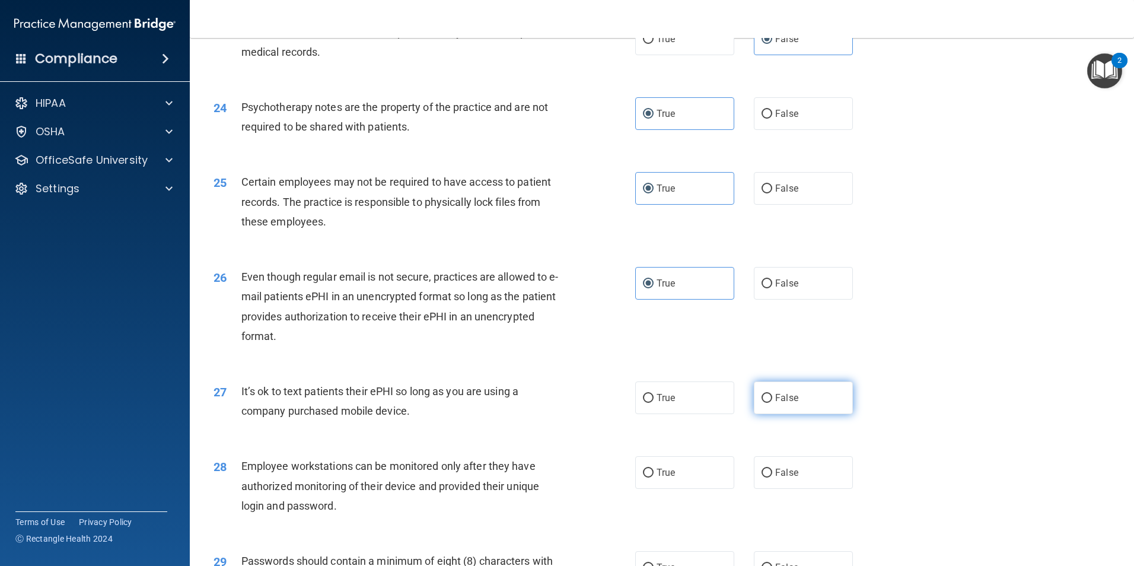
click at [790, 403] on span "False" at bounding box center [786, 397] width 23 height 11
click at [772, 403] on input "False" at bounding box center [766, 398] width 11 height 9
radio input "true"
click at [790, 478] on span "False" at bounding box center [786, 472] width 23 height 11
click at [772, 477] on input "False" at bounding box center [766, 472] width 11 height 9
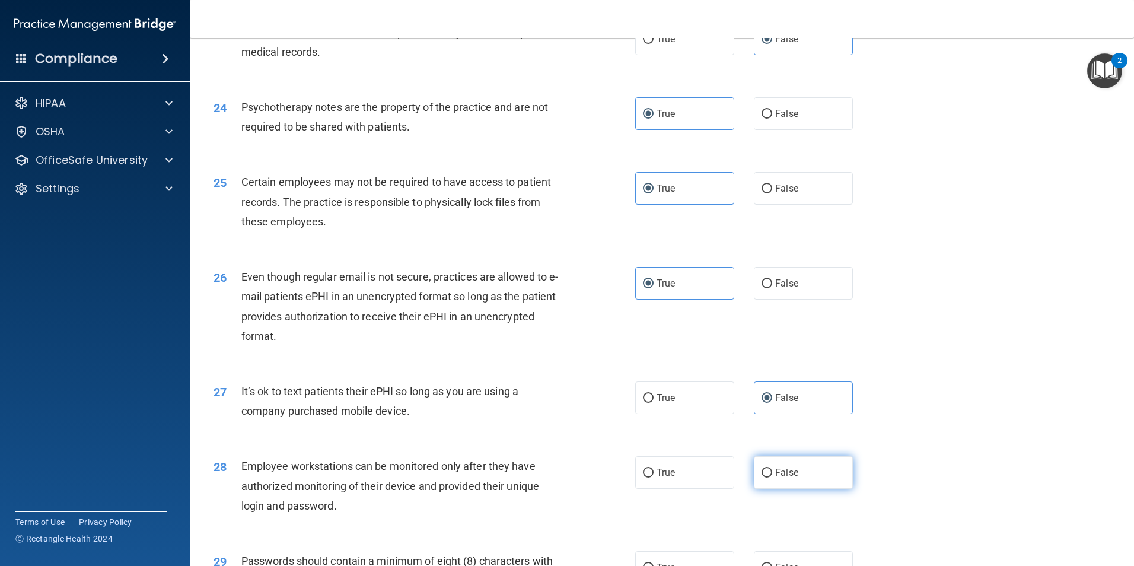
radio input "true"
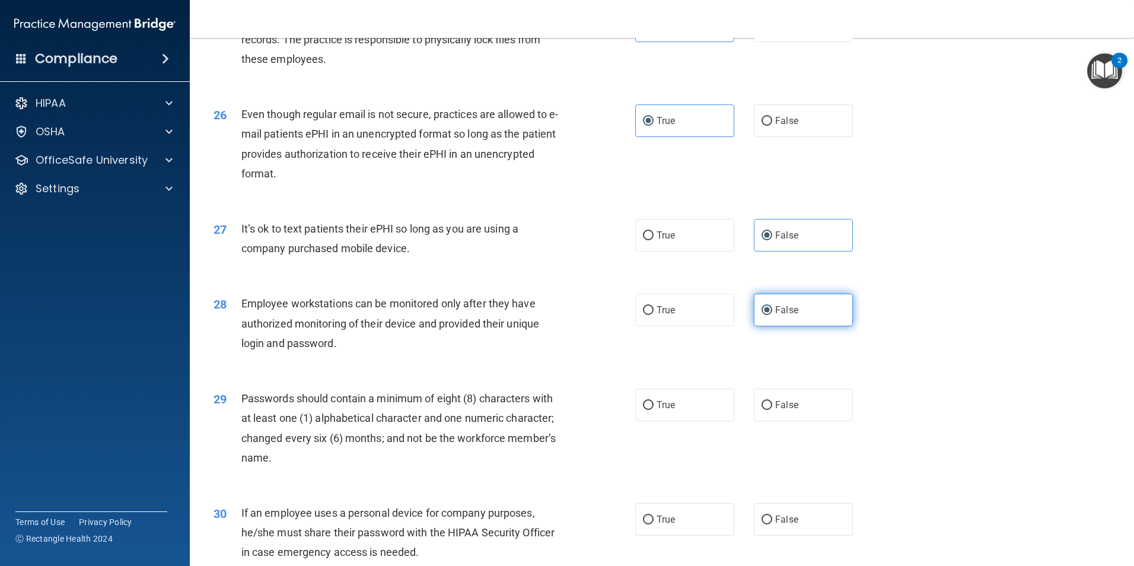
scroll to position [2312, 0]
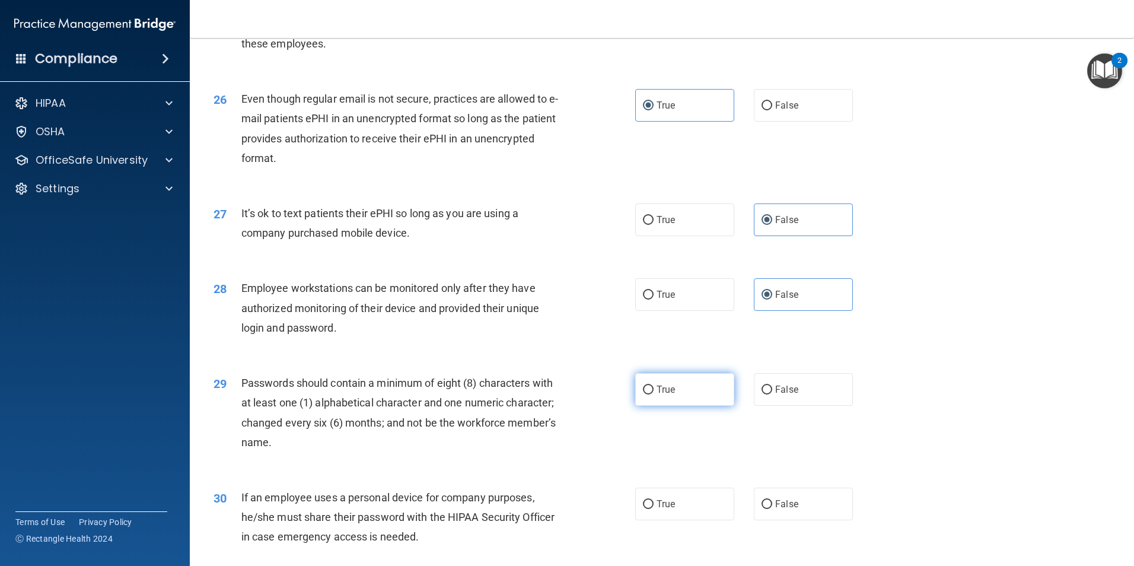
click at [685, 406] on label "True" at bounding box center [684, 389] width 99 height 33
click at [653, 394] on input "True" at bounding box center [648, 389] width 11 height 9
radio input "true"
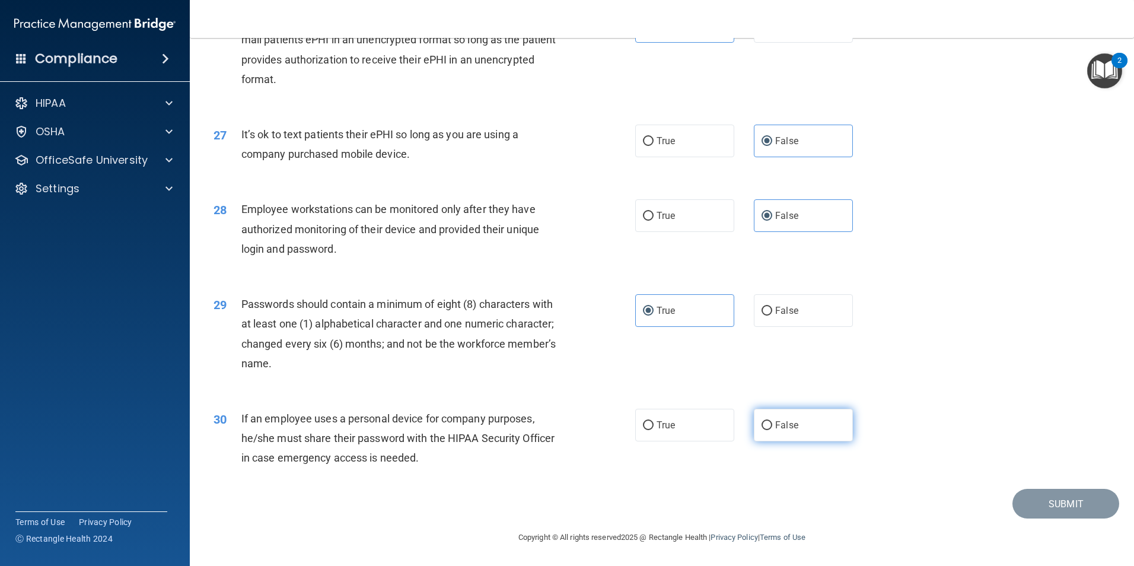
click at [778, 428] on span "False" at bounding box center [786, 424] width 23 height 11
click at [772, 428] on input "False" at bounding box center [766, 425] width 11 height 9
radio input "true"
click at [1031, 503] on button "Submit" at bounding box center [1065, 504] width 107 height 30
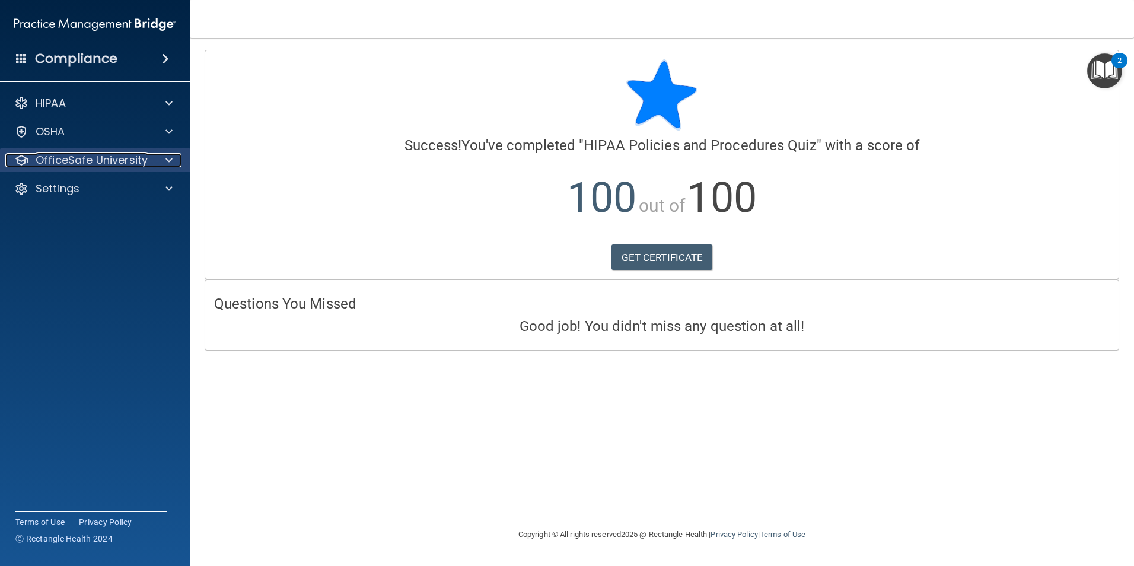
click at [93, 161] on p "OfficeSafe University" at bounding box center [92, 160] width 112 height 14
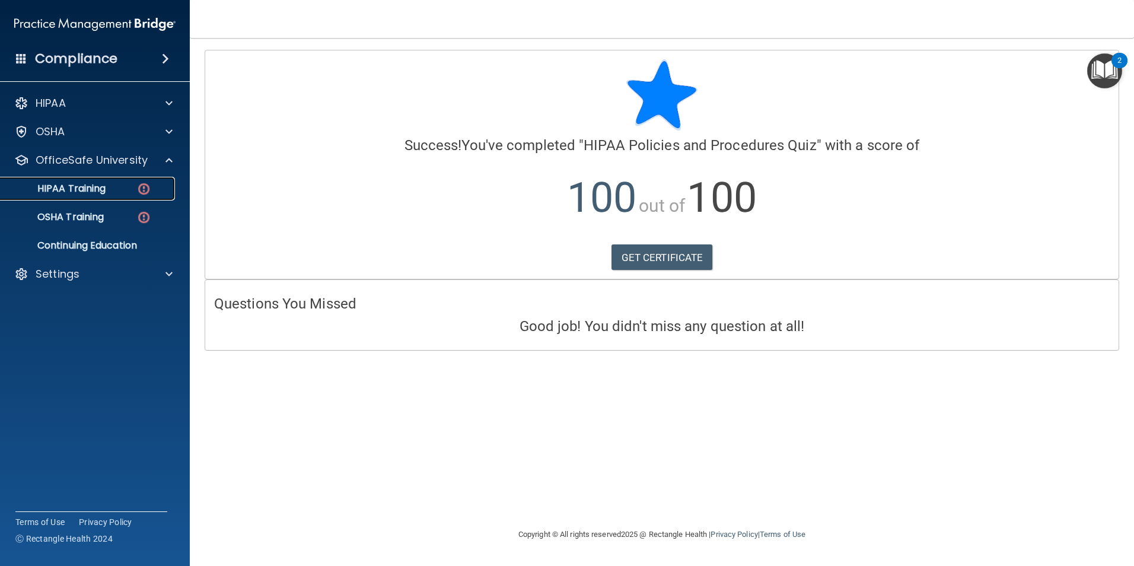
click at [103, 190] on p "HIPAA Training" at bounding box center [57, 189] width 98 height 12
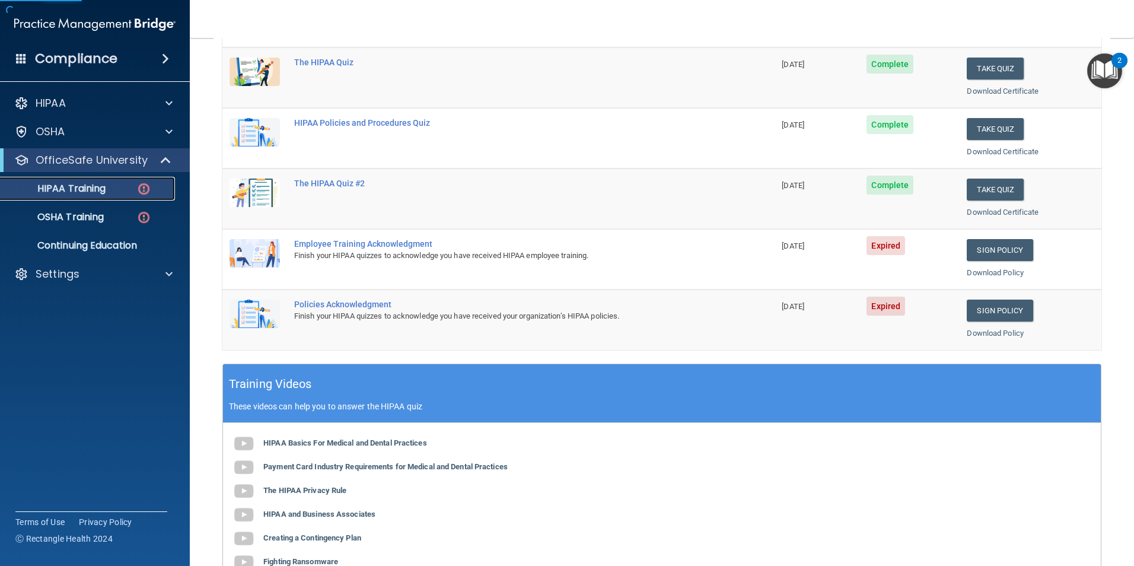
scroll to position [178, 0]
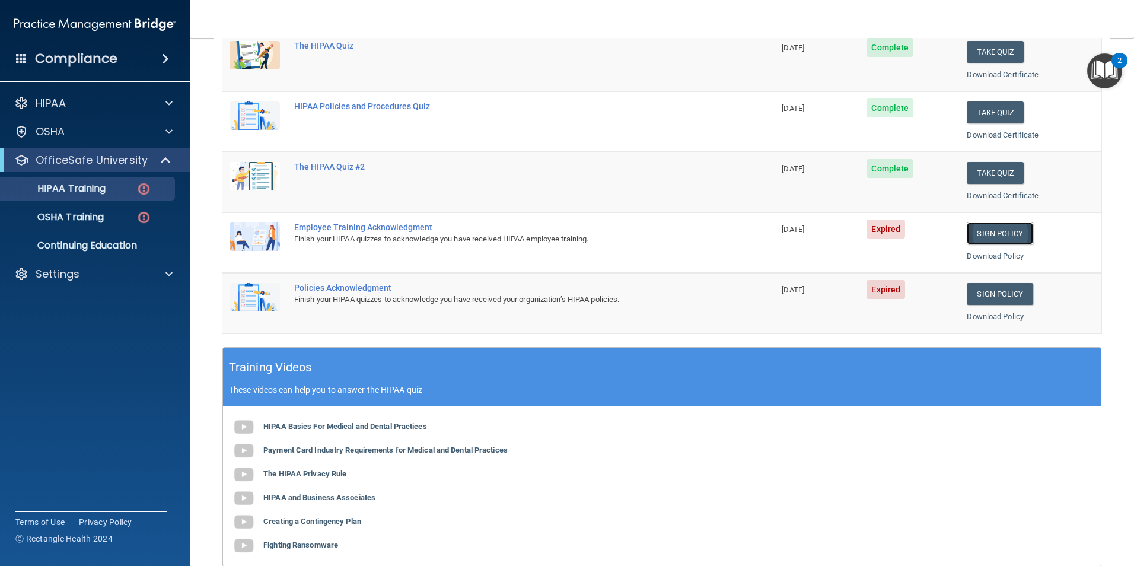
click at [986, 234] on link "Sign Policy" at bounding box center [999, 233] width 66 height 22
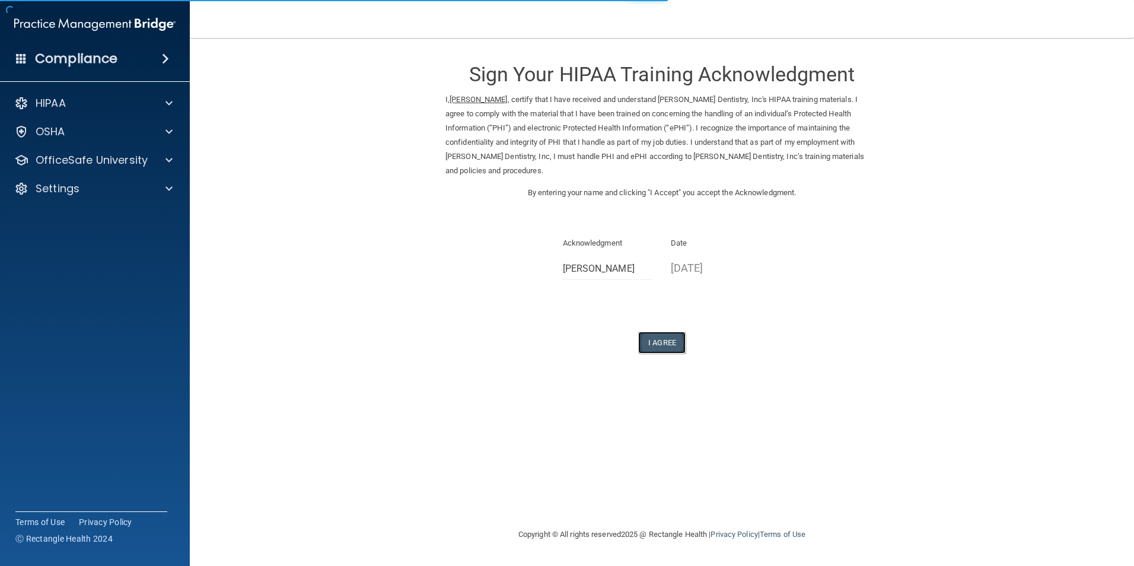
click at [662, 334] on button "I Agree" at bounding box center [661, 342] width 47 height 22
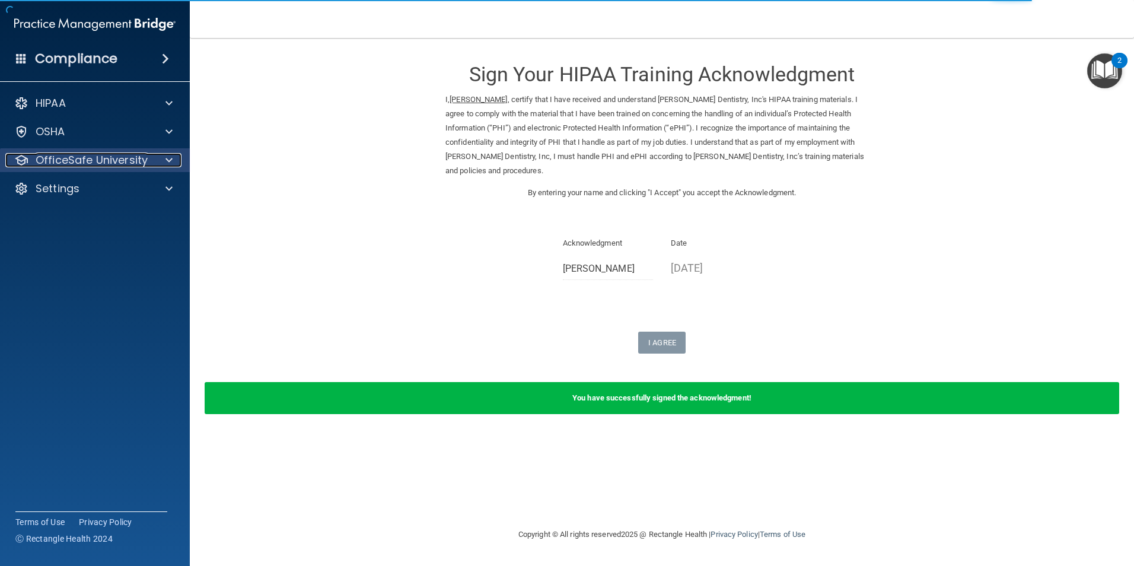
click at [75, 157] on p "OfficeSafe University" at bounding box center [92, 160] width 112 height 14
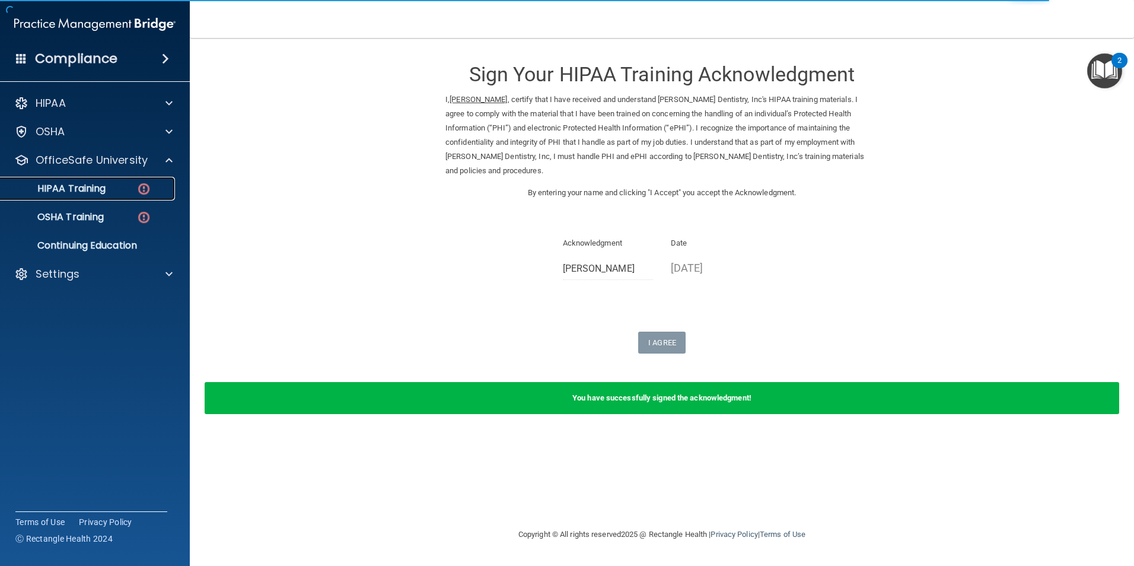
click at [94, 184] on p "HIPAA Training" at bounding box center [57, 189] width 98 height 12
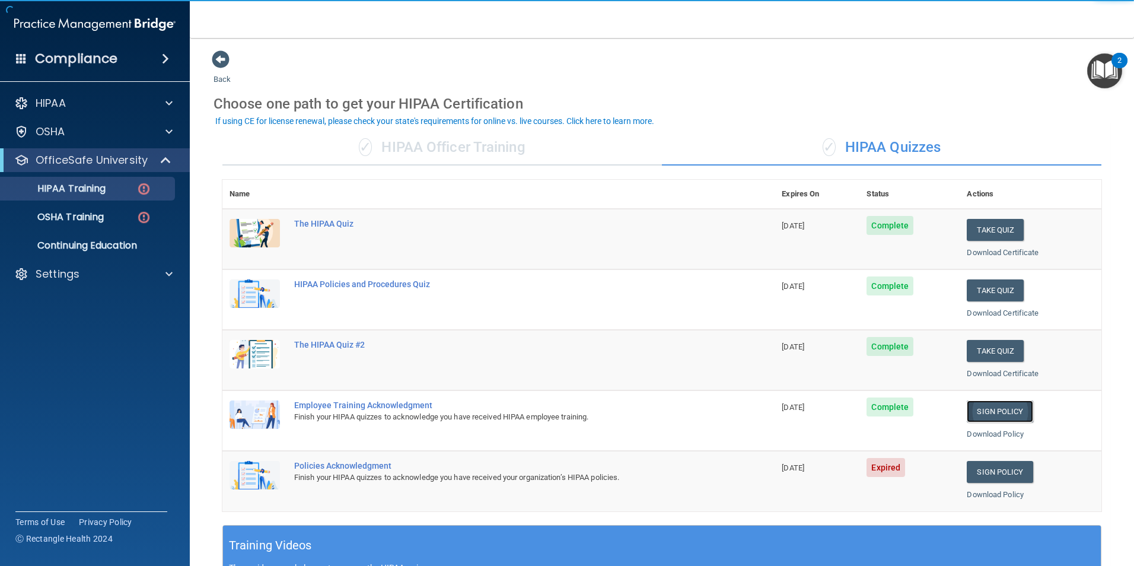
click at [1003, 409] on link "Sign Policy" at bounding box center [999, 411] width 66 height 22
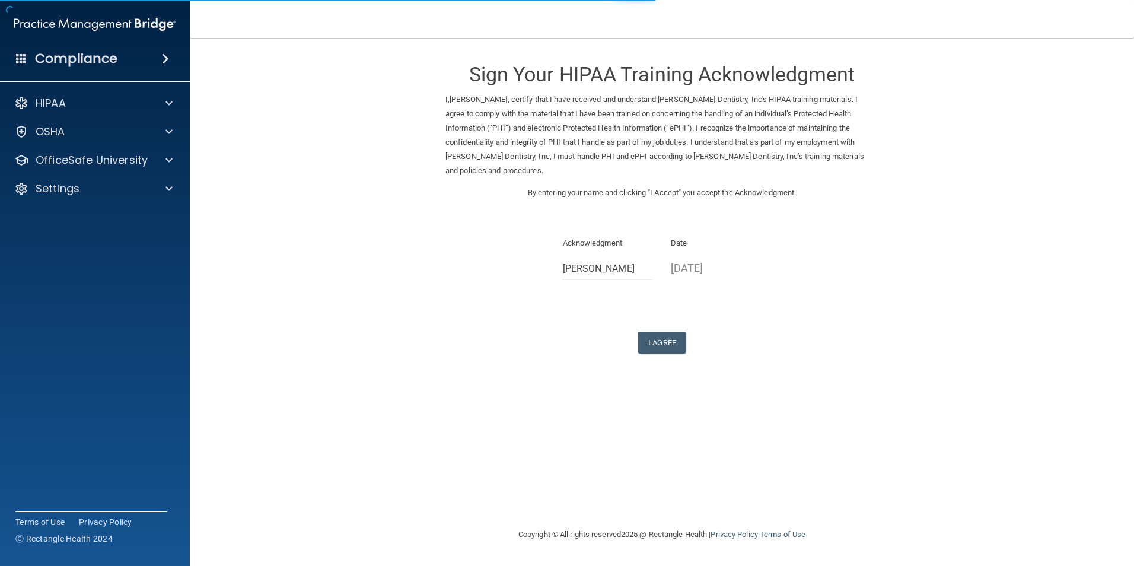
click at [716, 266] on p "08/20/2025" at bounding box center [716, 268] width 91 height 20
click at [728, 268] on p "08/20/2025" at bounding box center [716, 268] width 91 height 20
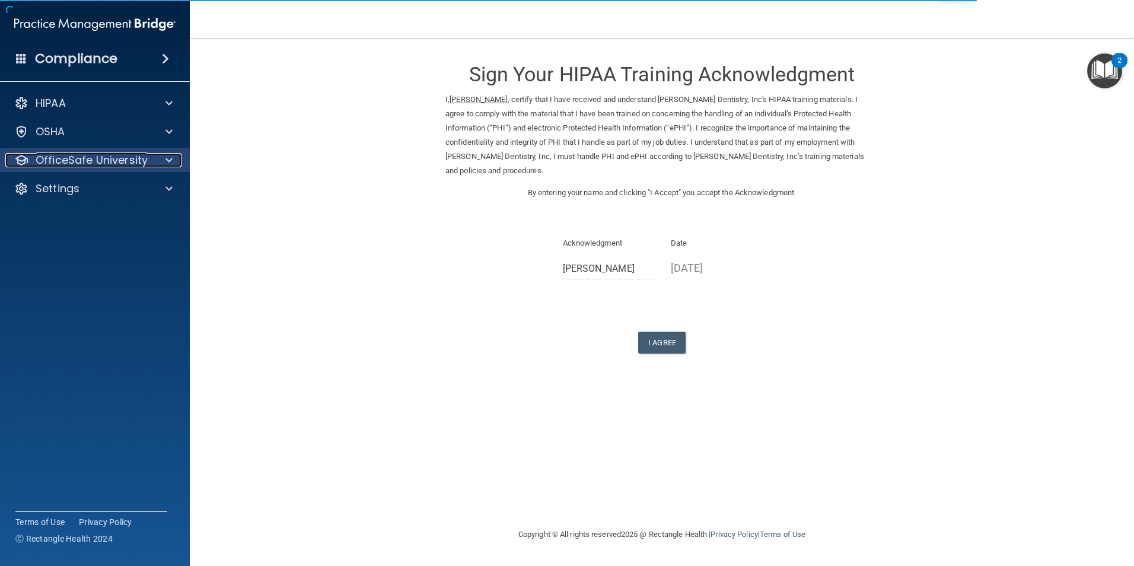
click at [48, 158] on p "OfficeSafe University" at bounding box center [92, 160] width 112 height 14
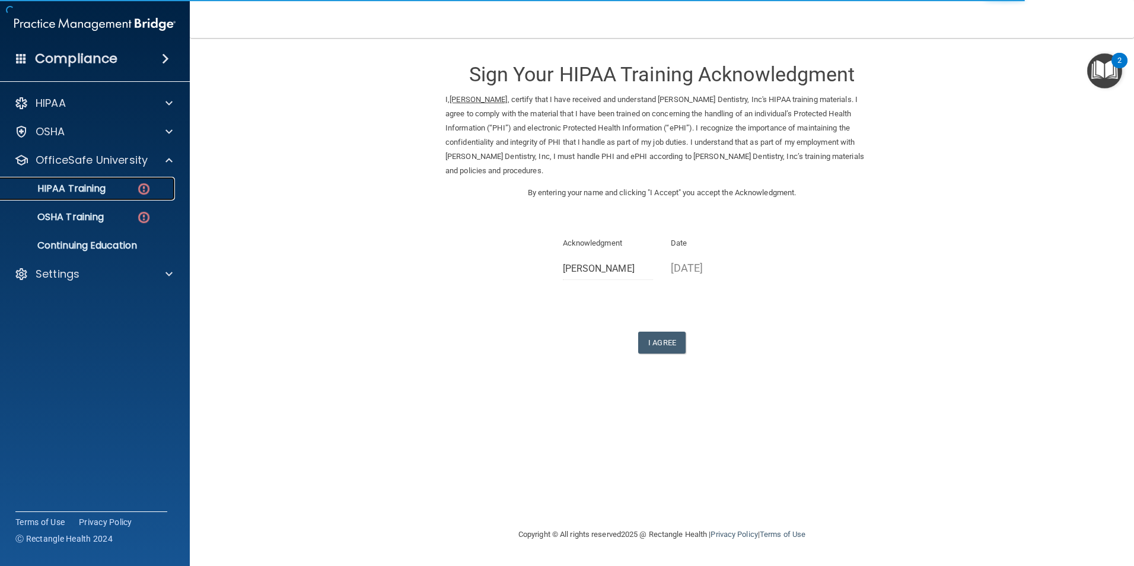
click at [122, 187] on div "HIPAA Training" at bounding box center [89, 189] width 162 height 12
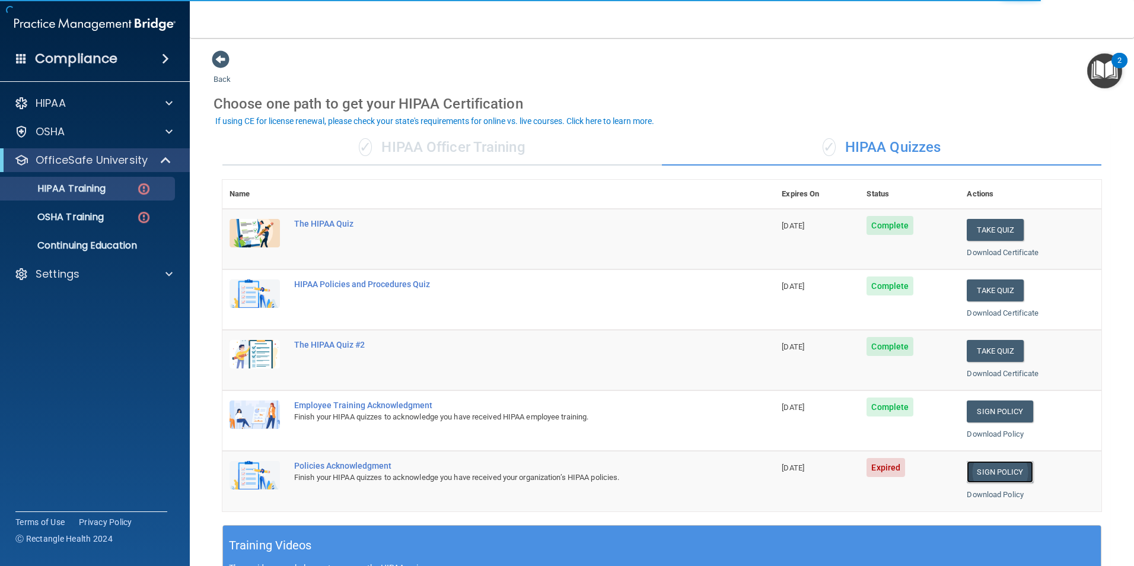
click at [984, 470] on link "Sign Policy" at bounding box center [999, 472] width 66 height 22
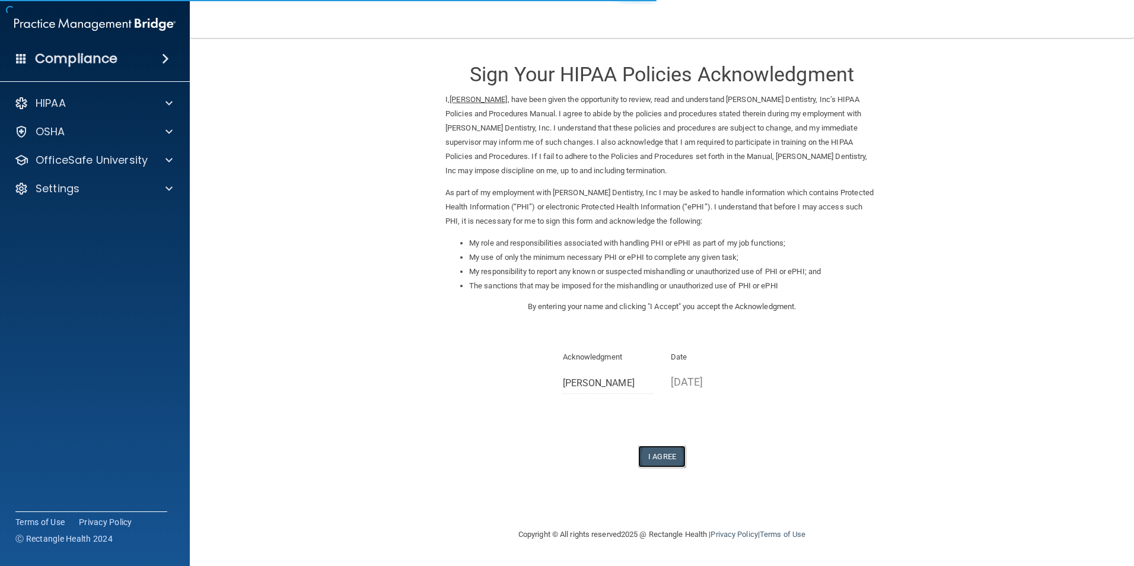
click at [656, 451] on button "I Agree" at bounding box center [661, 456] width 47 height 22
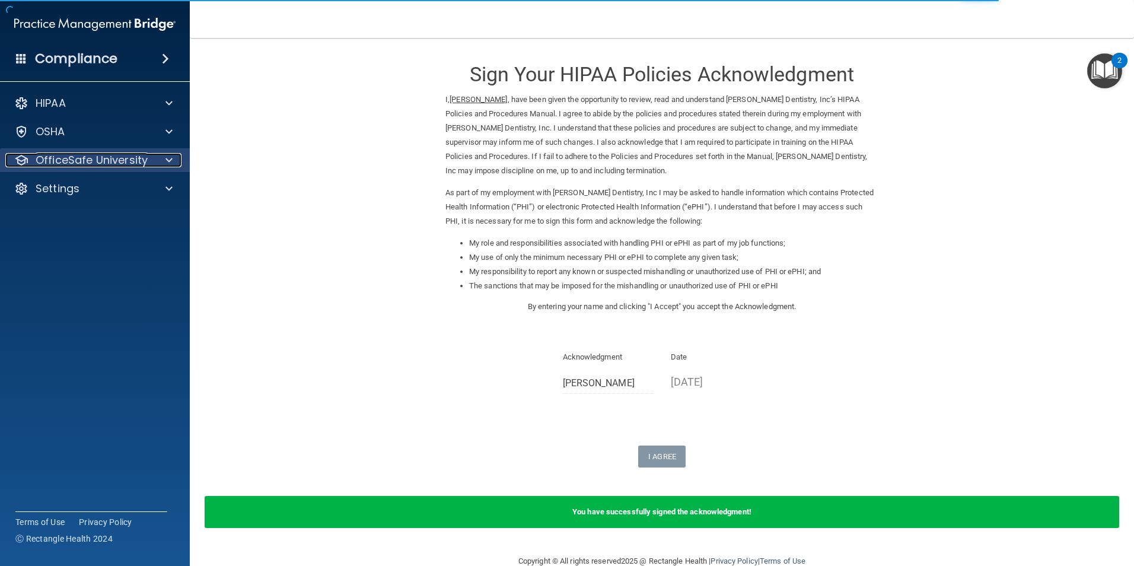
click at [96, 161] on p "OfficeSafe University" at bounding box center [92, 160] width 112 height 14
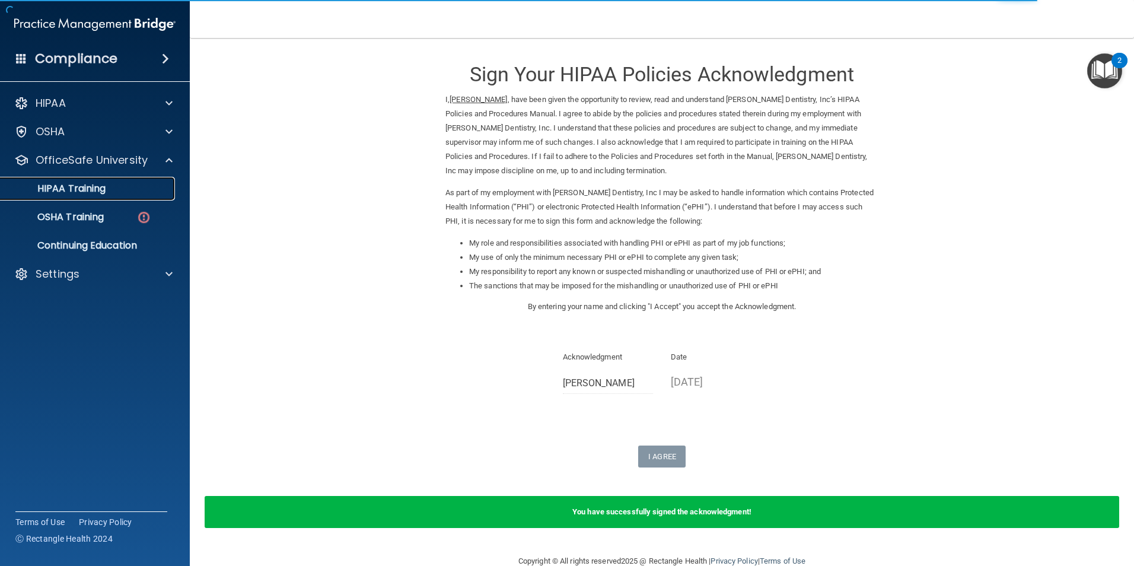
click at [91, 187] on p "HIPAA Training" at bounding box center [57, 189] width 98 height 12
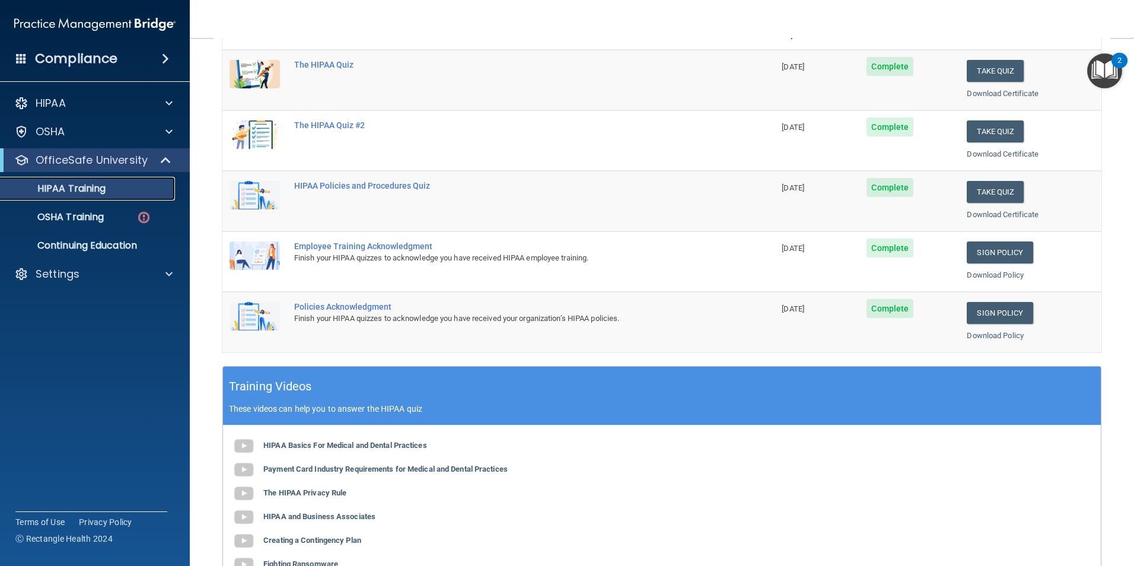
scroll to position [237, 0]
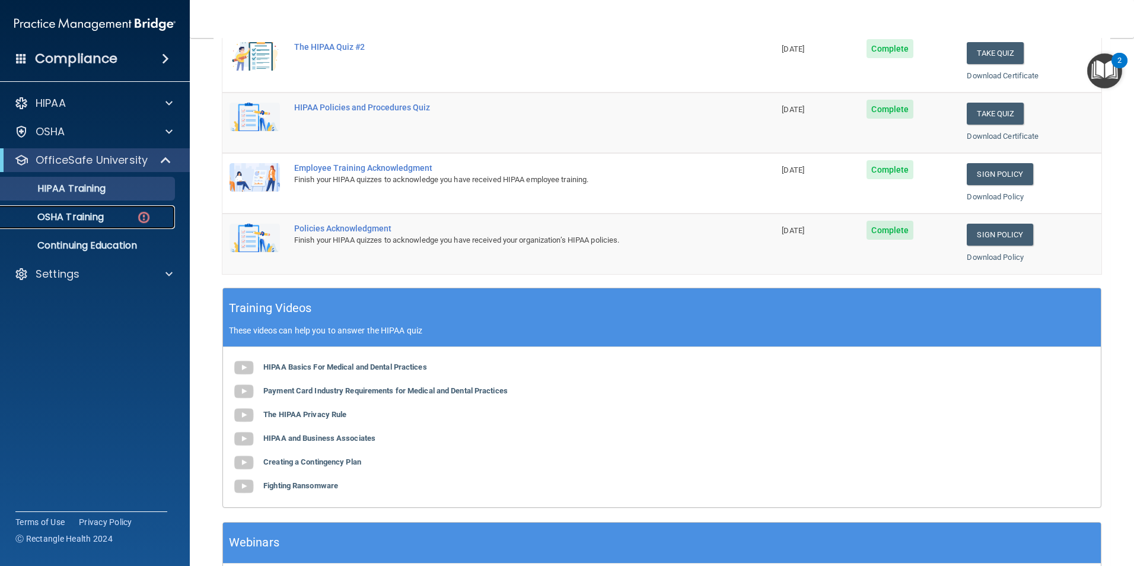
click at [88, 219] on p "OSHA Training" at bounding box center [56, 217] width 96 height 12
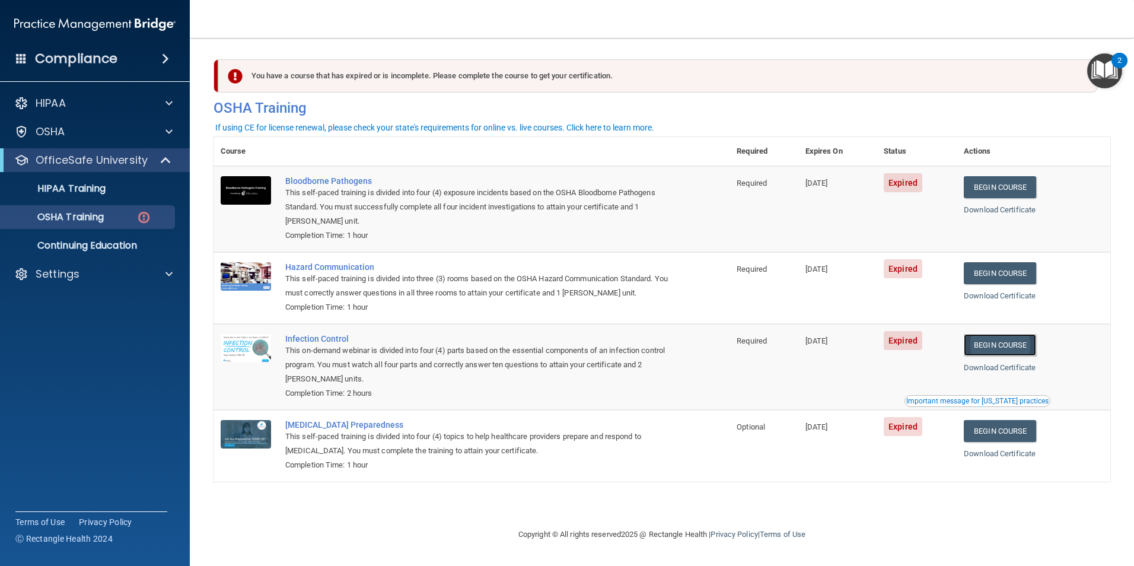
click at [997, 345] on link "Begin Course" at bounding box center [1000, 345] width 72 height 22
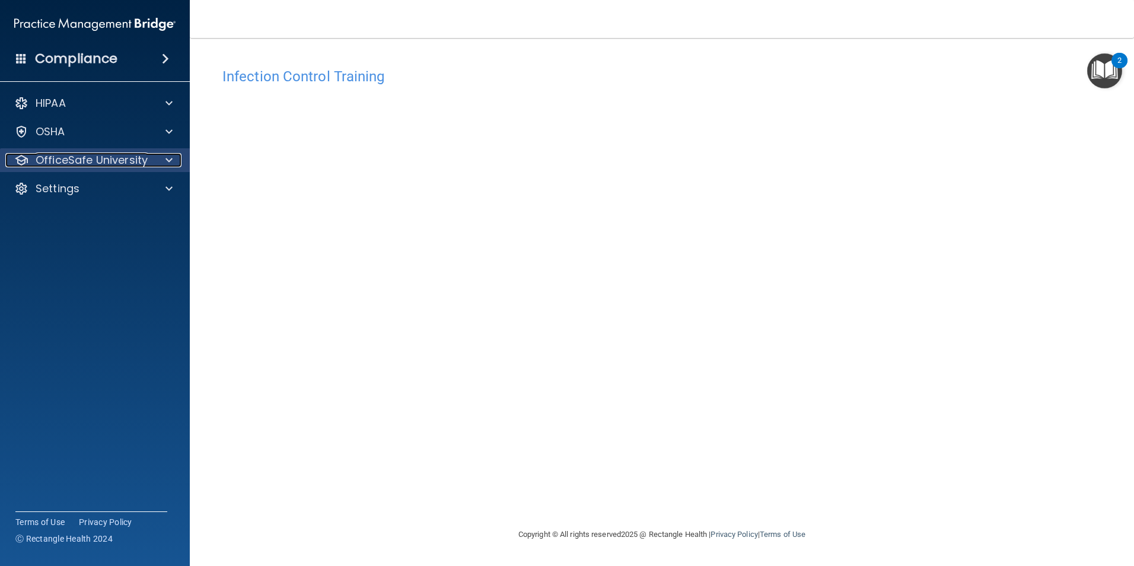
click at [46, 161] on p "OfficeSafe University" at bounding box center [92, 160] width 112 height 14
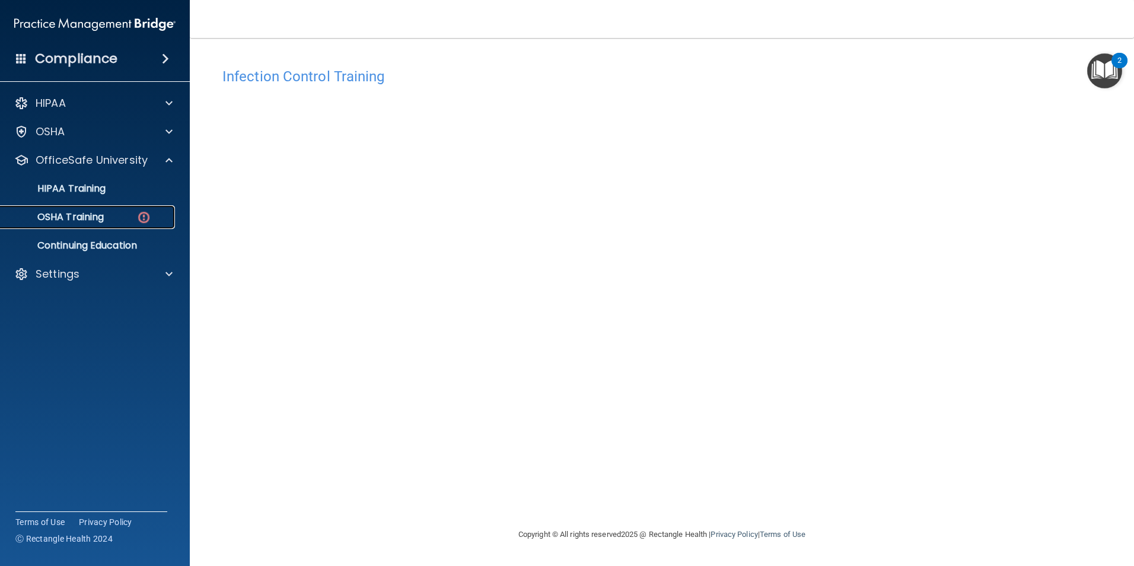
click at [103, 215] on p "OSHA Training" at bounding box center [56, 217] width 96 height 12
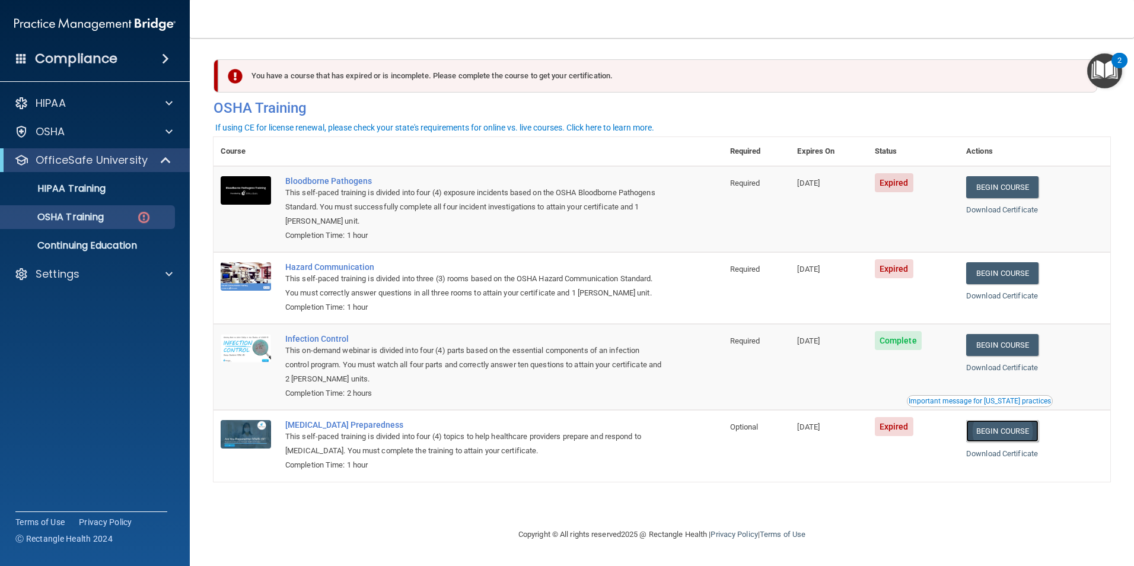
click at [1014, 430] on link "Begin Course" at bounding box center [1002, 431] width 72 height 22
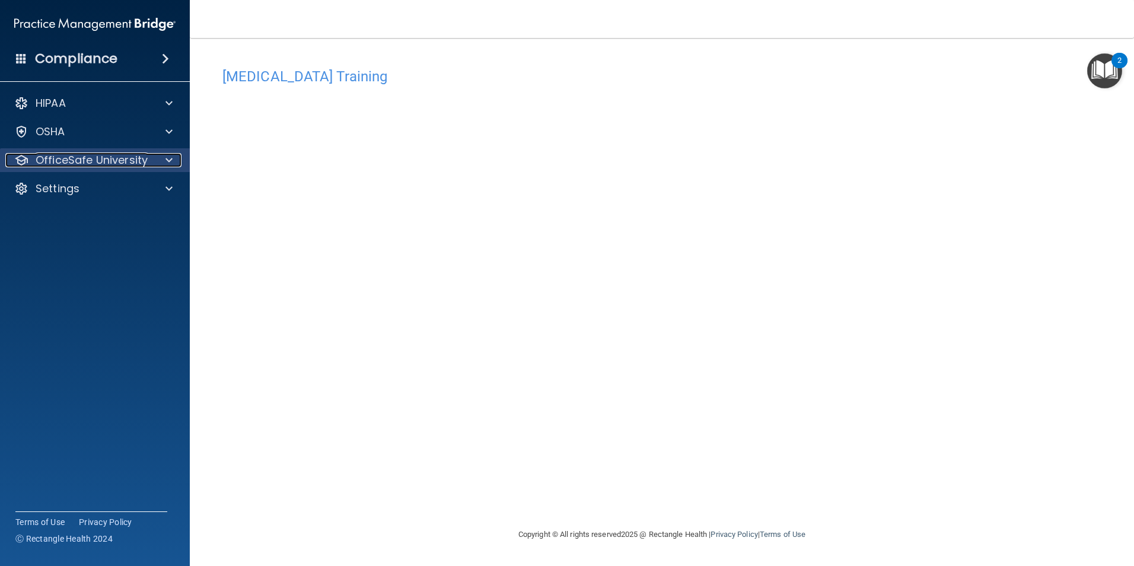
click at [94, 156] on p "OfficeSafe University" at bounding box center [92, 160] width 112 height 14
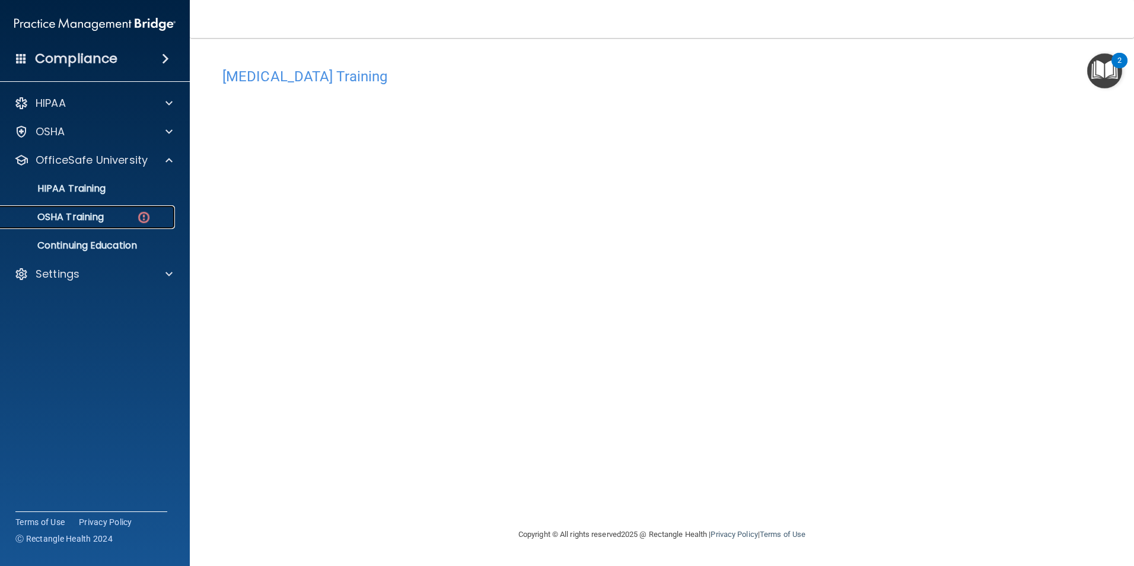
click at [120, 214] on div "OSHA Training" at bounding box center [89, 217] width 162 height 12
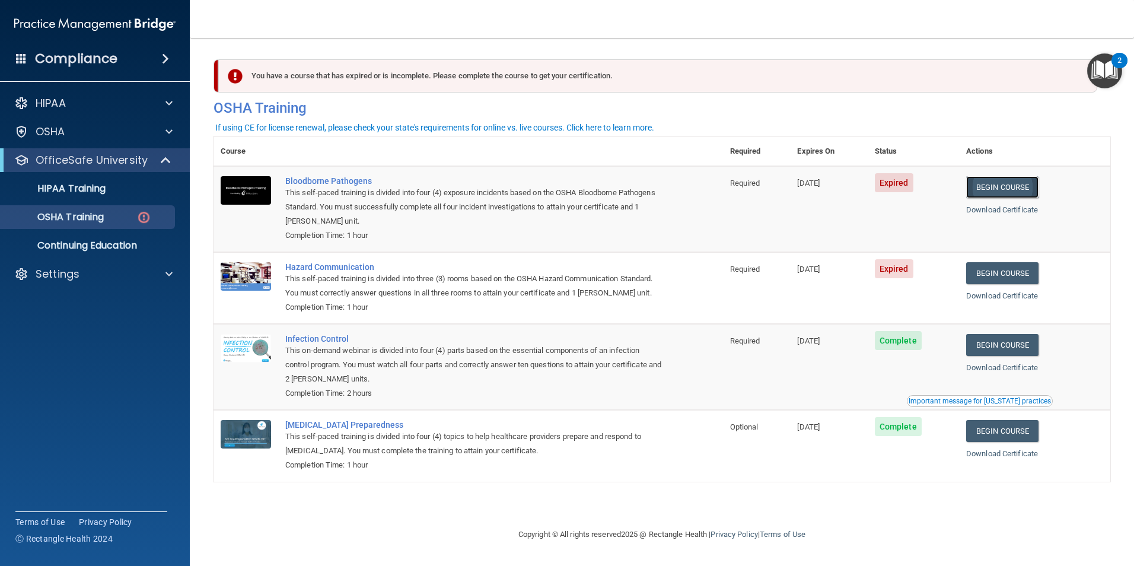
click at [1026, 190] on link "Begin Course" at bounding box center [1002, 187] width 72 height 22
